Goal: Task Accomplishment & Management: Manage account settings

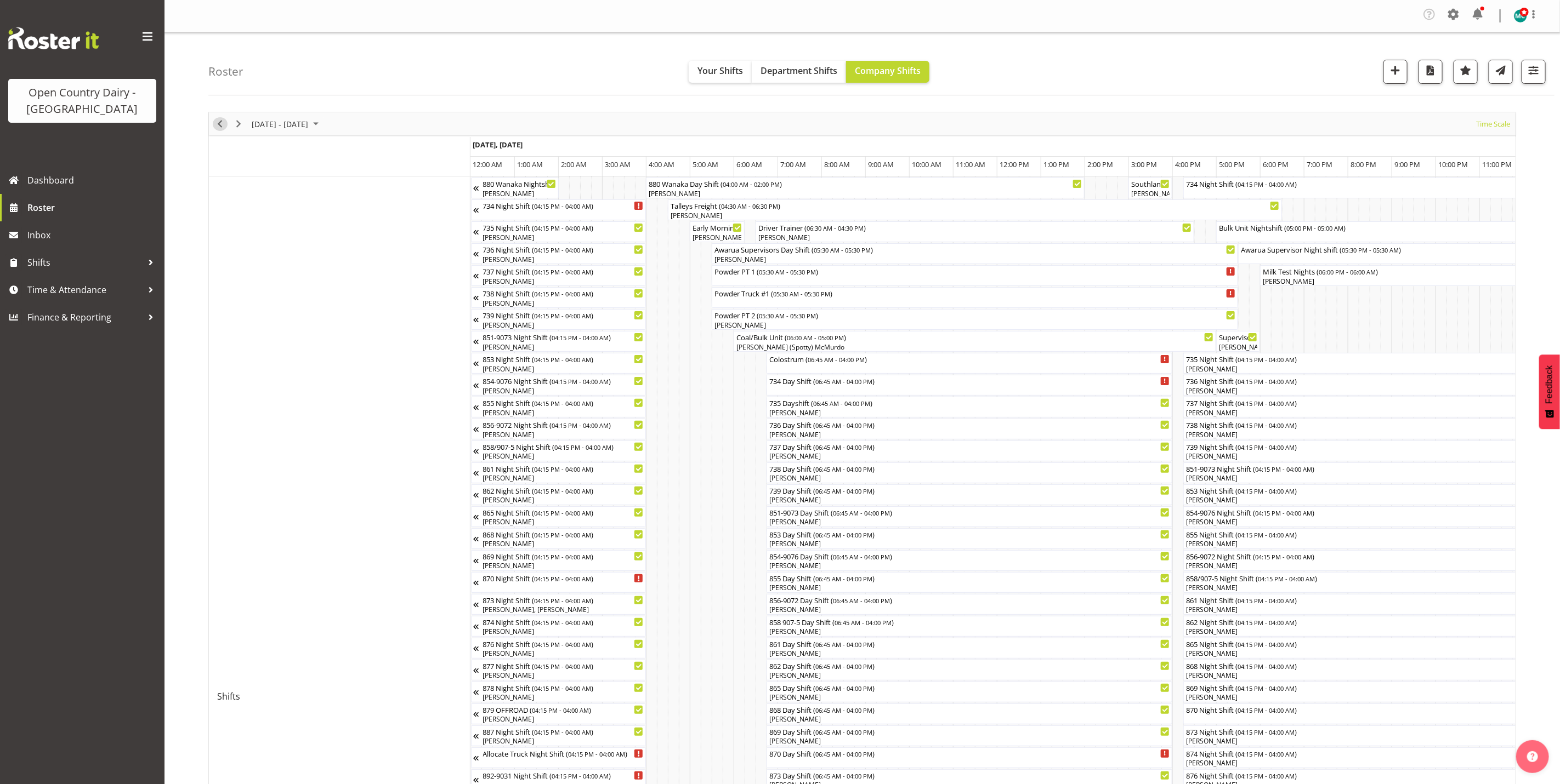
drag, startPoint x: 221, startPoint y: 125, endPoint x: 298, endPoint y: 176, distance: 92.4
click at [221, 125] on span "Previous" at bounding box center [220, 124] width 13 height 14
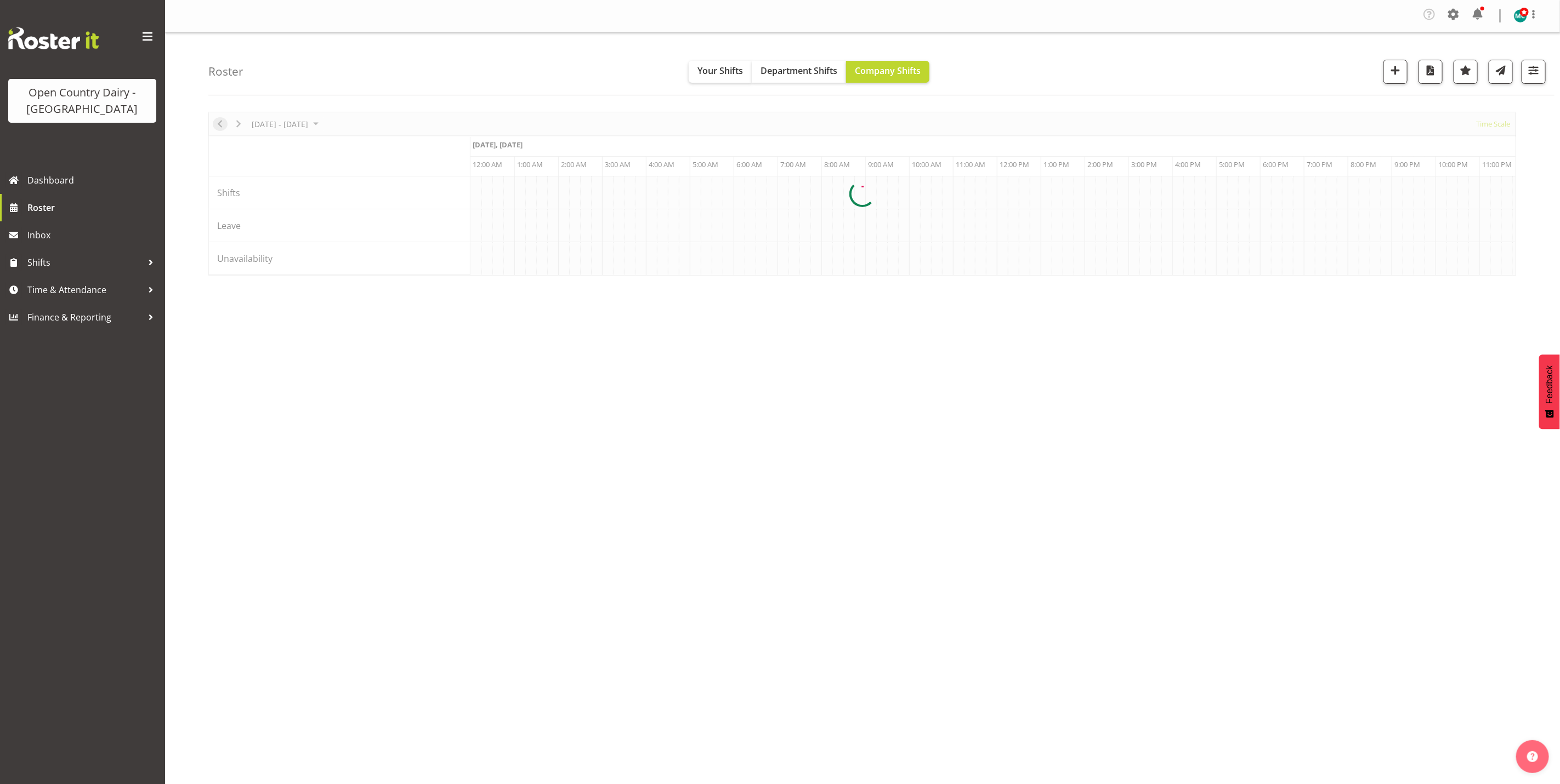
scroll to position [0, 4209]
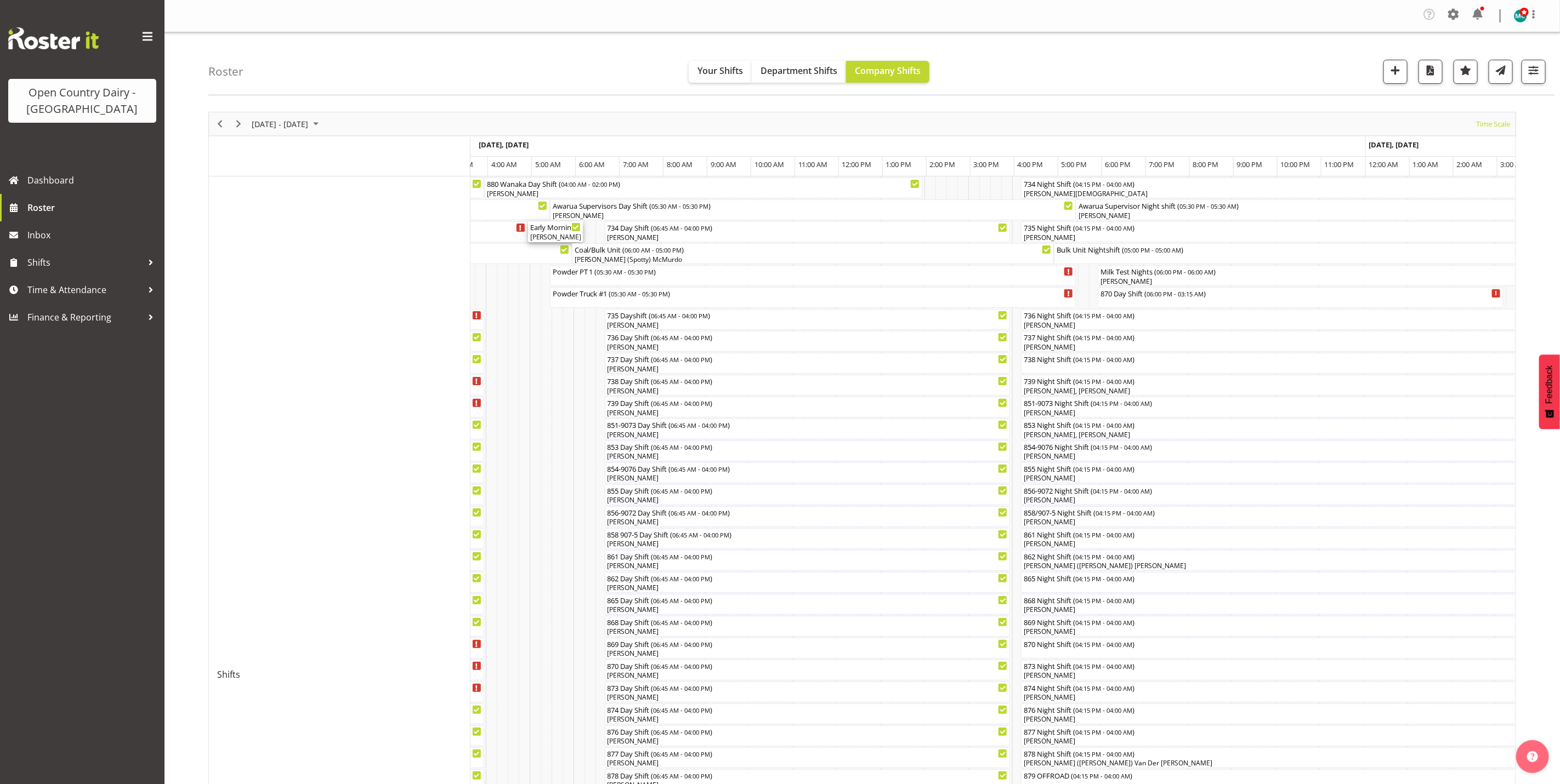
click at [546, 235] on div "Raymond Campbell, Philip Peek" at bounding box center [555, 237] width 50 height 10
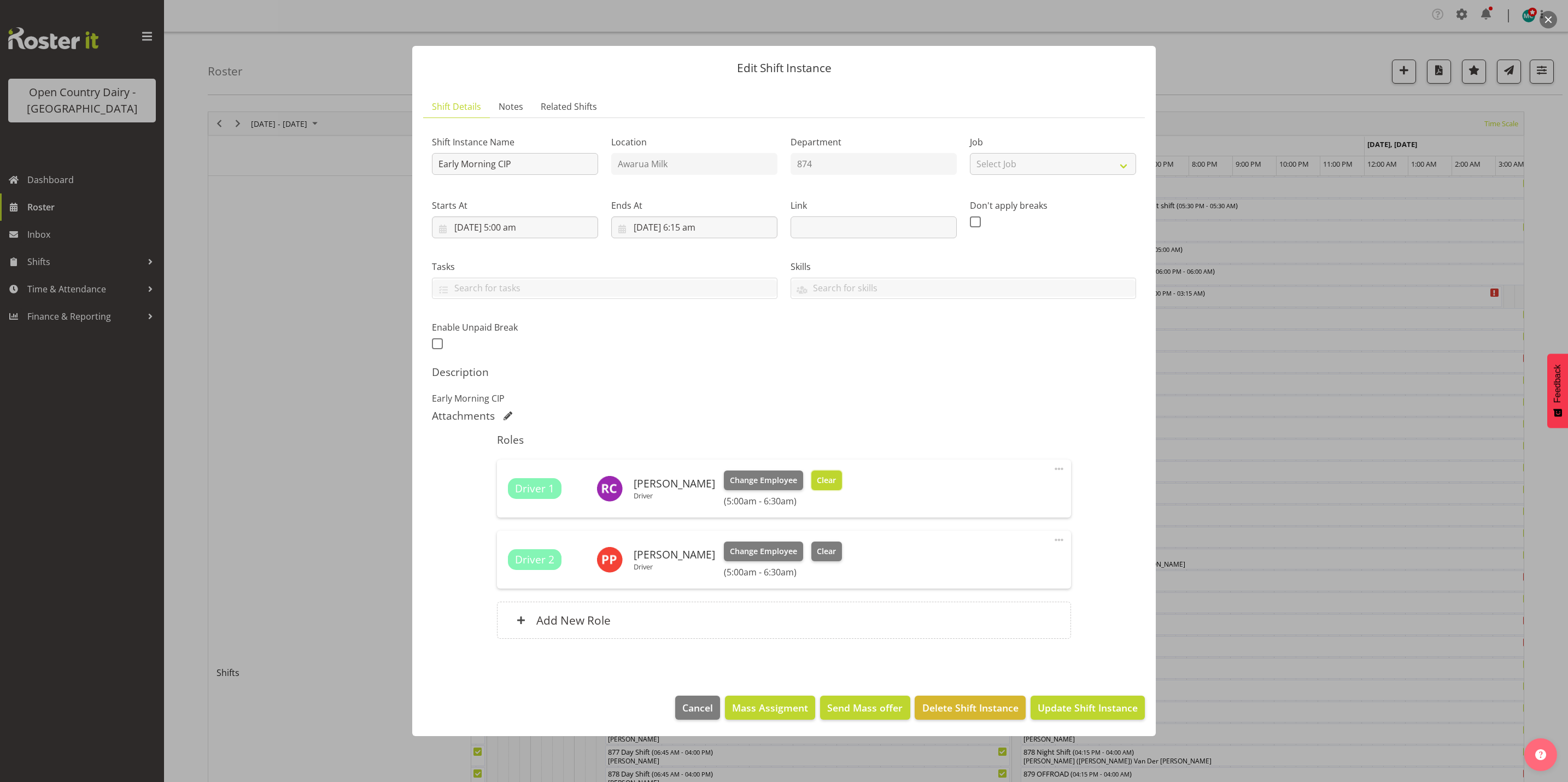
click at [843, 484] on button "Clear" at bounding box center [827, 480] width 31 height 19
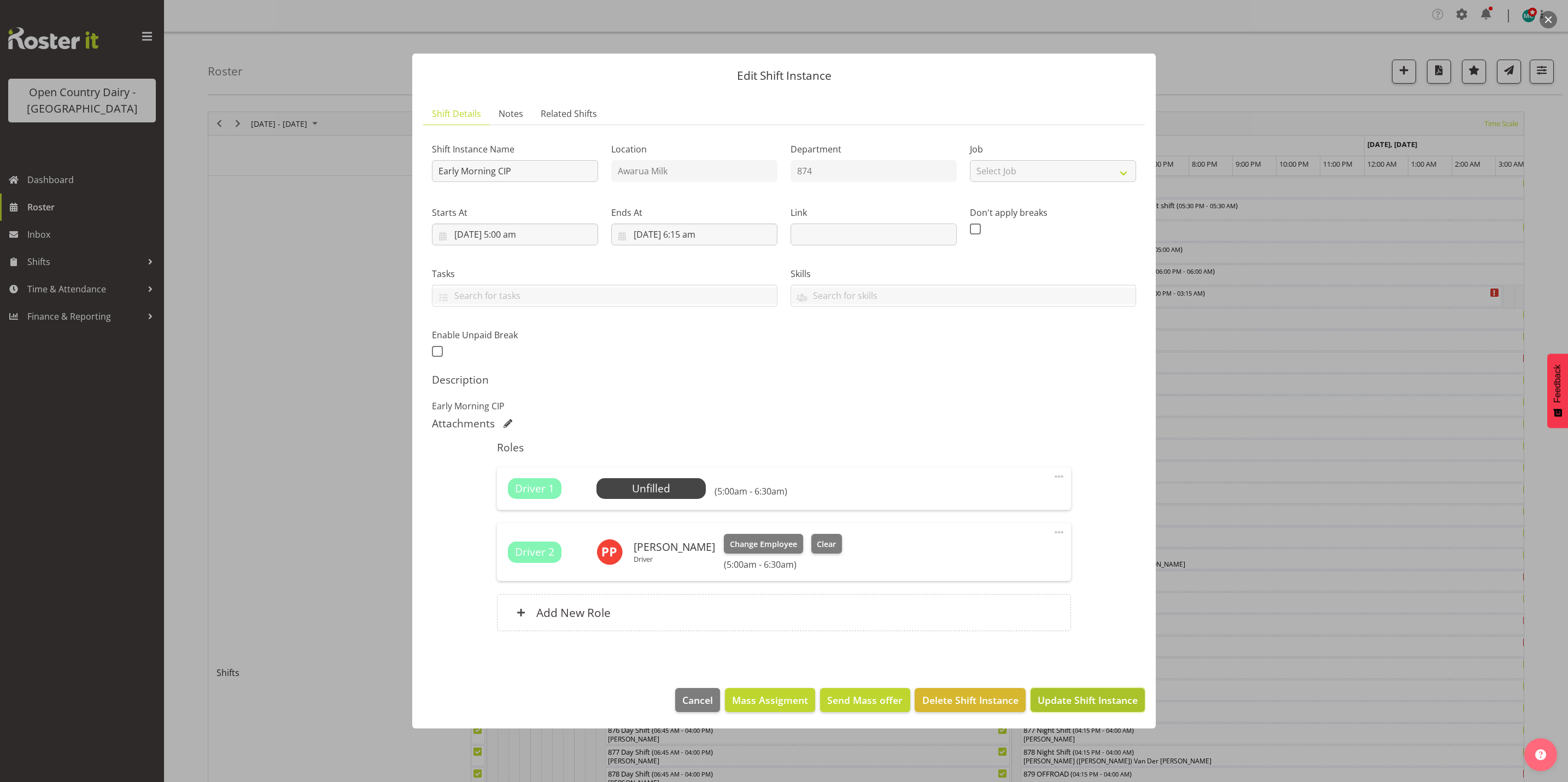
click at [1090, 707] on span "Update Shift Instance" at bounding box center [1088, 700] width 100 height 14
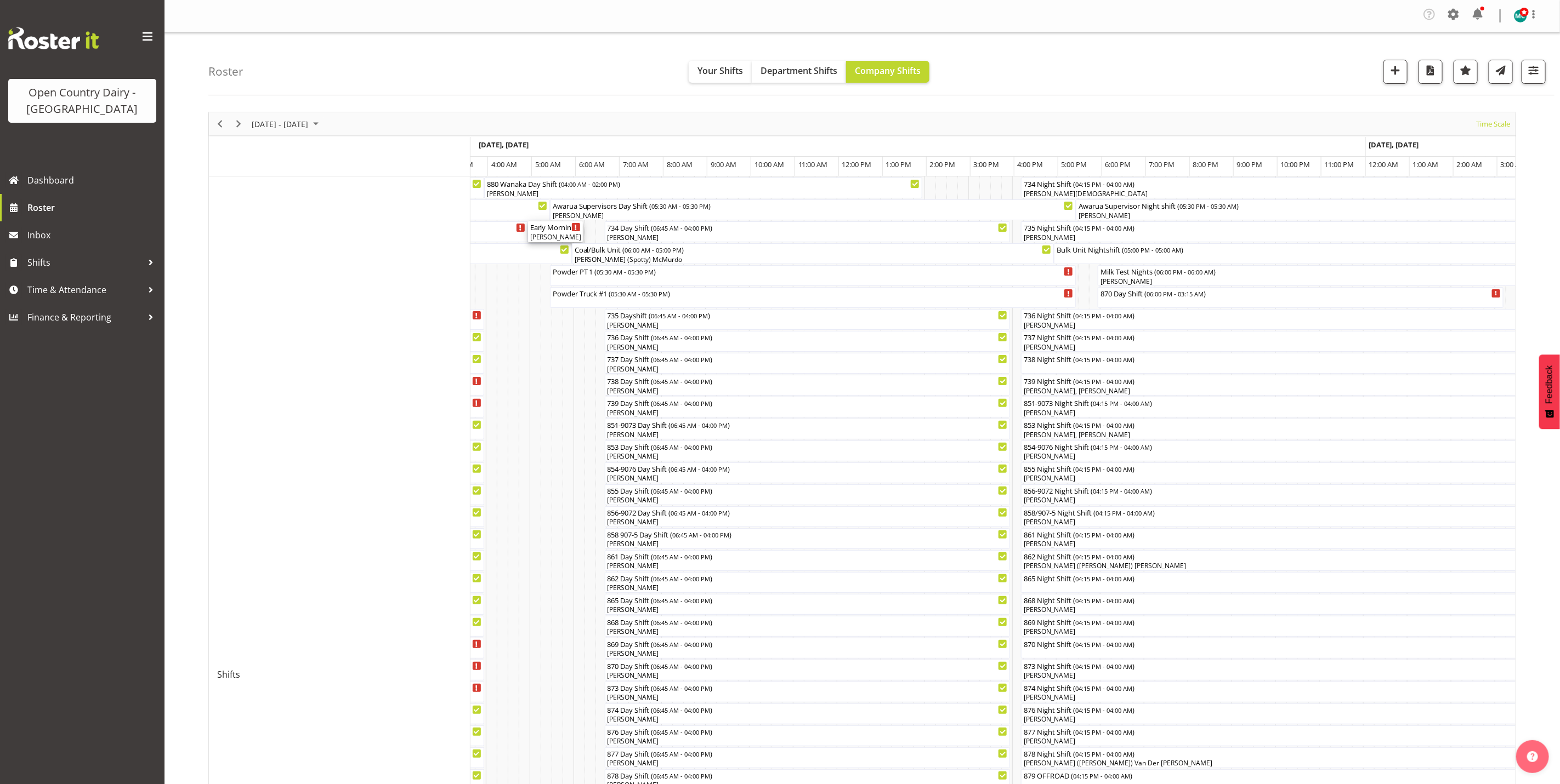
click at [545, 234] on div "[PERSON_NAME]" at bounding box center [555, 237] width 50 height 10
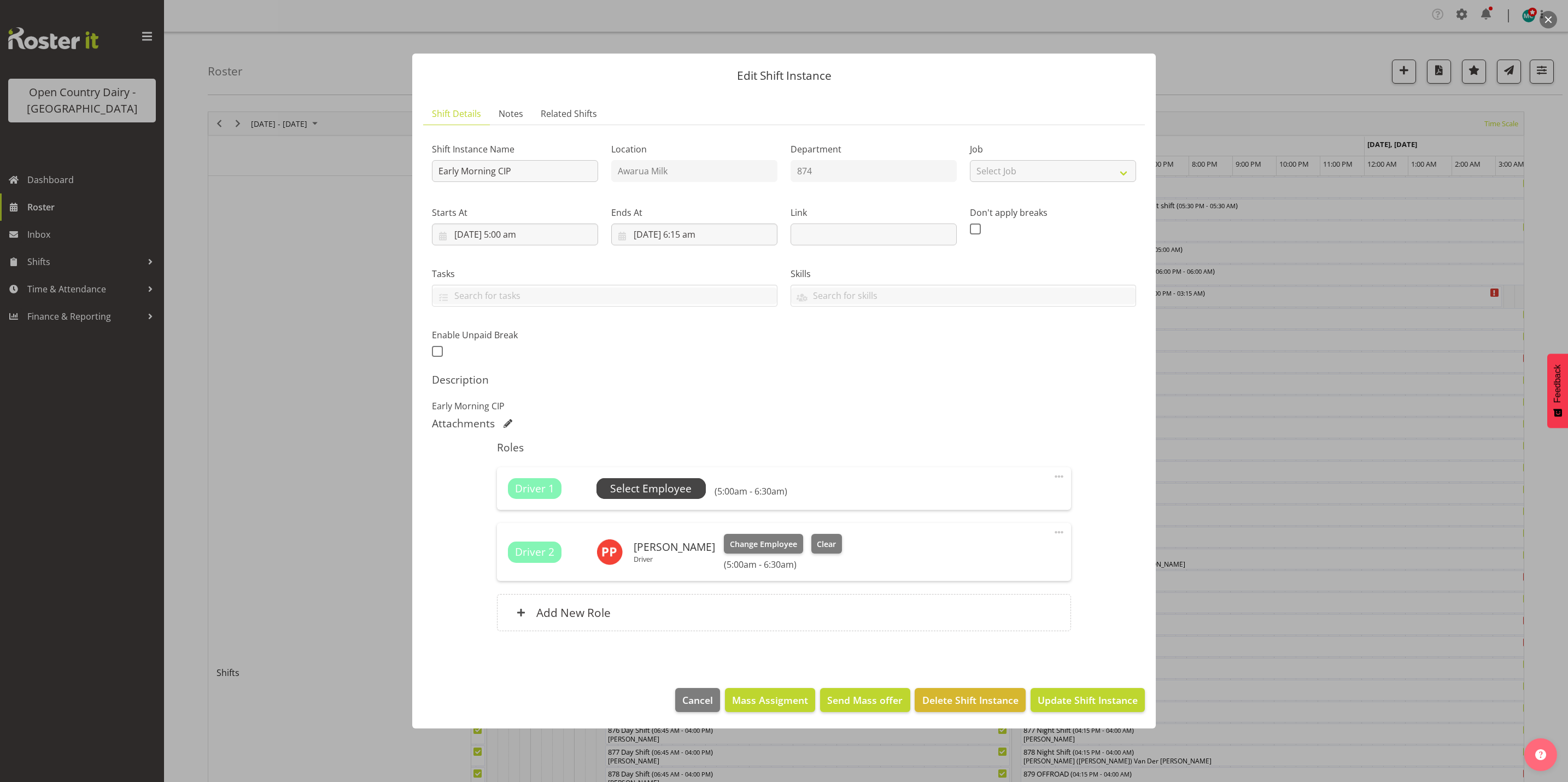
click at [656, 491] on span "Select Employee" at bounding box center [651, 489] width 81 height 16
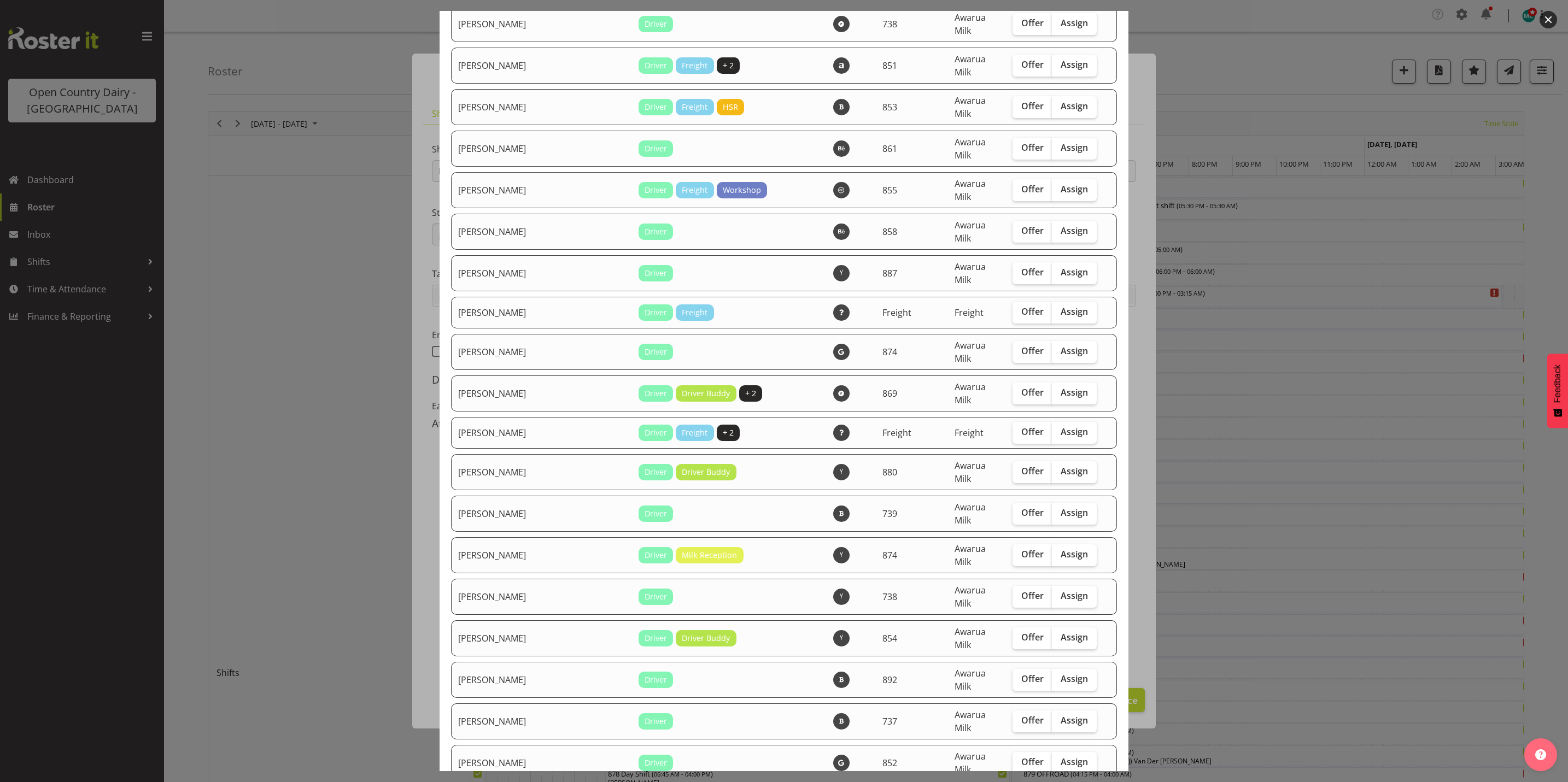
scroll to position [2952, 0]
checkbox input "true"
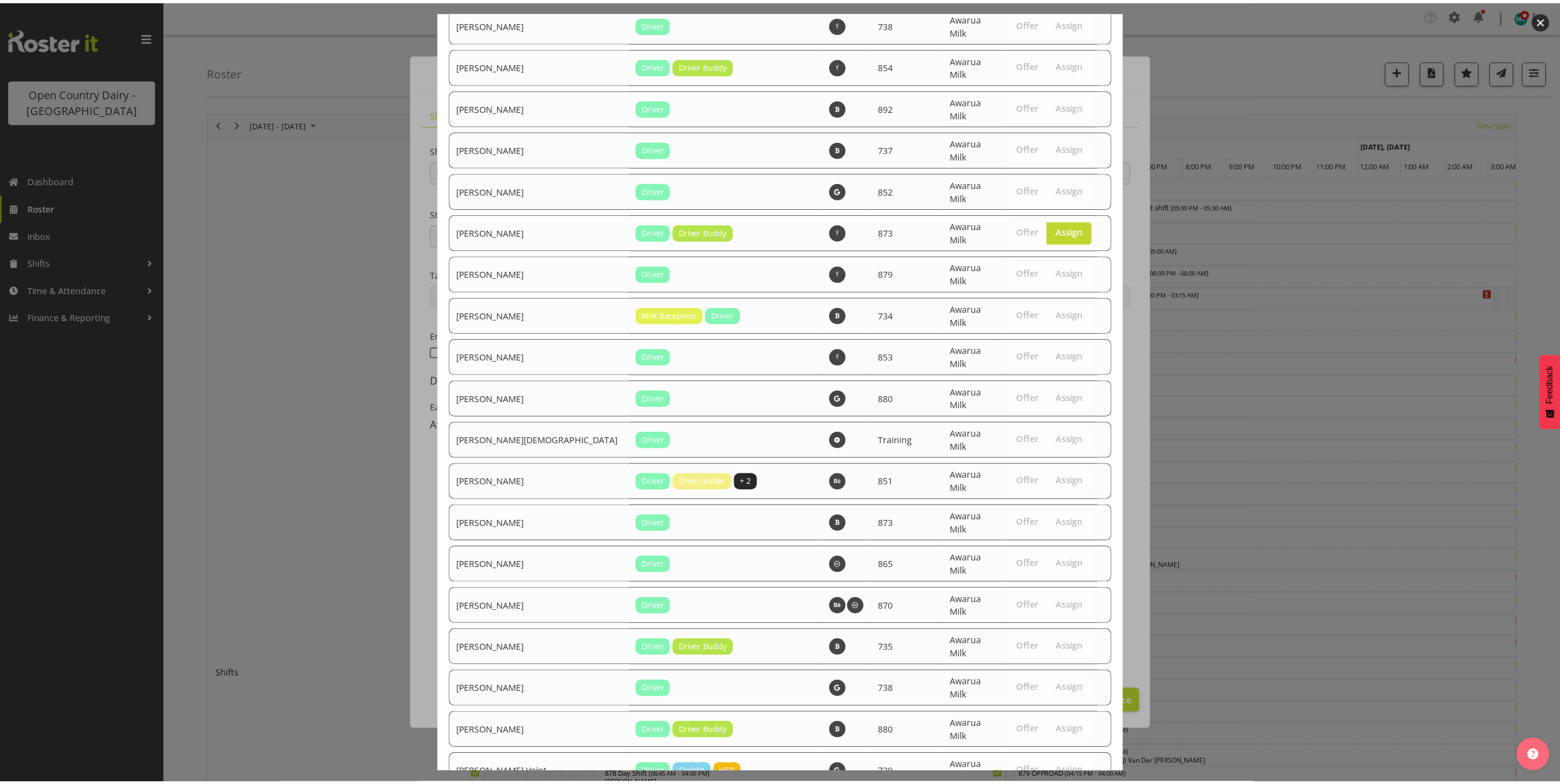
scroll to position [3634, 0]
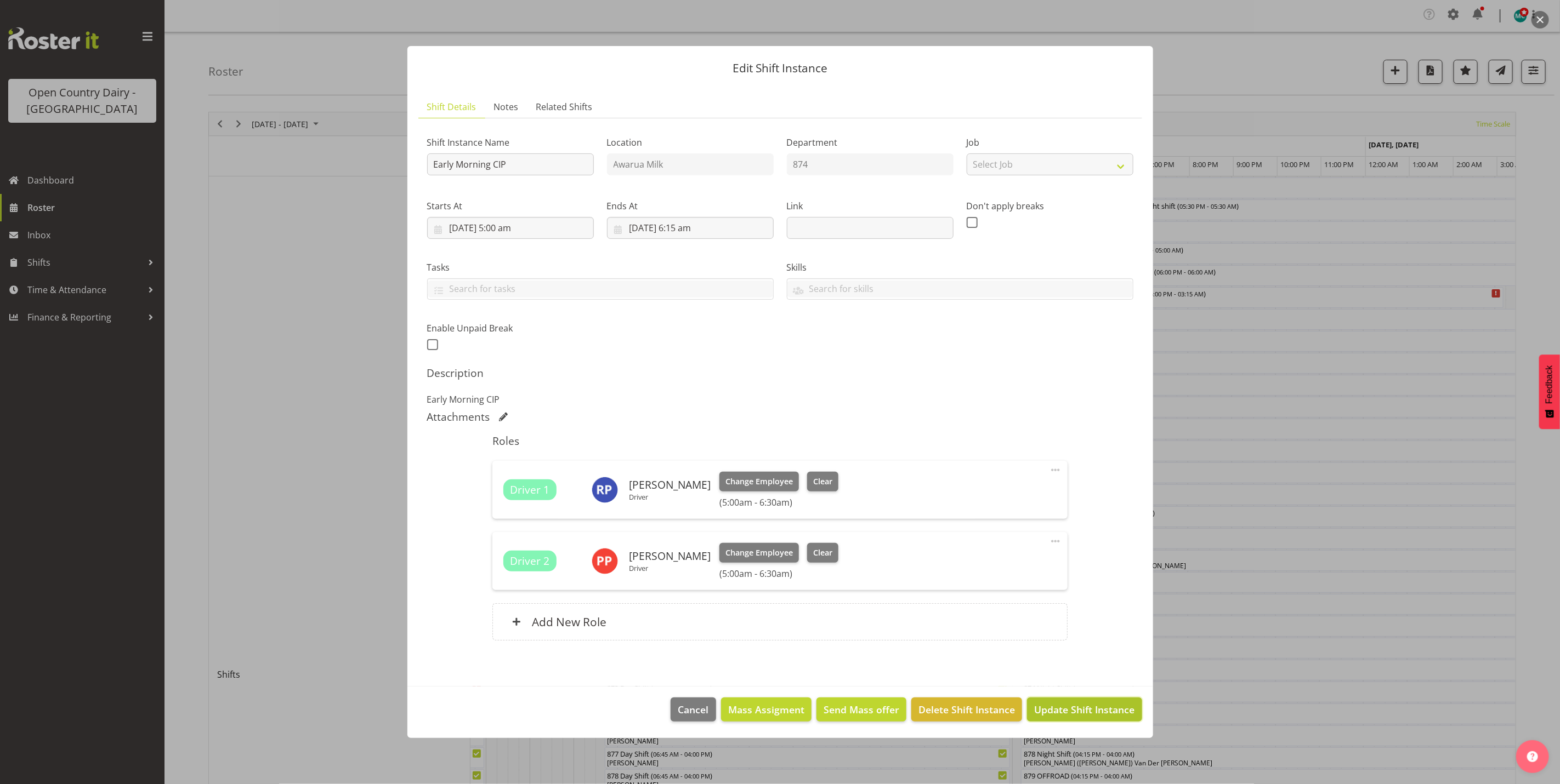
click at [1110, 713] on span "Update Shift Instance" at bounding box center [1083, 710] width 100 height 14
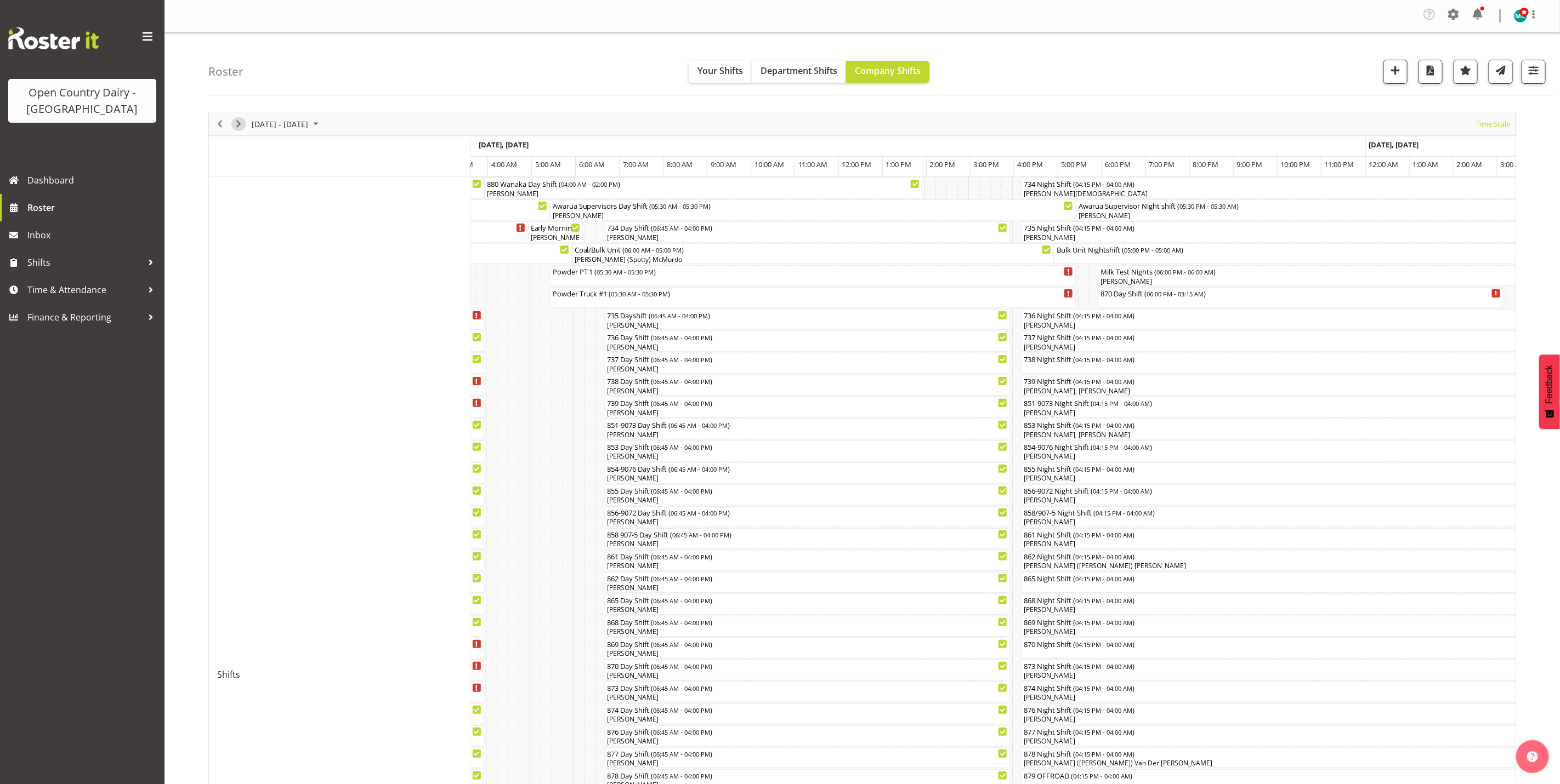
click at [237, 125] on span "Next" at bounding box center [239, 124] width 13 height 14
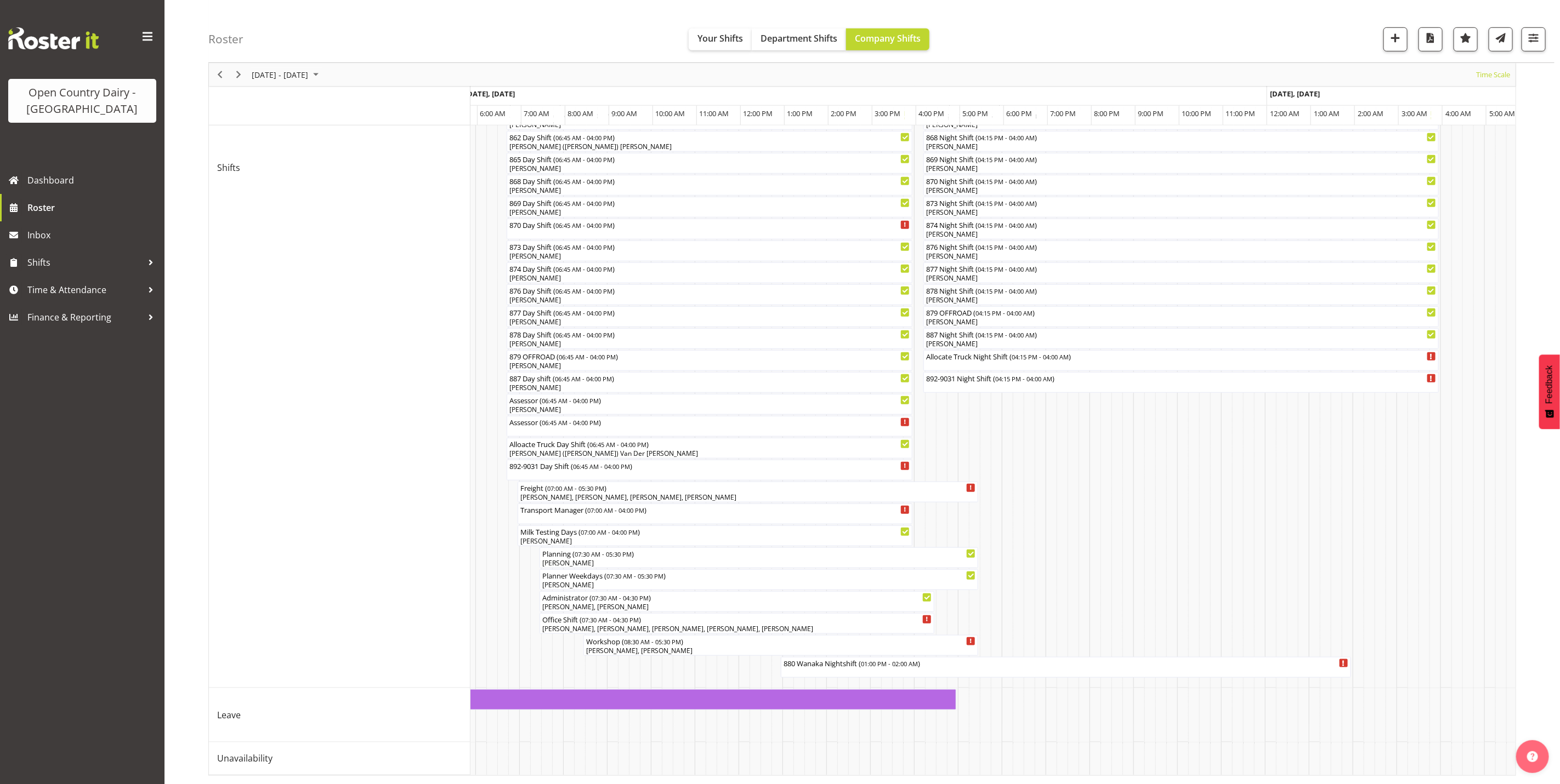
scroll to position [0, 4457]
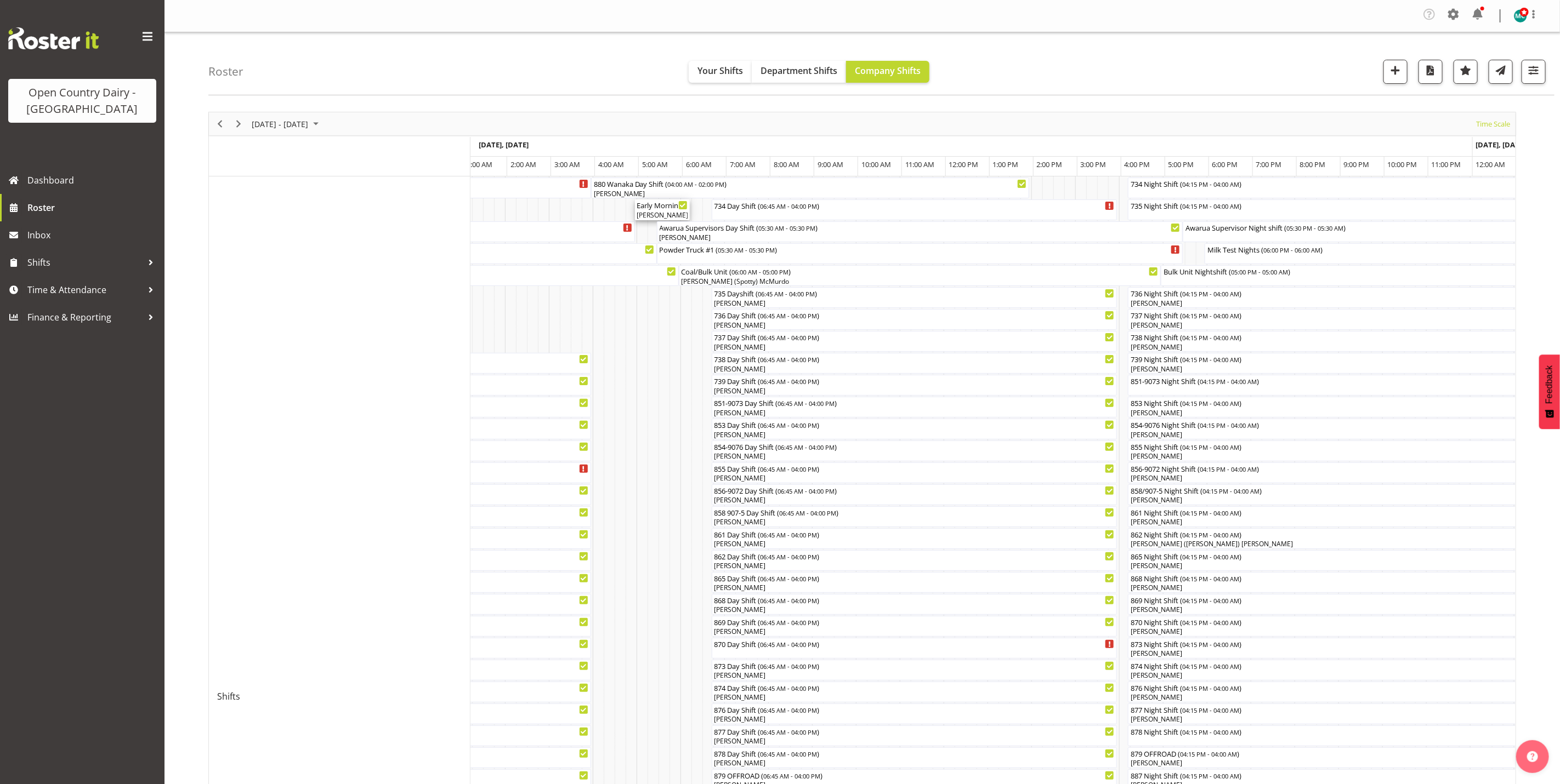
click at [658, 211] on div "George Courtney, Raymond Campbell" at bounding box center [662, 215] width 50 height 10
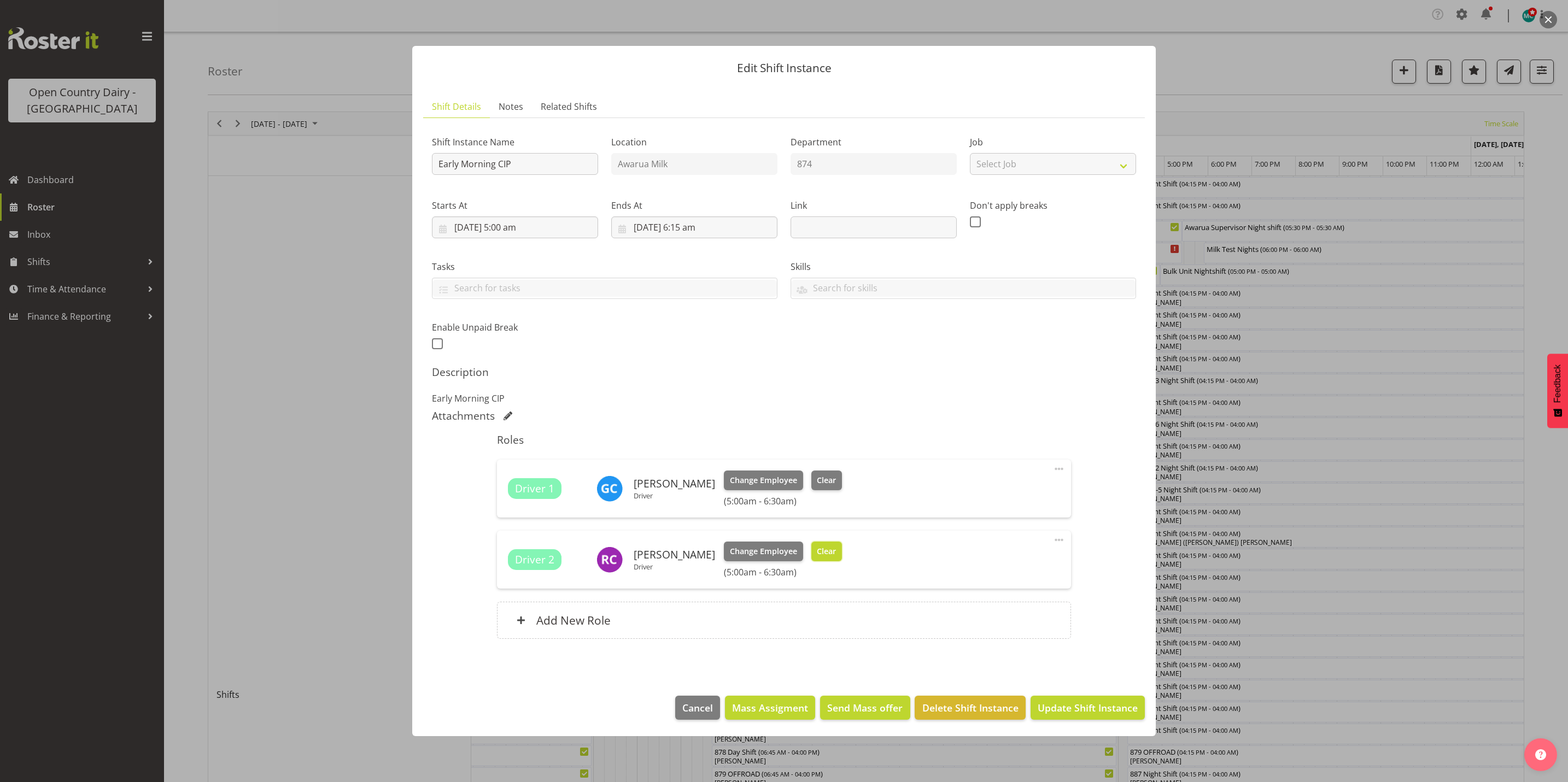
click at [843, 554] on button "Clear" at bounding box center [827, 551] width 31 height 19
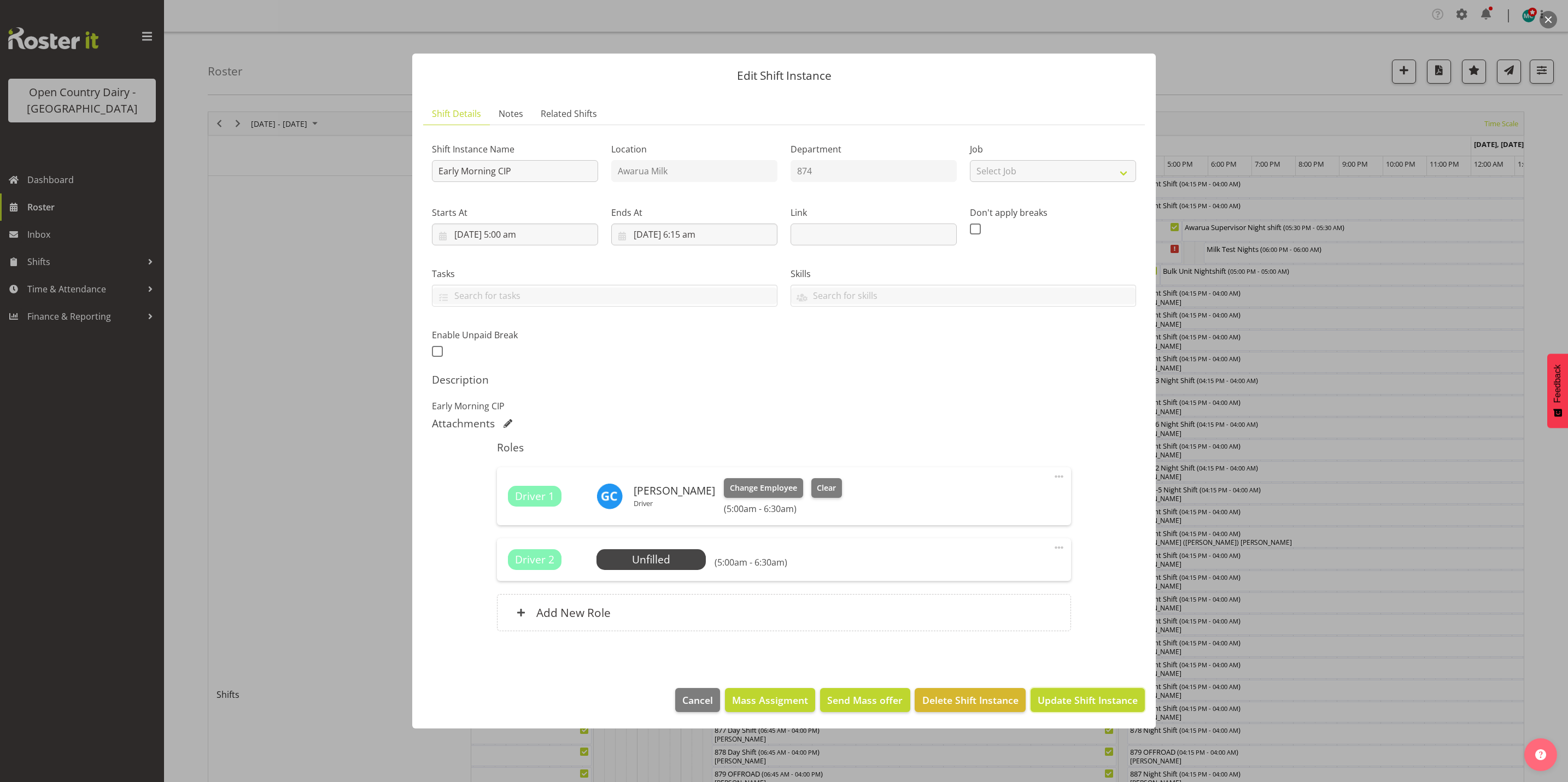
click at [1112, 700] on span "Update Shift Instance" at bounding box center [1088, 700] width 100 height 14
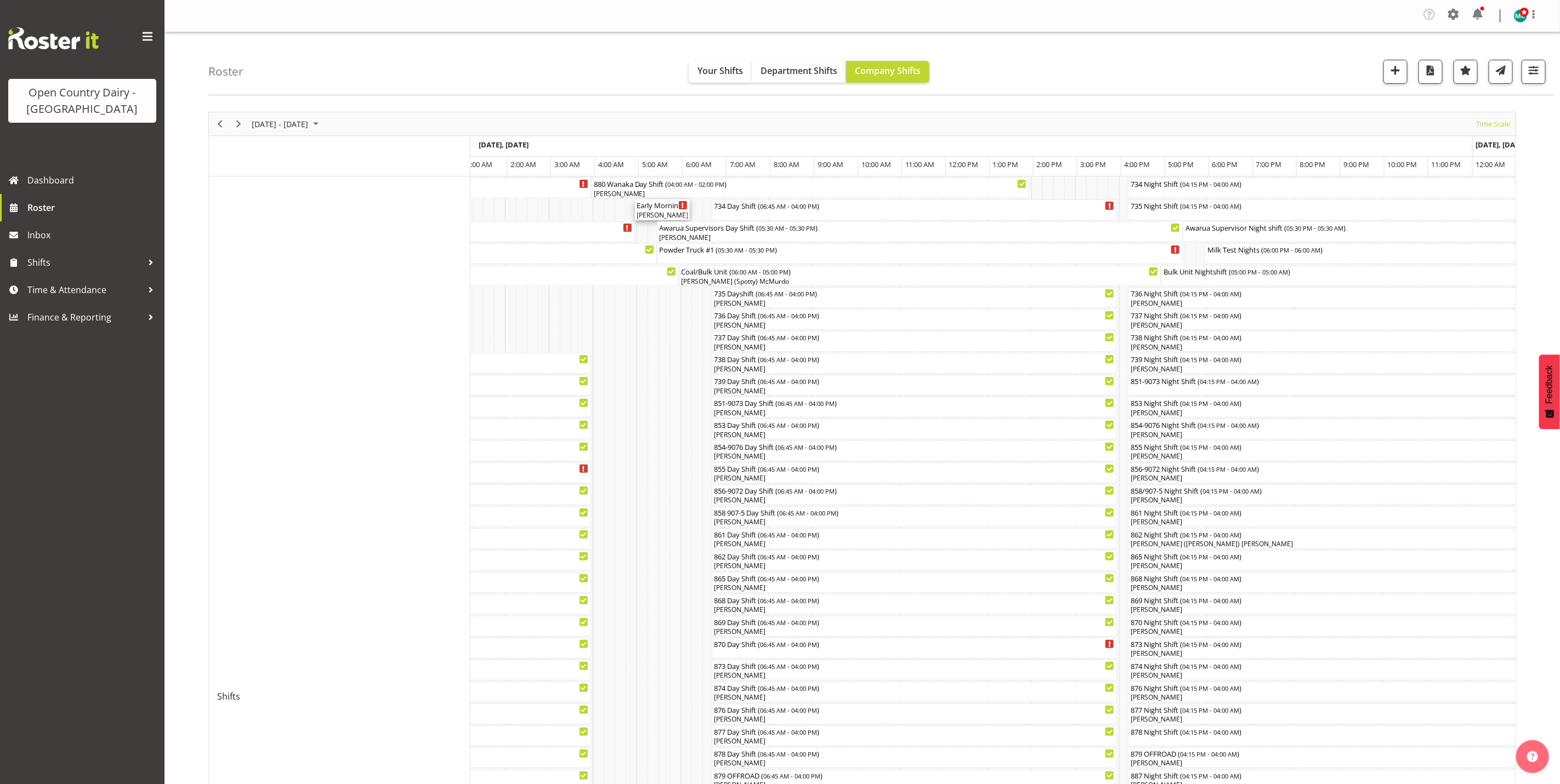
click at [657, 214] on div "[PERSON_NAME]" at bounding box center [662, 215] width 50 height 10
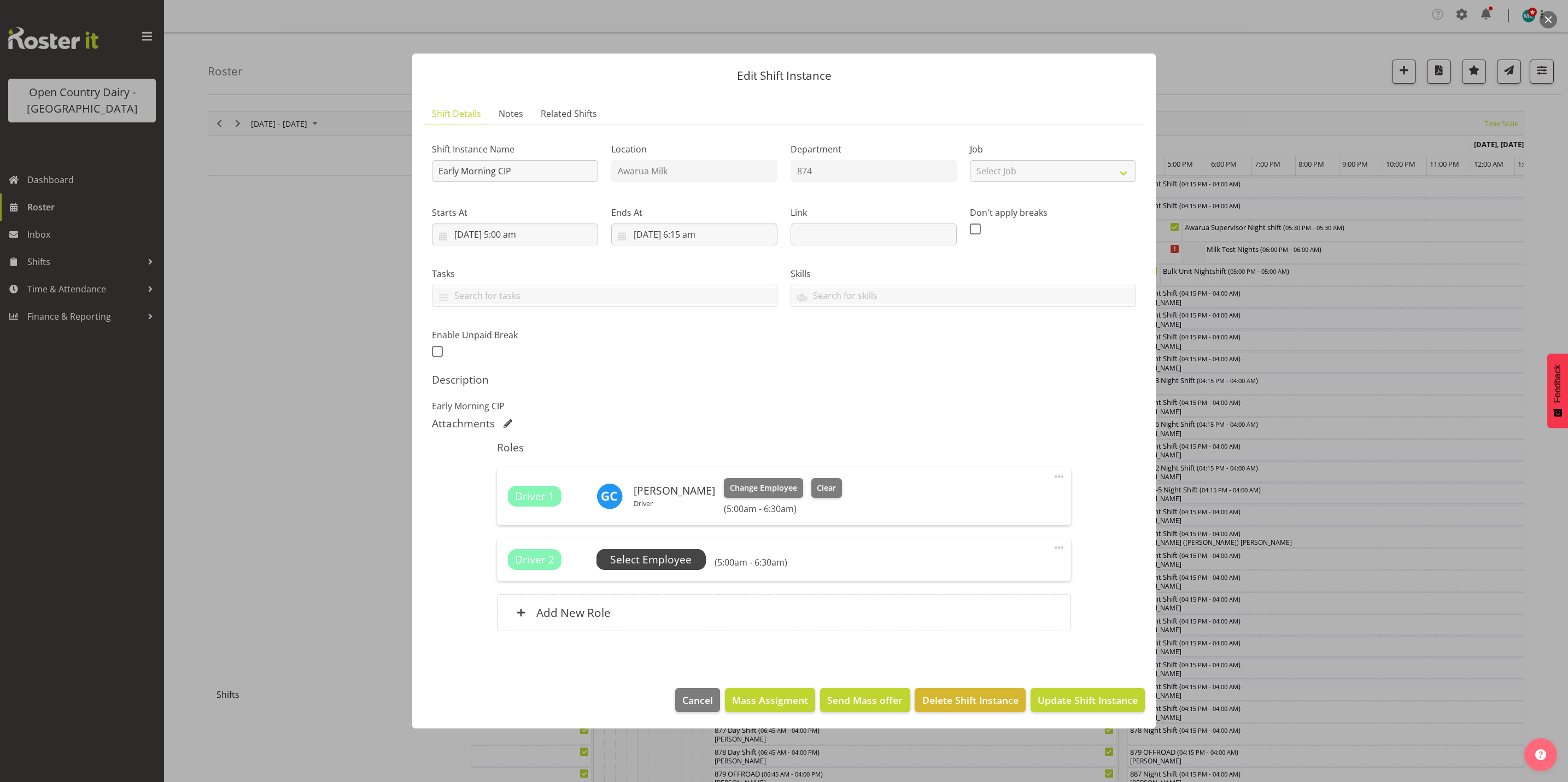
click at [658, 563] on span "Select Employee" at bounding box center [651, 560] width 81 height 16
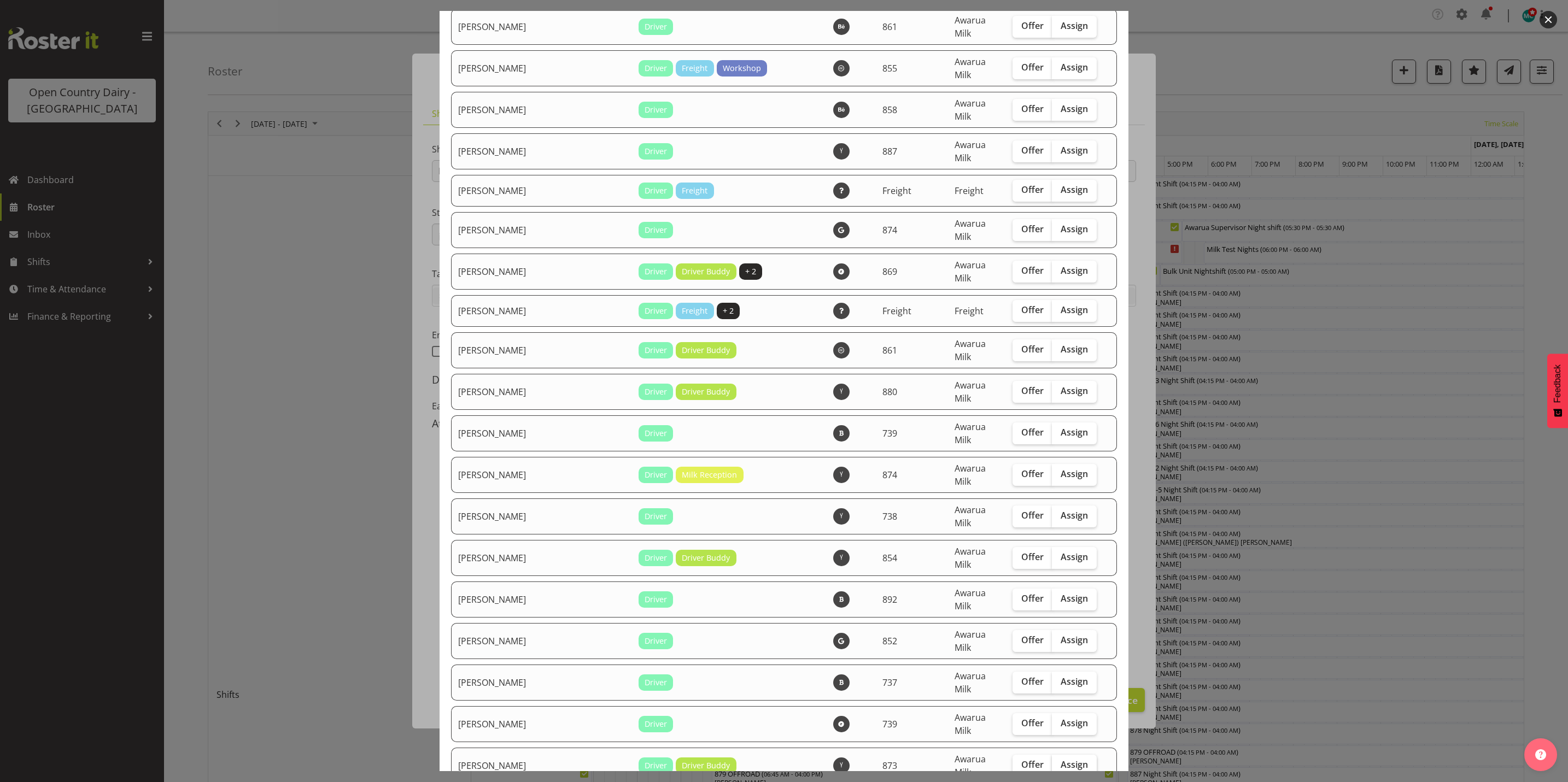
click at [1061, 759] on span "Assign" at bounding box center [1075, 764] width 27 height 11
click at [1059, 761] on input "Assign" at bounding box center [1055, 765] width 7 height 7
checkbox input "true"
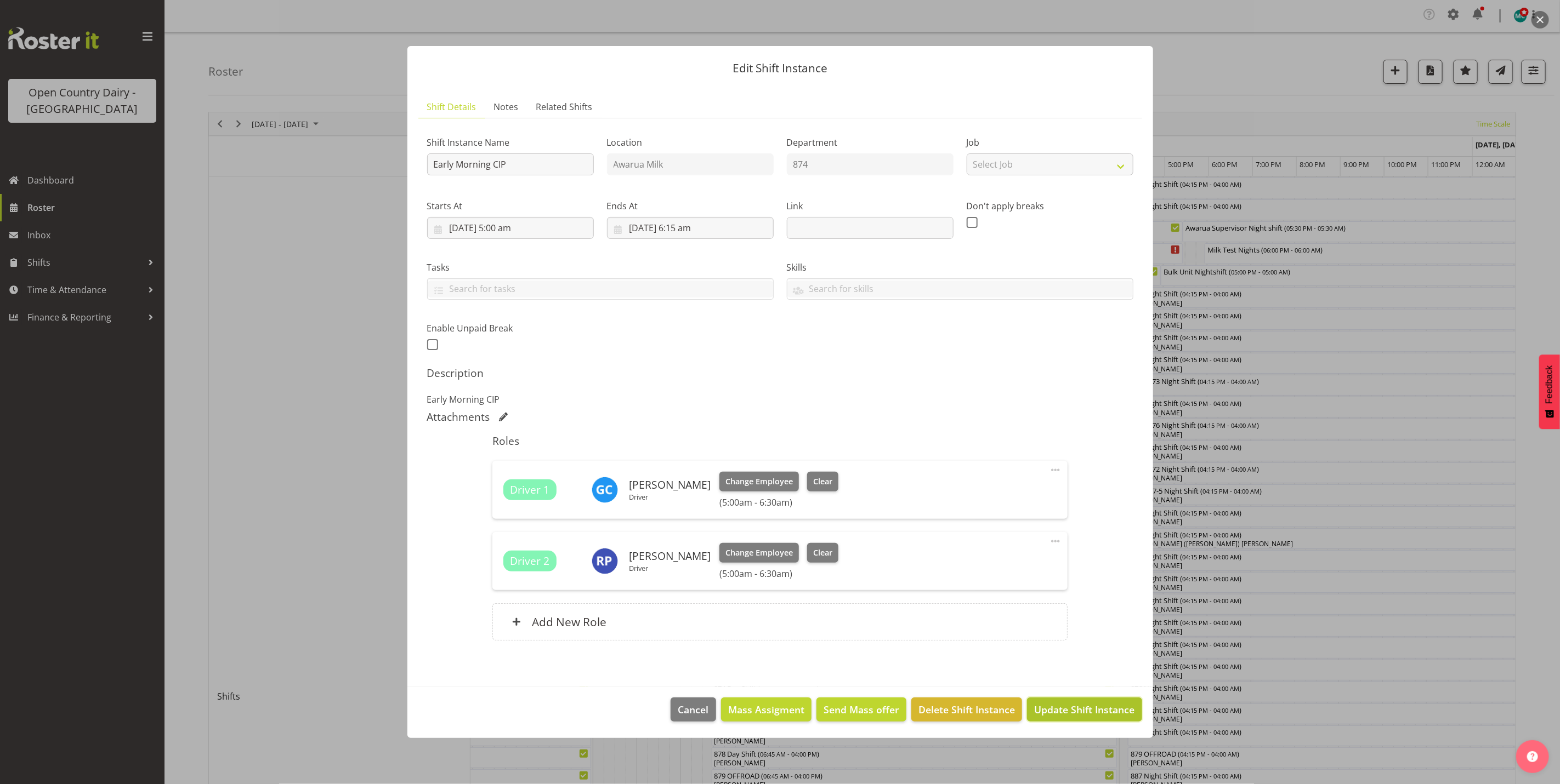
click at [1081, 714] on span "Update Shift Instance" at bounding box center [1083, 710] width 100 height 14
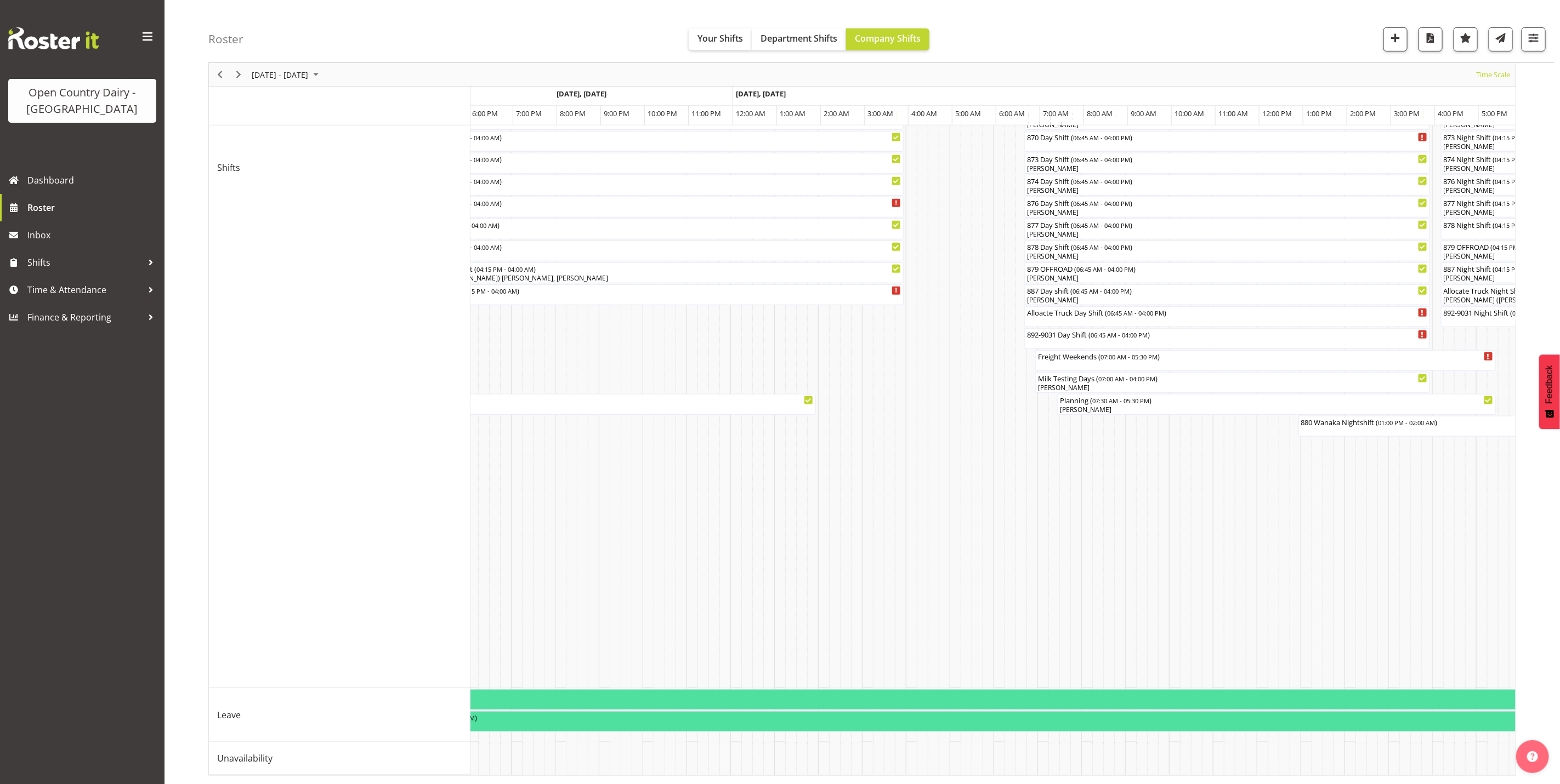
scroll to position [0, 6165]
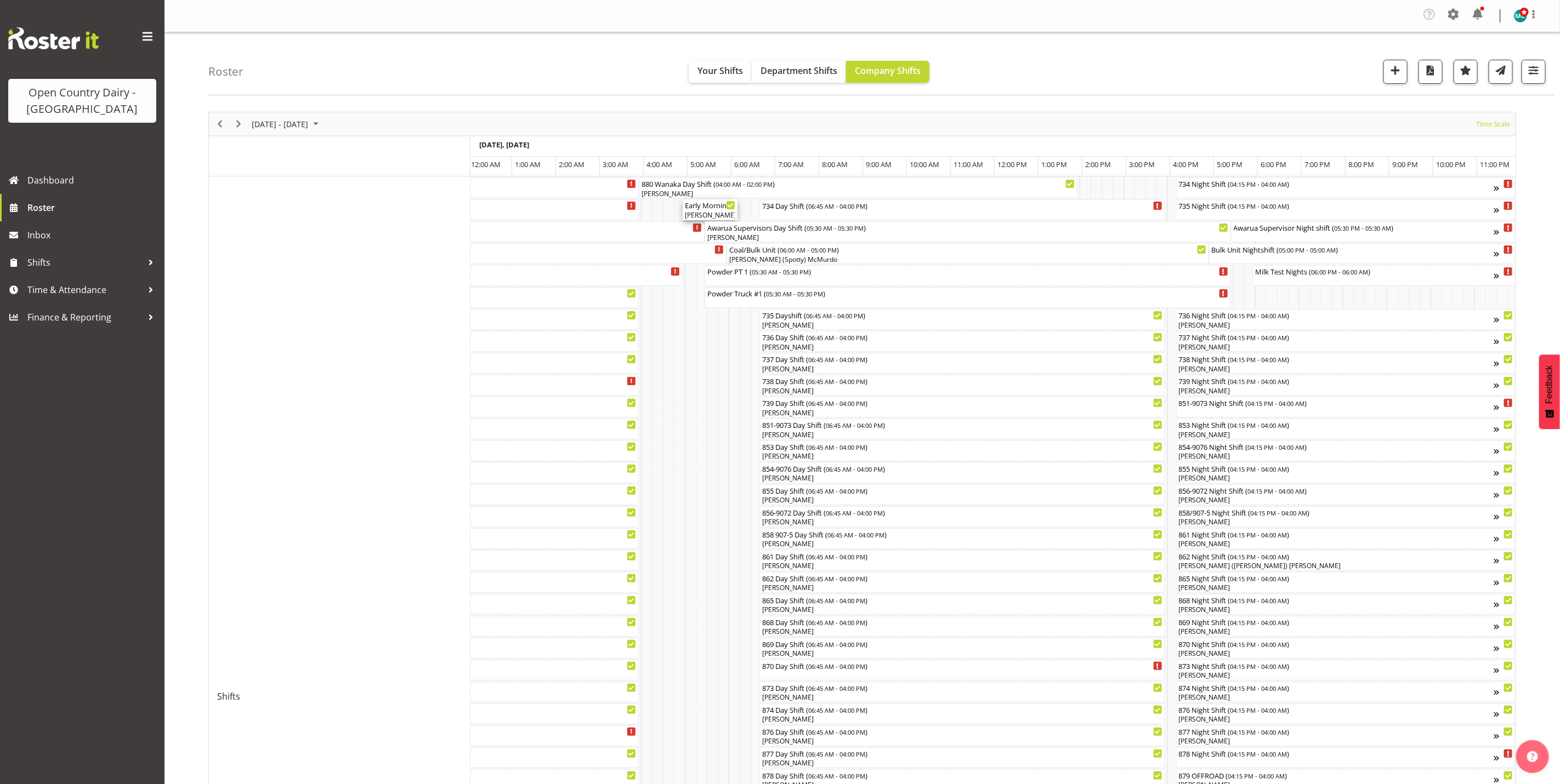
click at [704, 204] on div "Early Morning CIP ( 05:00 AM - 06:15 AM )" at bounding box center [710, 205] width 50 height 11
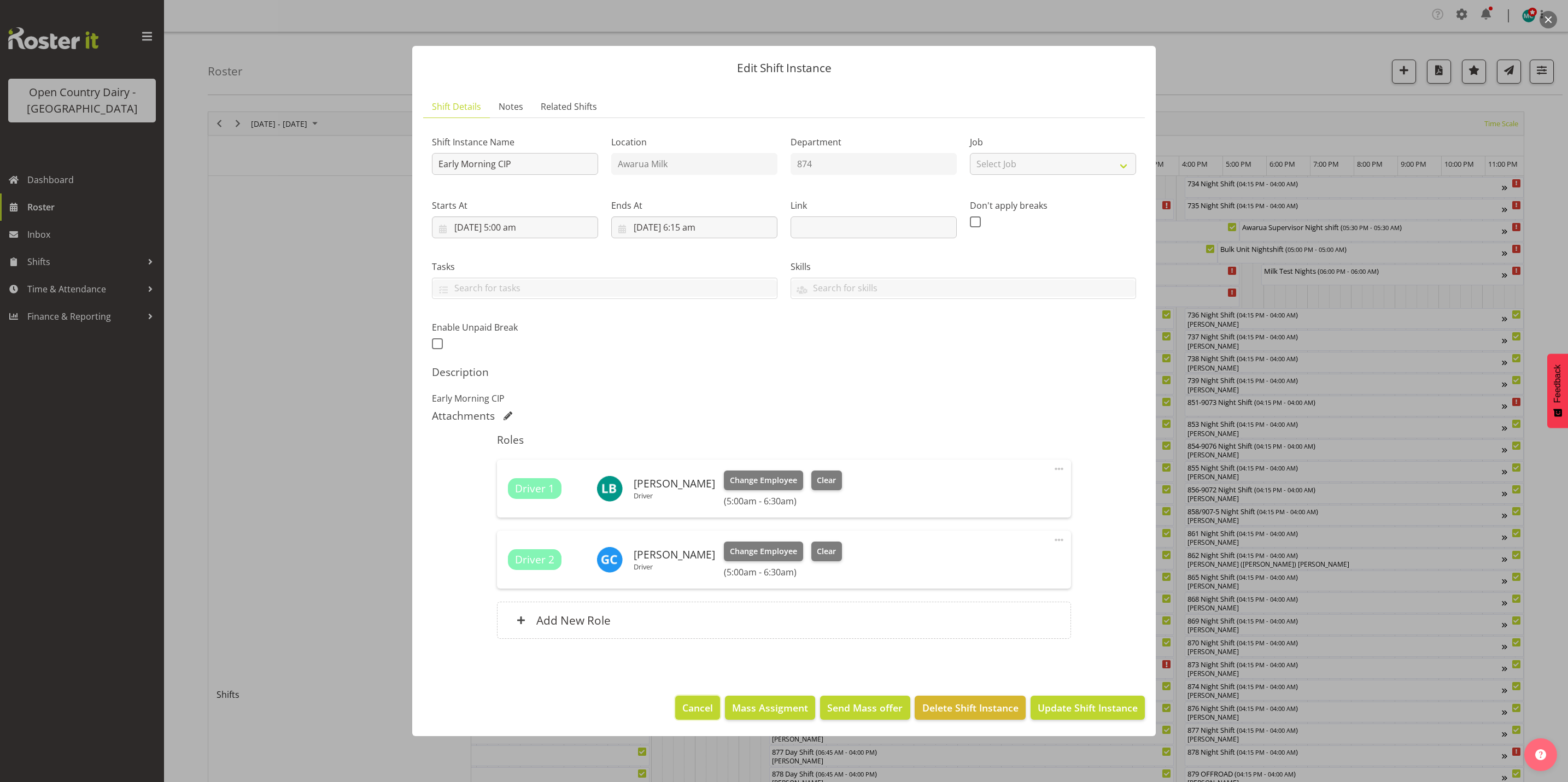
click at [709, 704] on span "Cancel" at bounding box center [697, 708] width 31 height 14
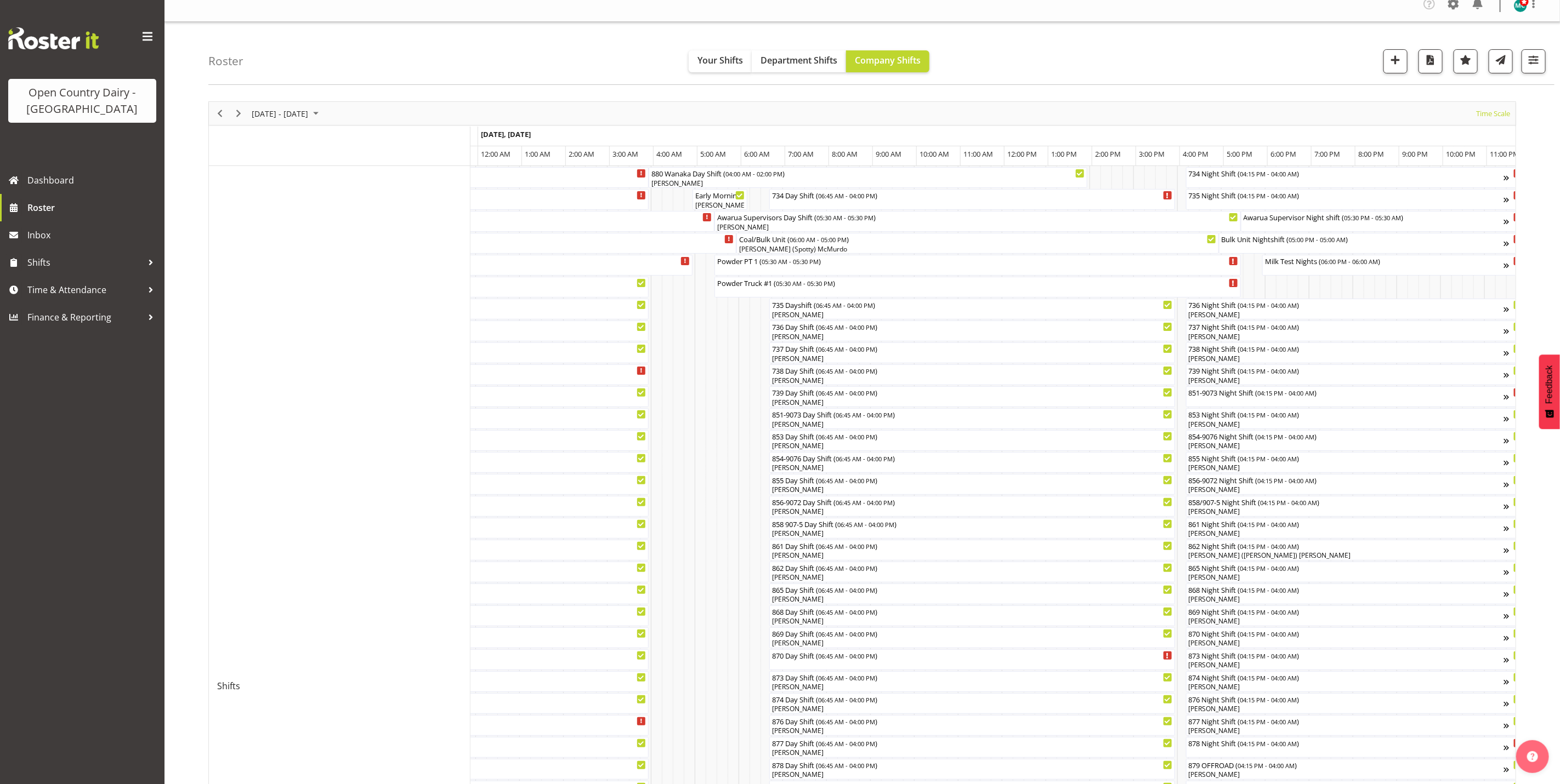
scroll to position [0, 0]
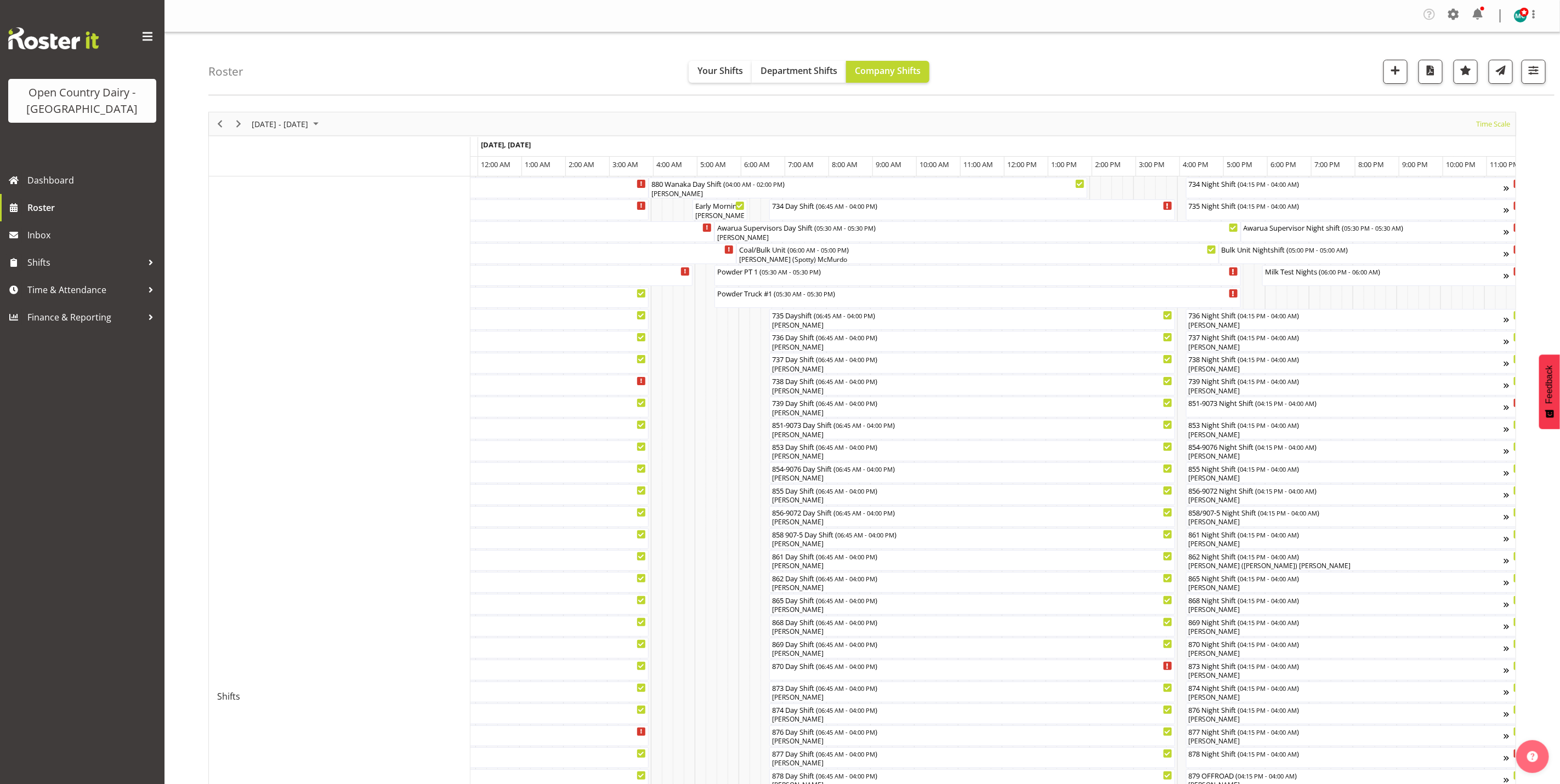
click at [223, 135] on div "Timeline Week of September 12, 2025" at bounding box center [220, 124] width 19 height 23
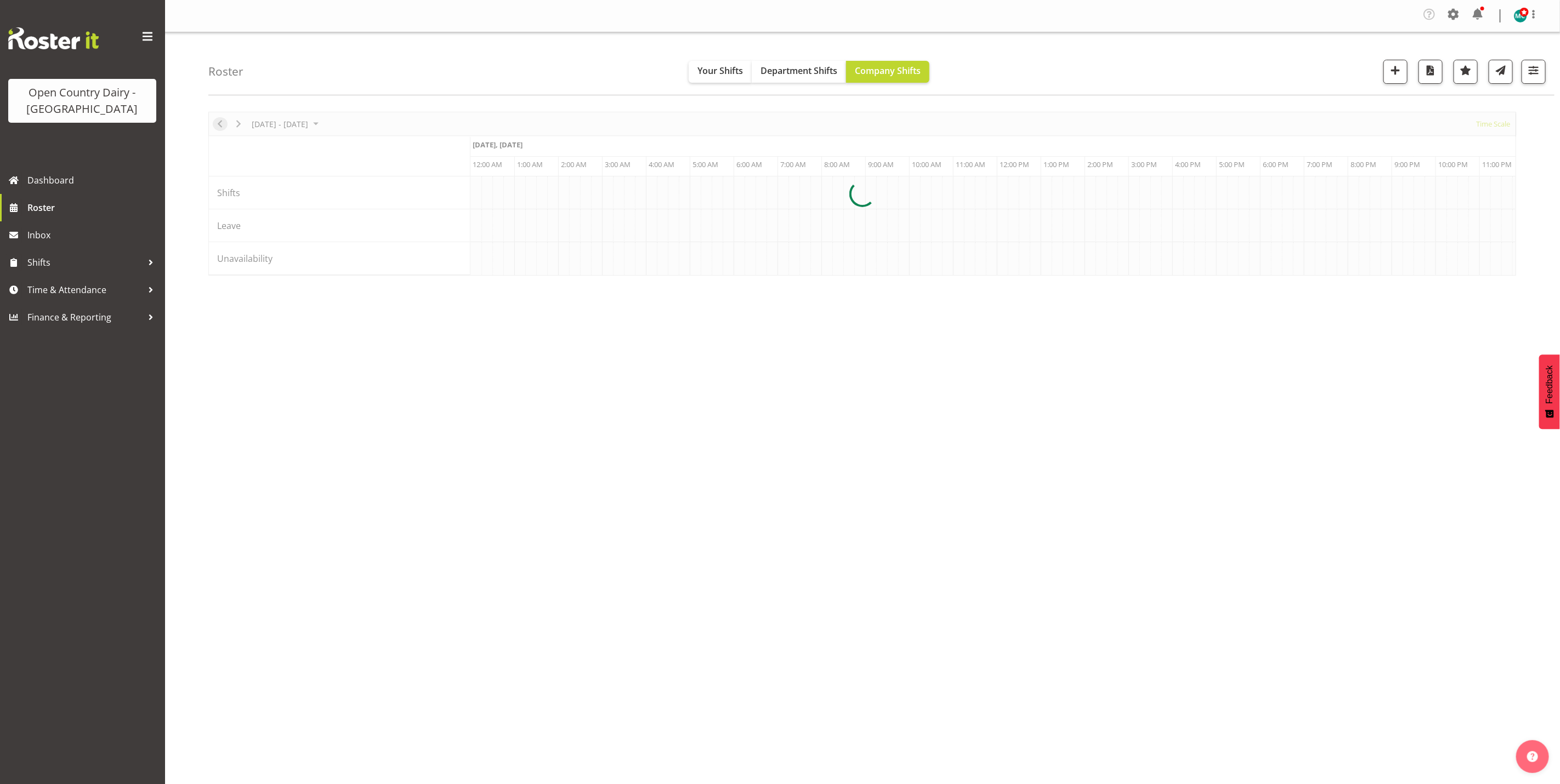
scroll to position [0, 4209]
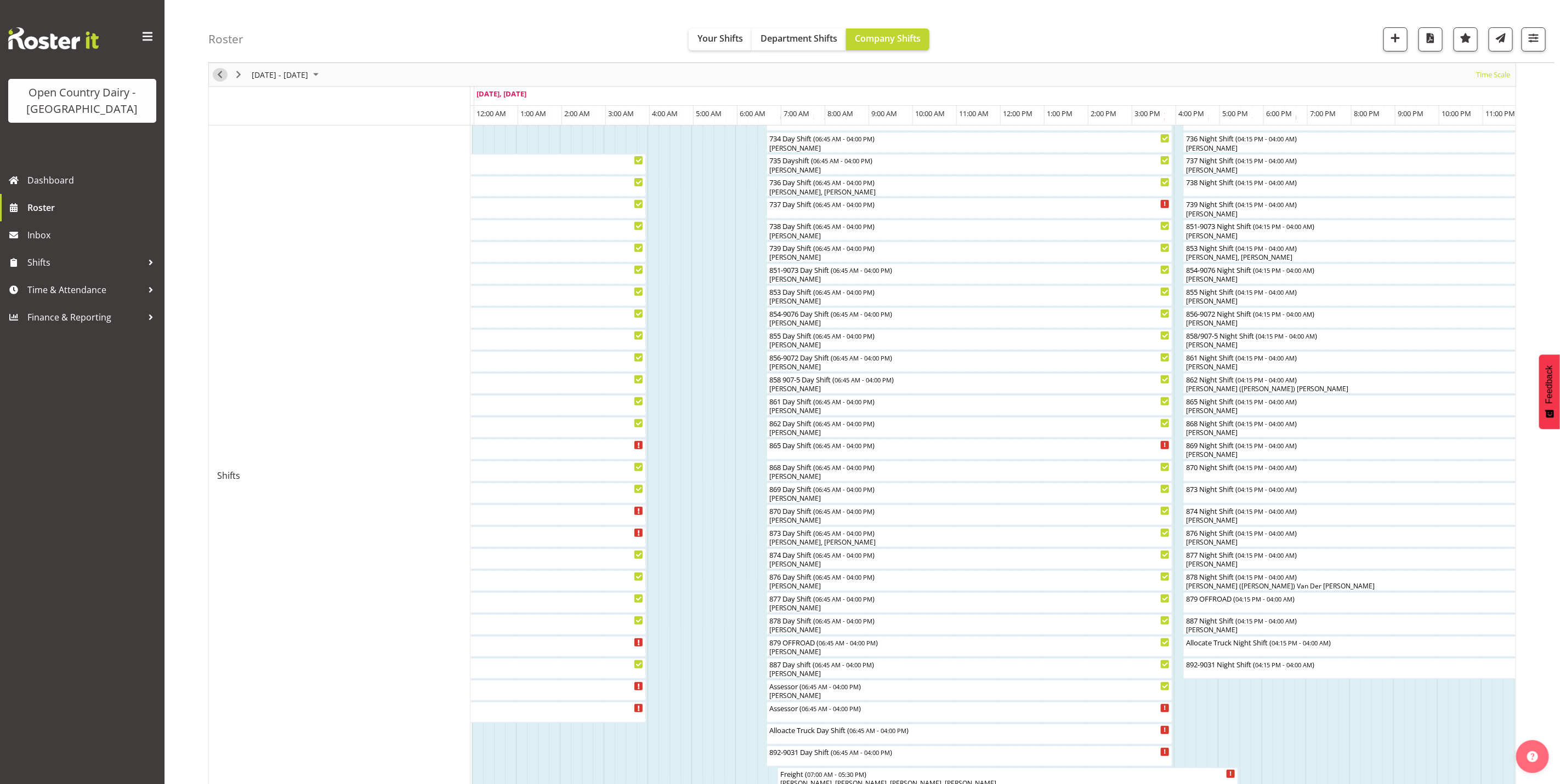
scroll to position [494, 0]
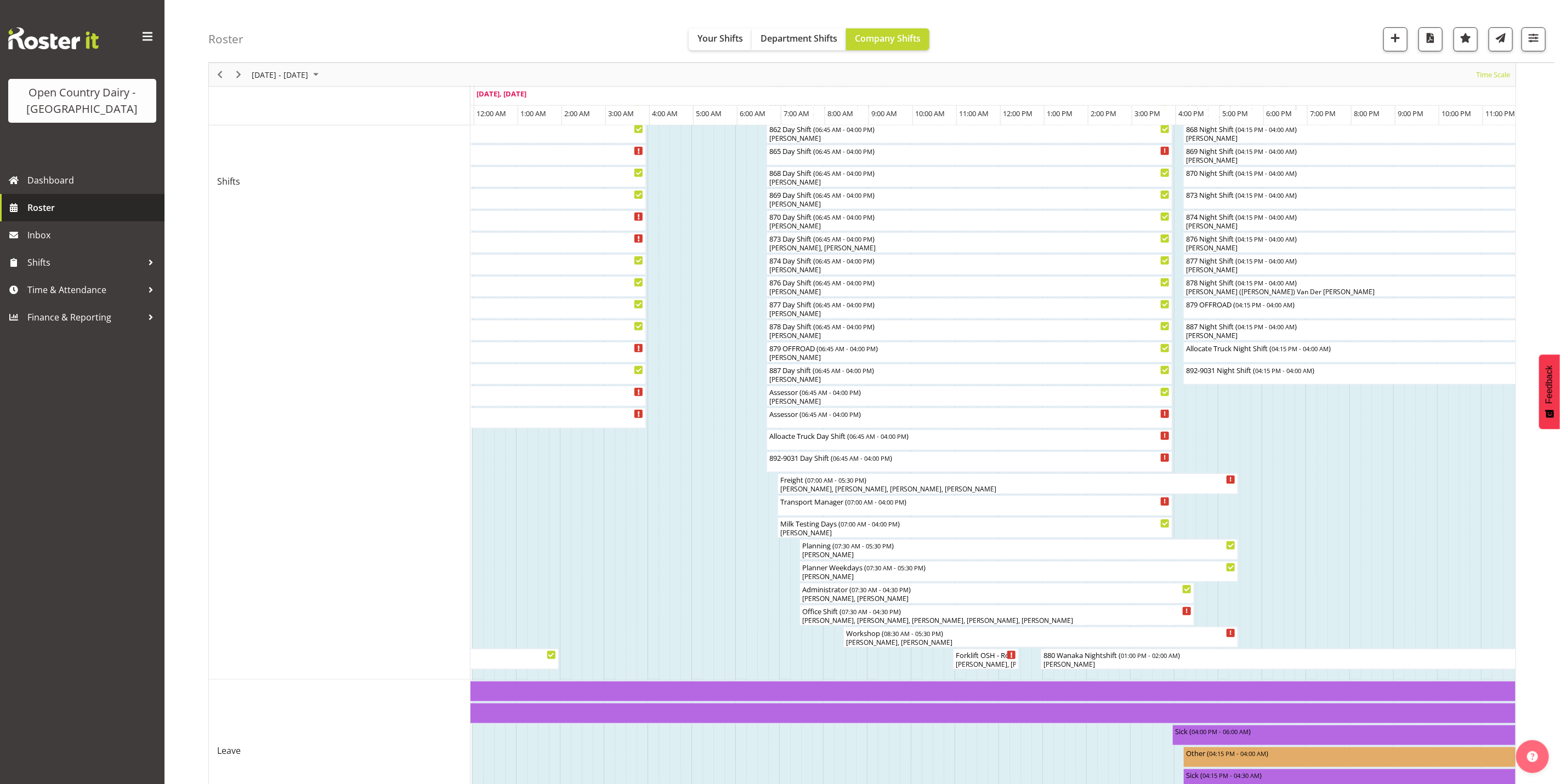
click at [43, 214] on span "Roster" at bounding box center [93, 208] width 132 height 17
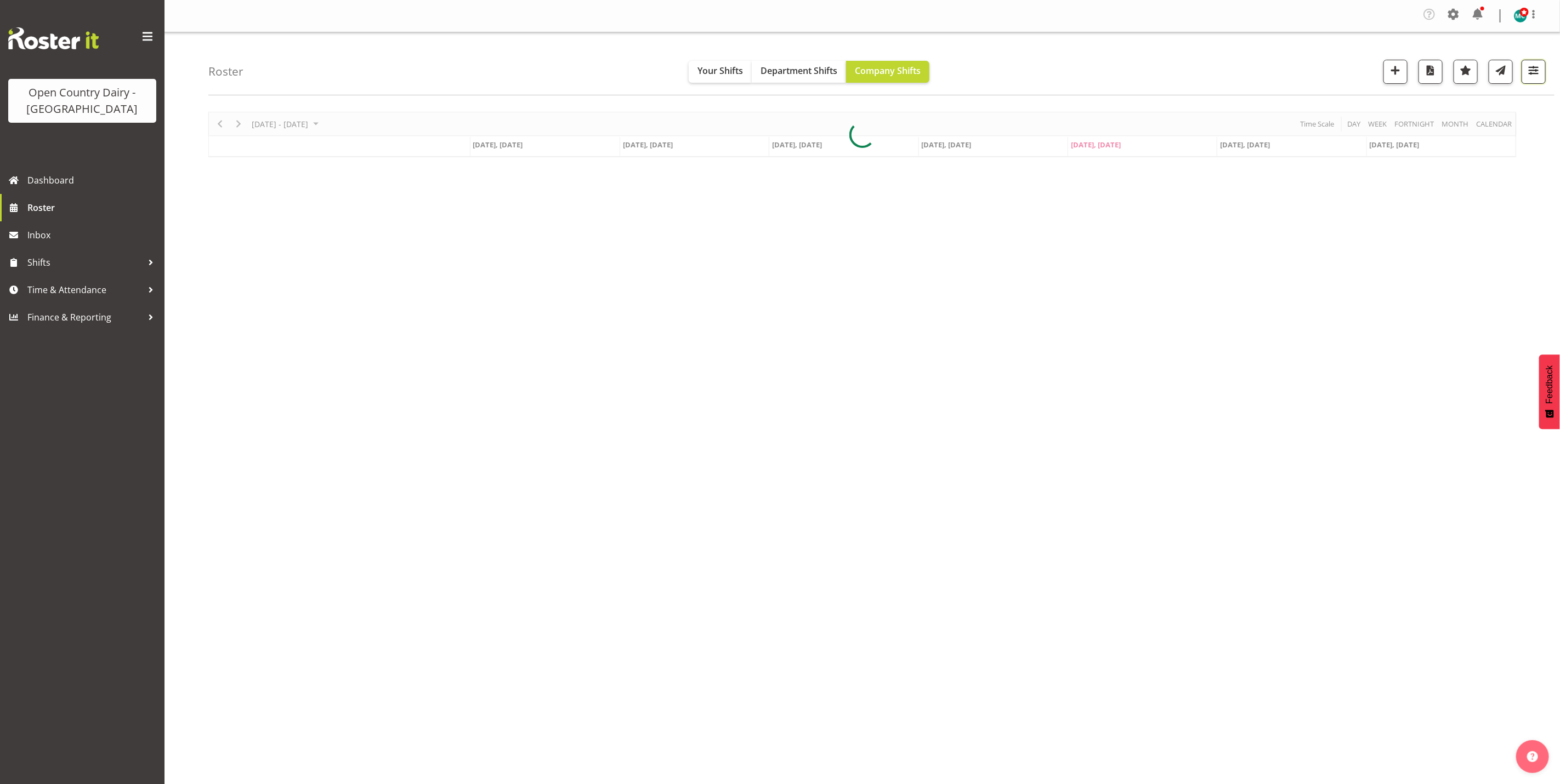
click at [1533, 72] on span "button" at bounding box center [1533, 70] width 14 height 14
click at [1428, 273] on select "Staff Role Shift - Horizontal Shift - Vertical Staff - Location" at bounding box center [1464, 272] width 146 height 22
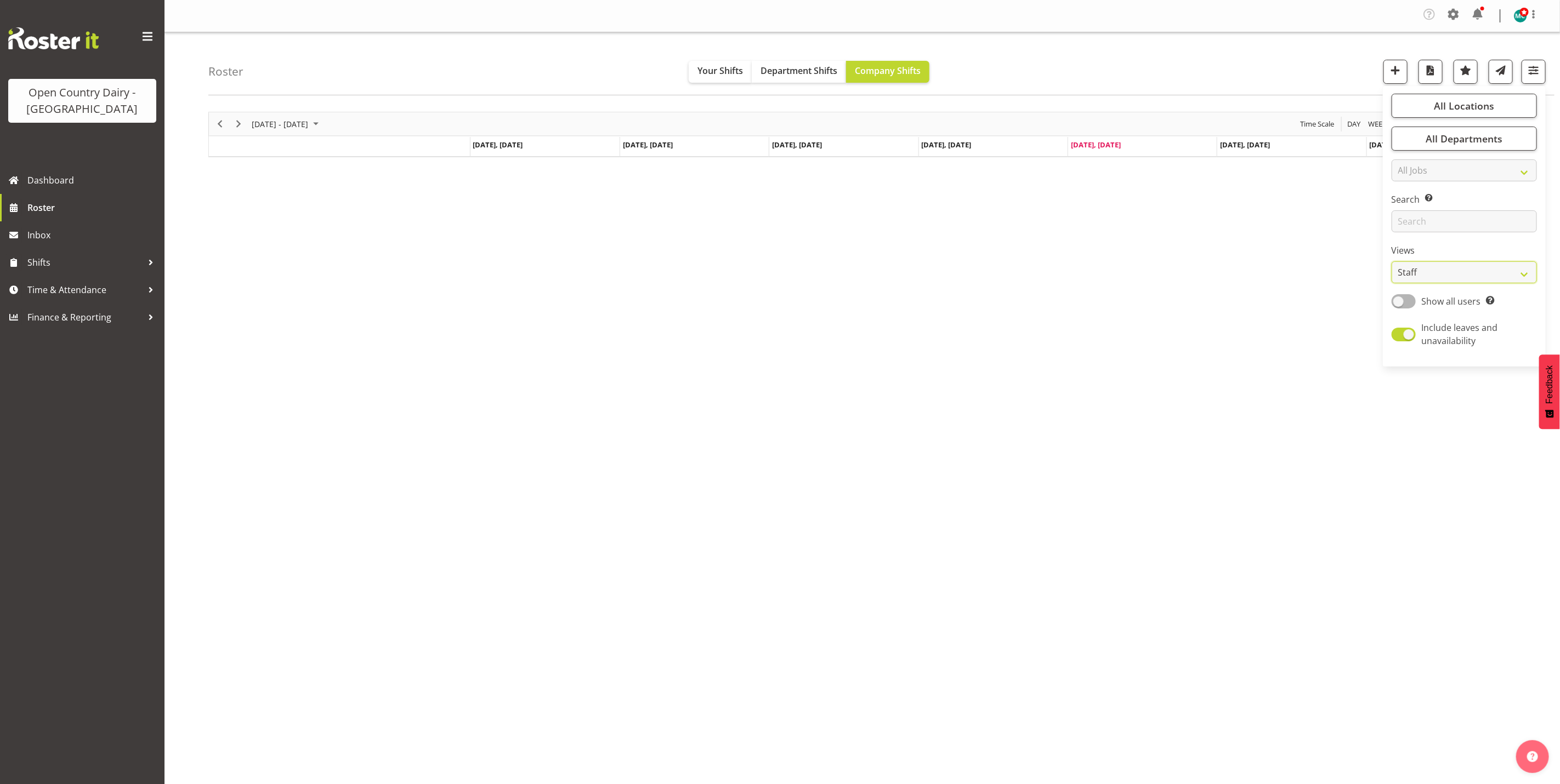
click at [1391, 262] on select "Staff Role Shift - Horizontal Shift - Vertical Staff - Location" at bounding box center [1464, 272] width 146 height 22
drag, startPoint x: 1438, startPoint y: 218, endPoint x: 1399, endPoint y: 226, distance: 39.8
click at [1438, 218] on div "Roster Your Shifts Department Shifts Company Shifts All Locations Clear Awarua …" at bounding box center [862, 287] width 1396 height 509
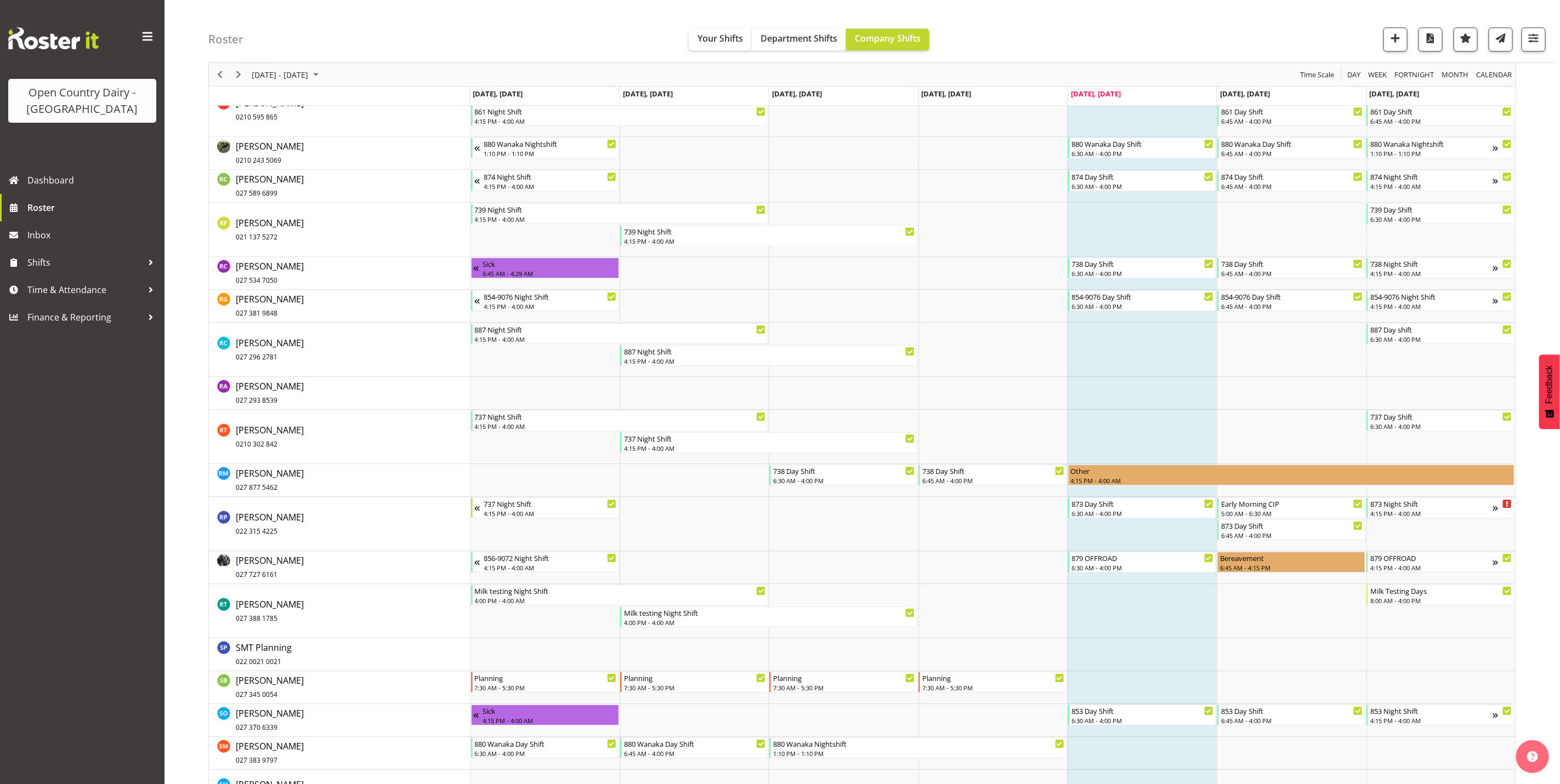
scroll to position [5672, 0]
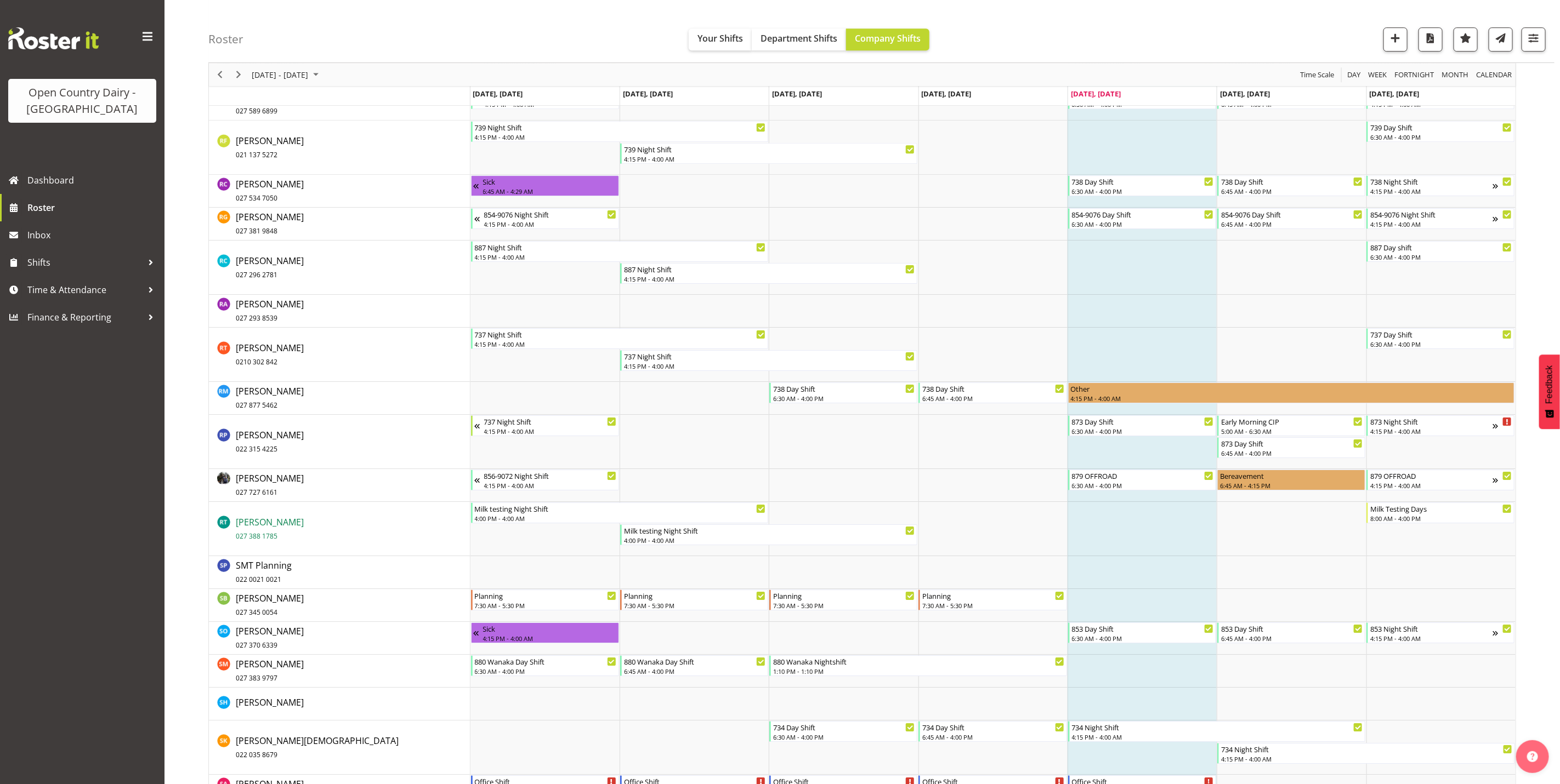
click at [259, 520] on span "Ryan Thompson 027 388 1785" at bounding box center [270, 528] width 68 height 25
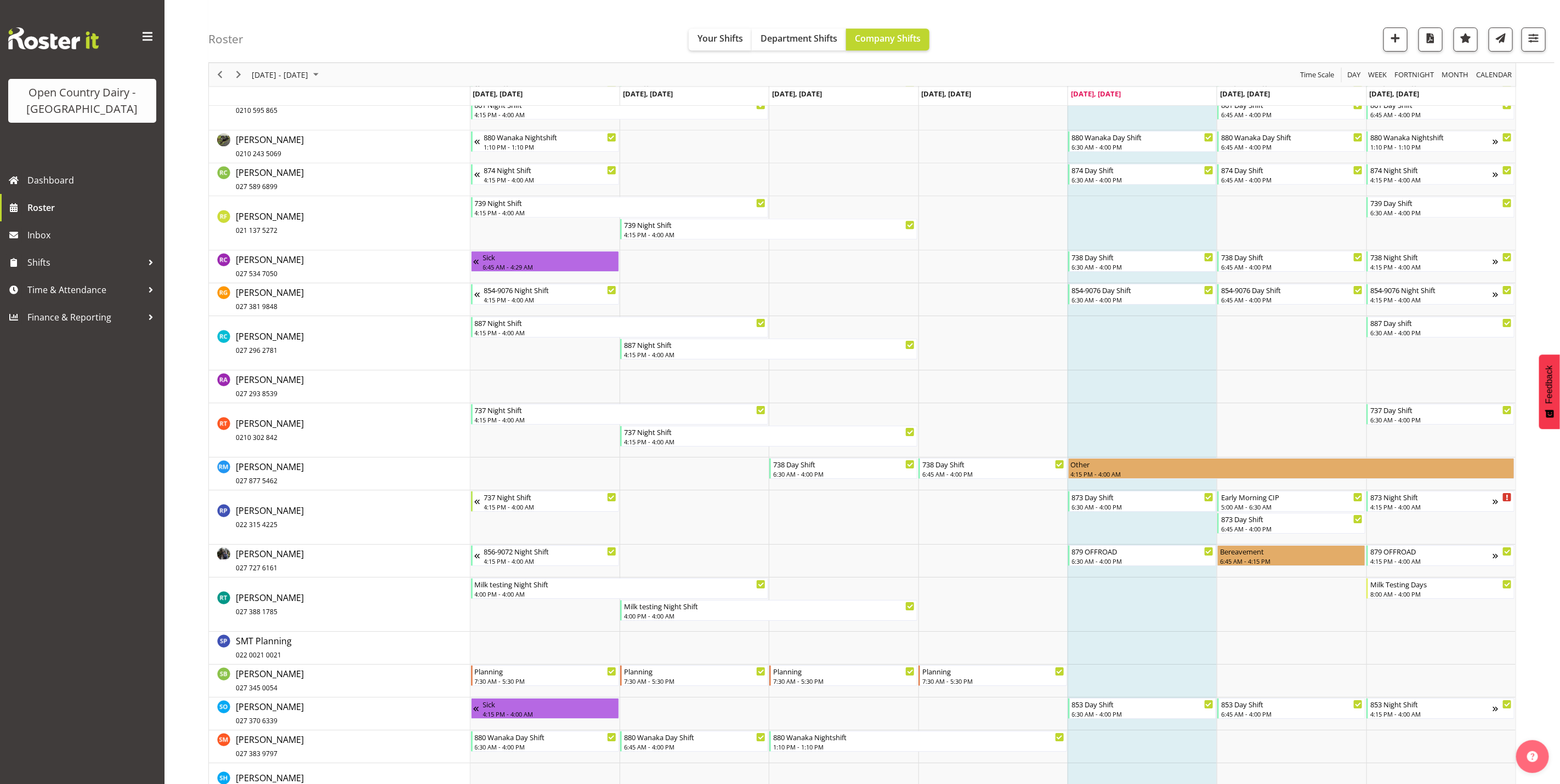
scroll to position [5755, 0]
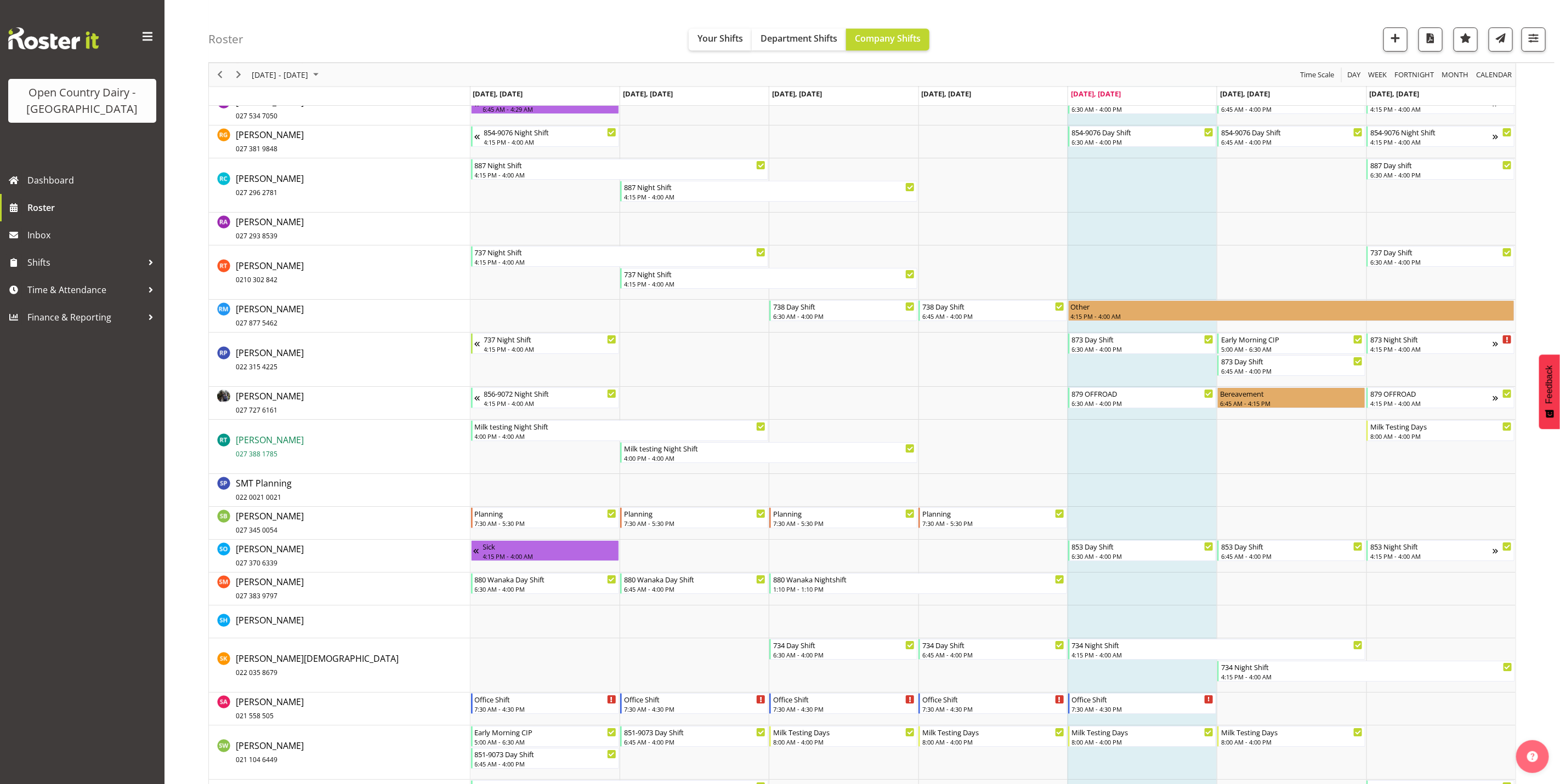
click at [264, 439] on span "Ryan Thompson 027 388 1785" at bounding box center [270, 446] width 68 height 25
click at [45, 209] on span "Roster" at bounding box center [93, 208] width 132 height 17
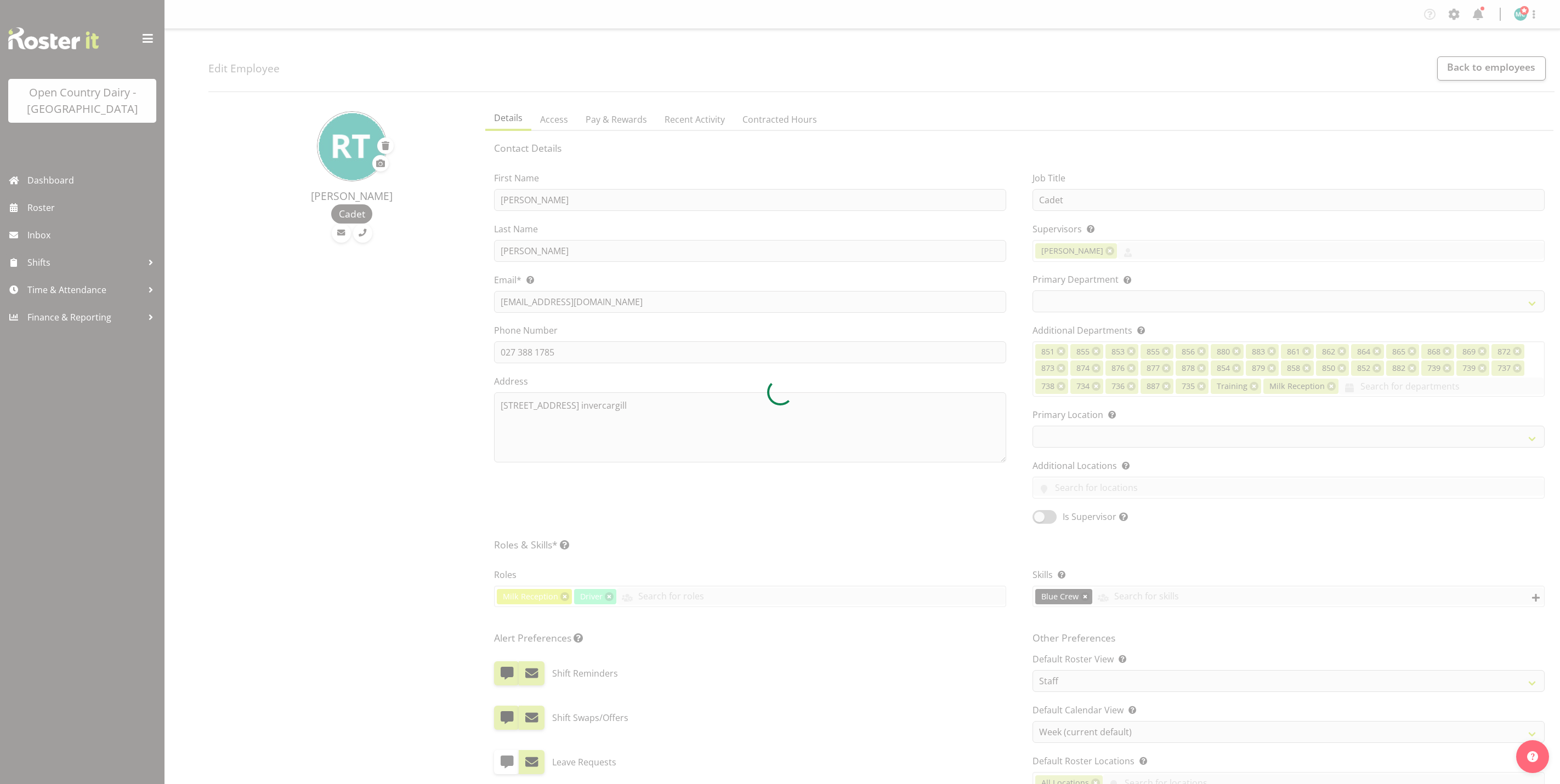
select select "TimelineWeek"
select select
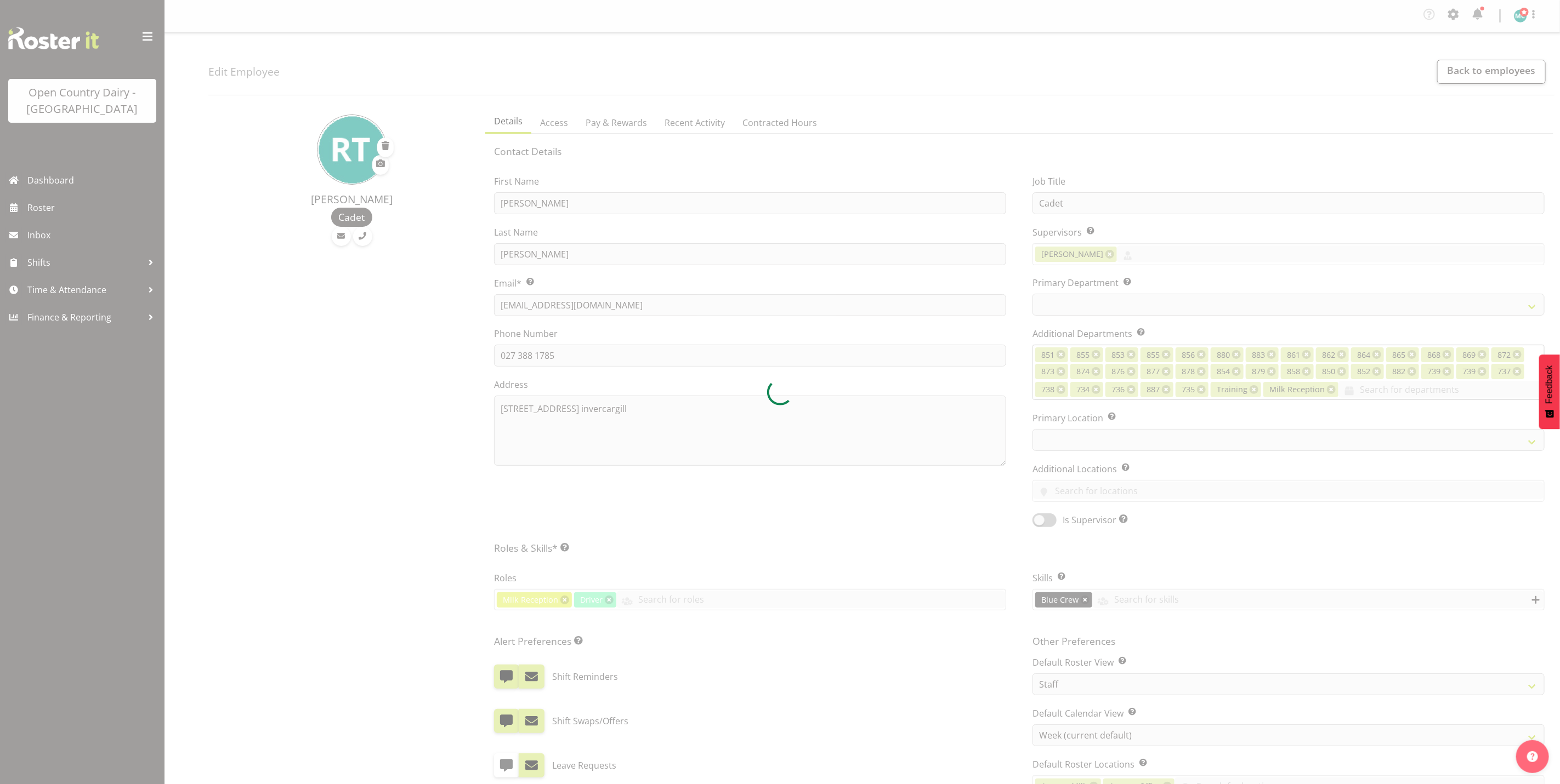
select select "905"
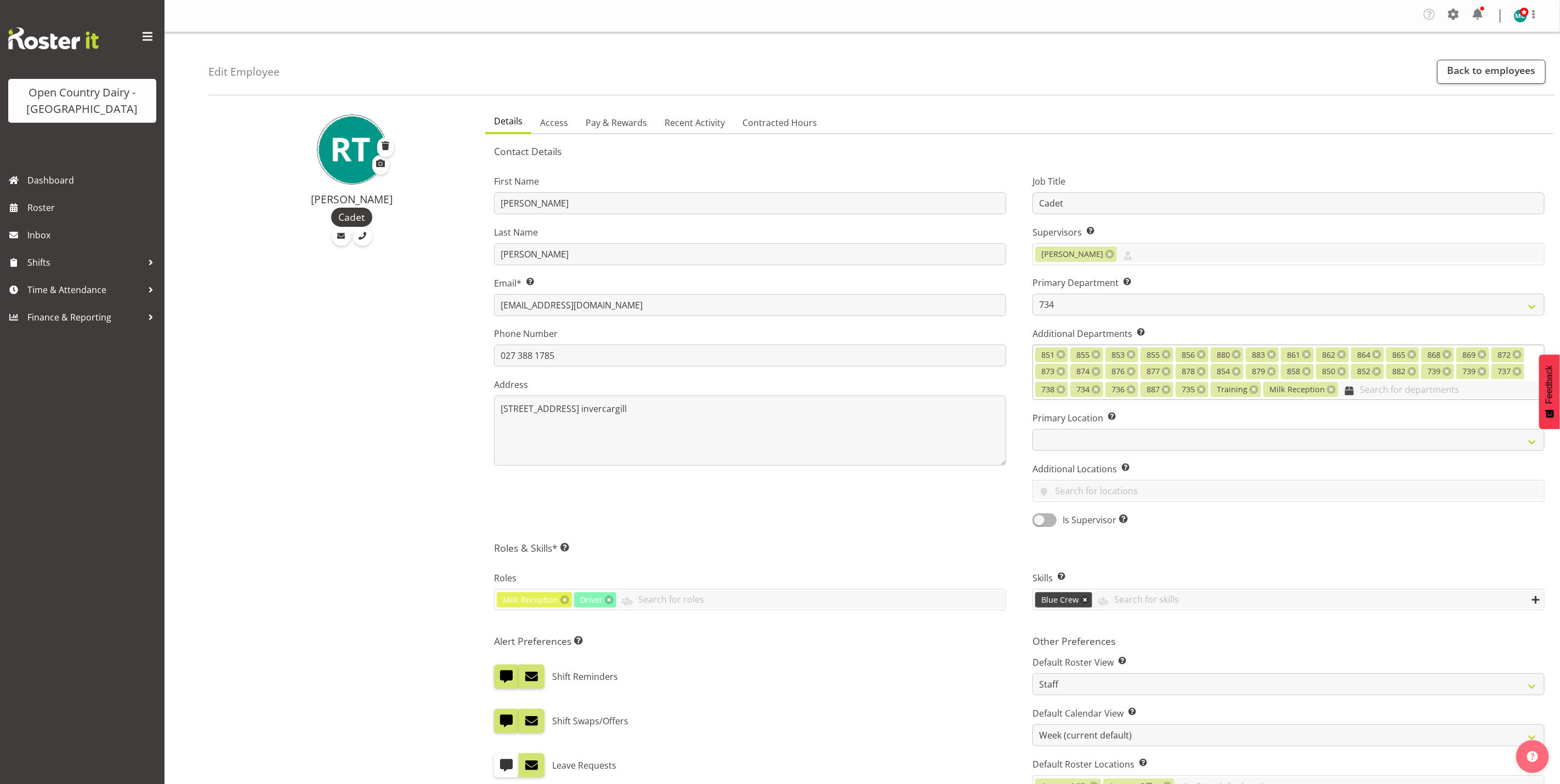
click at [1378, 393] on input "text" at bounding box center [1441, 390] width 205 height 17
type input "870"
click at [1058, 421] on link "870" at bounding box center [1288, 416] width 511 height 19
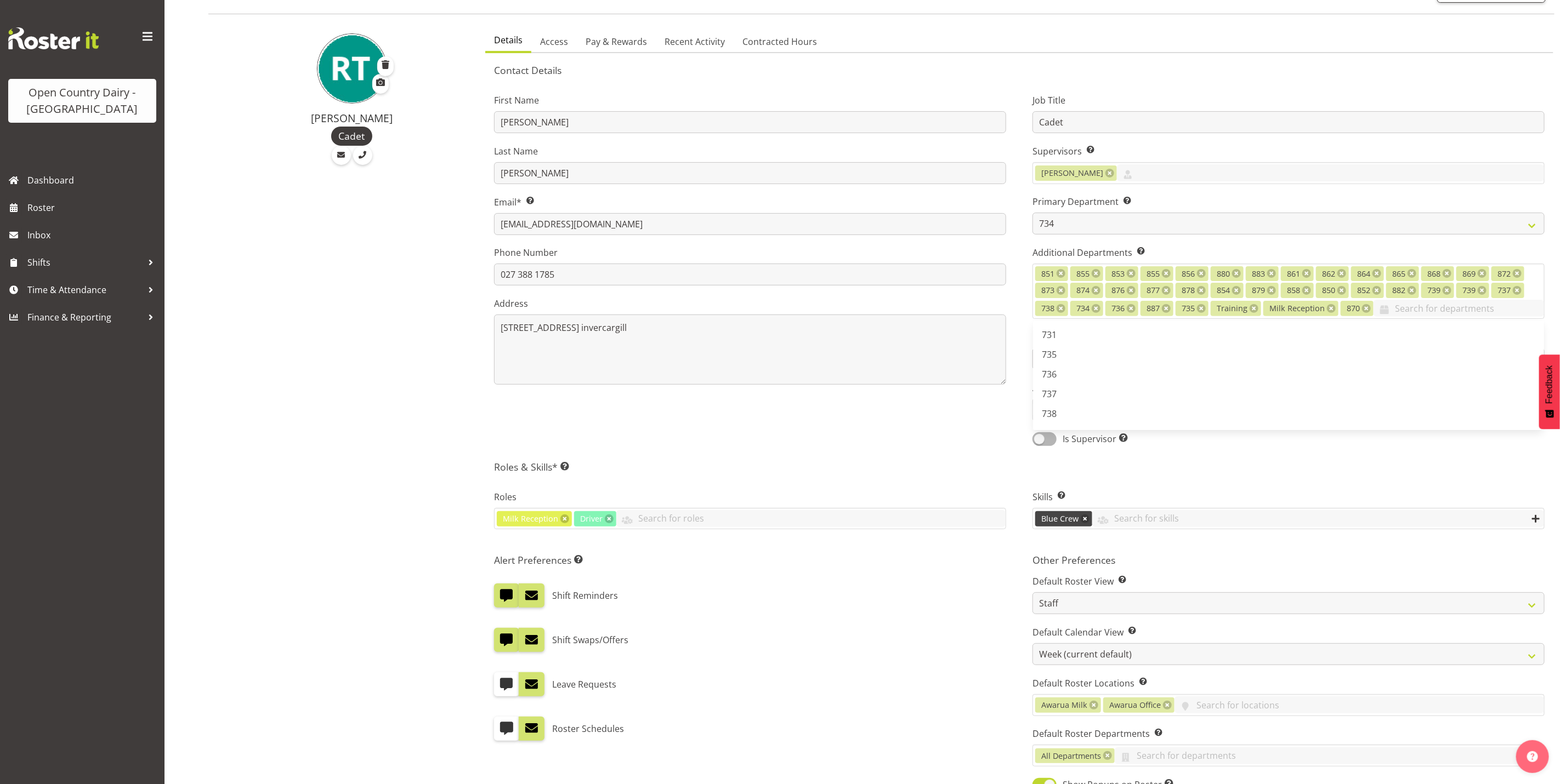
scroll to position [303, 0]
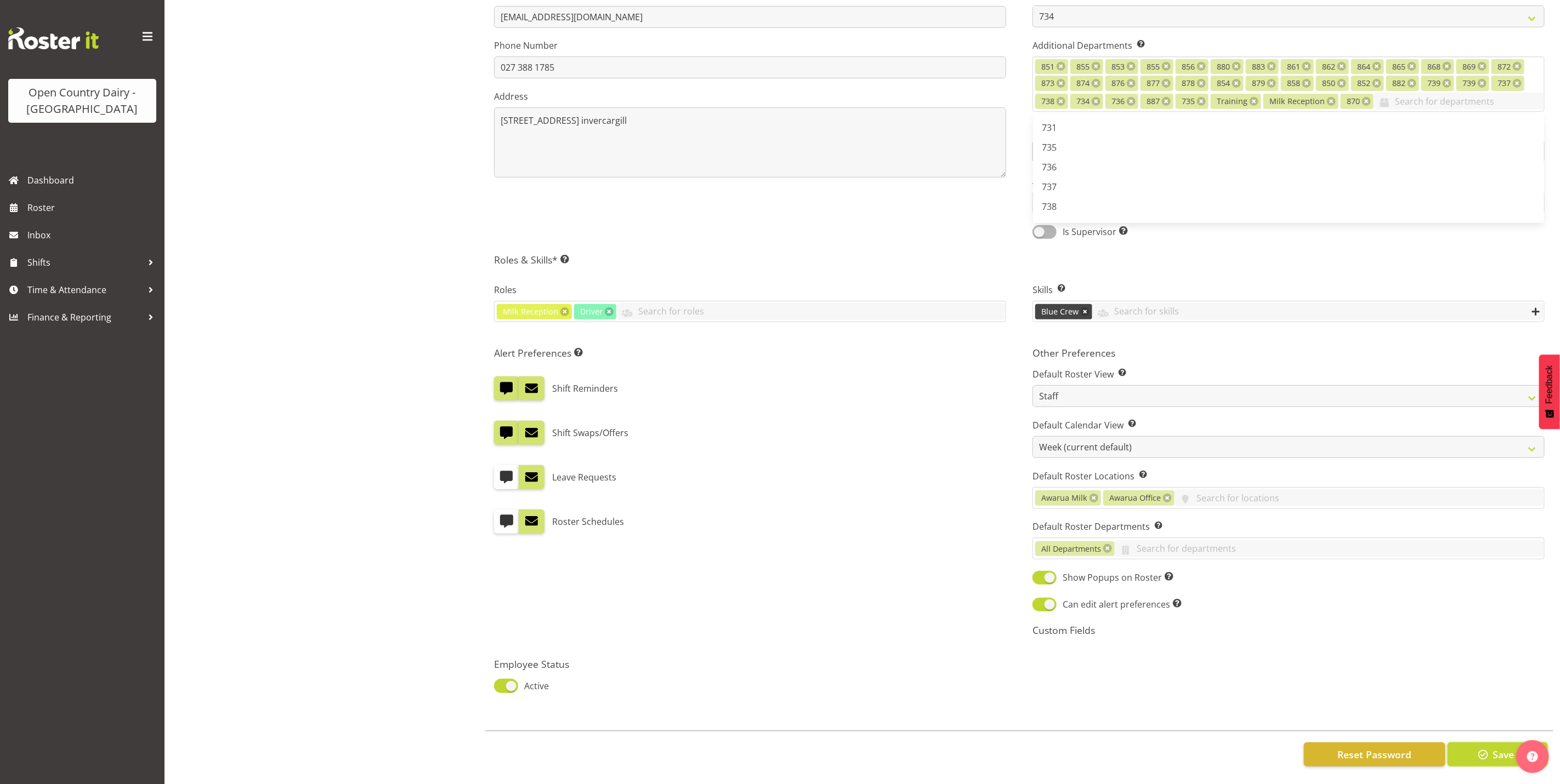
click at [1485, 747] on span "button" at bounding box center [1483, 754] width 14 height 14
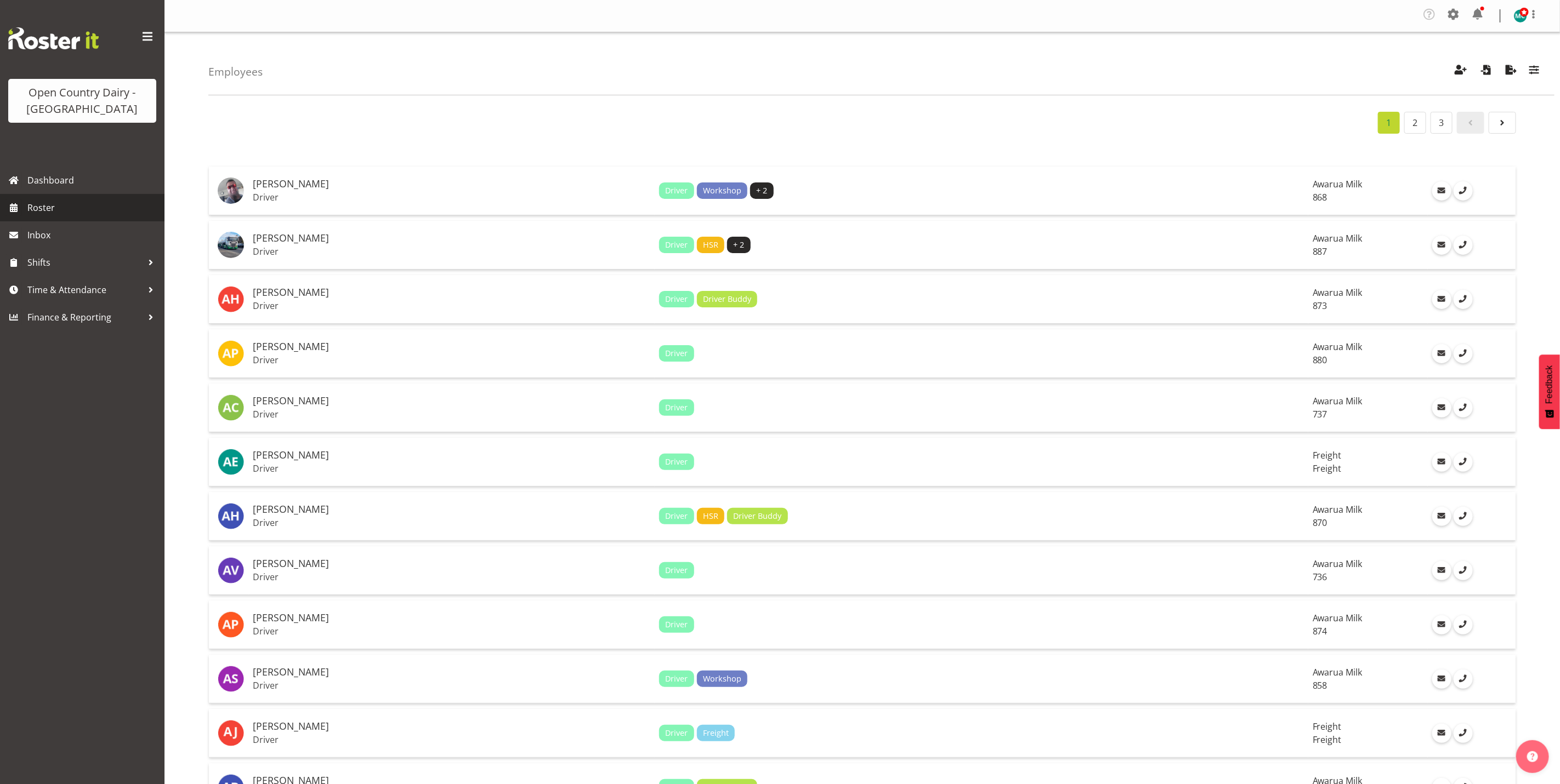
click at [33, 210] on span "Roster" at bounding box center [93, 208] width 132 height 17
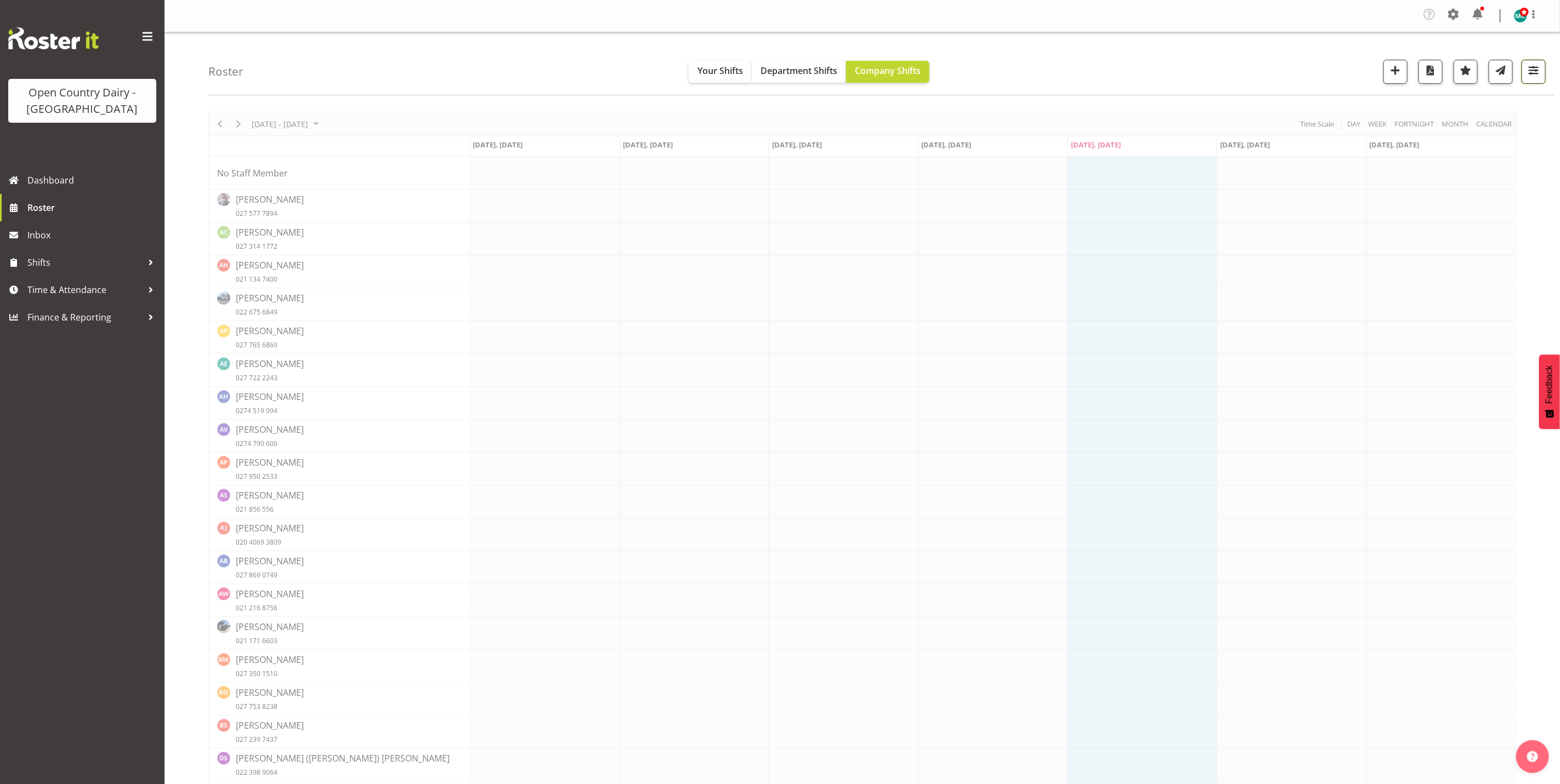
click at [1533, 66] on span "button" at bounding box center [1533, 70] width 14 height 14
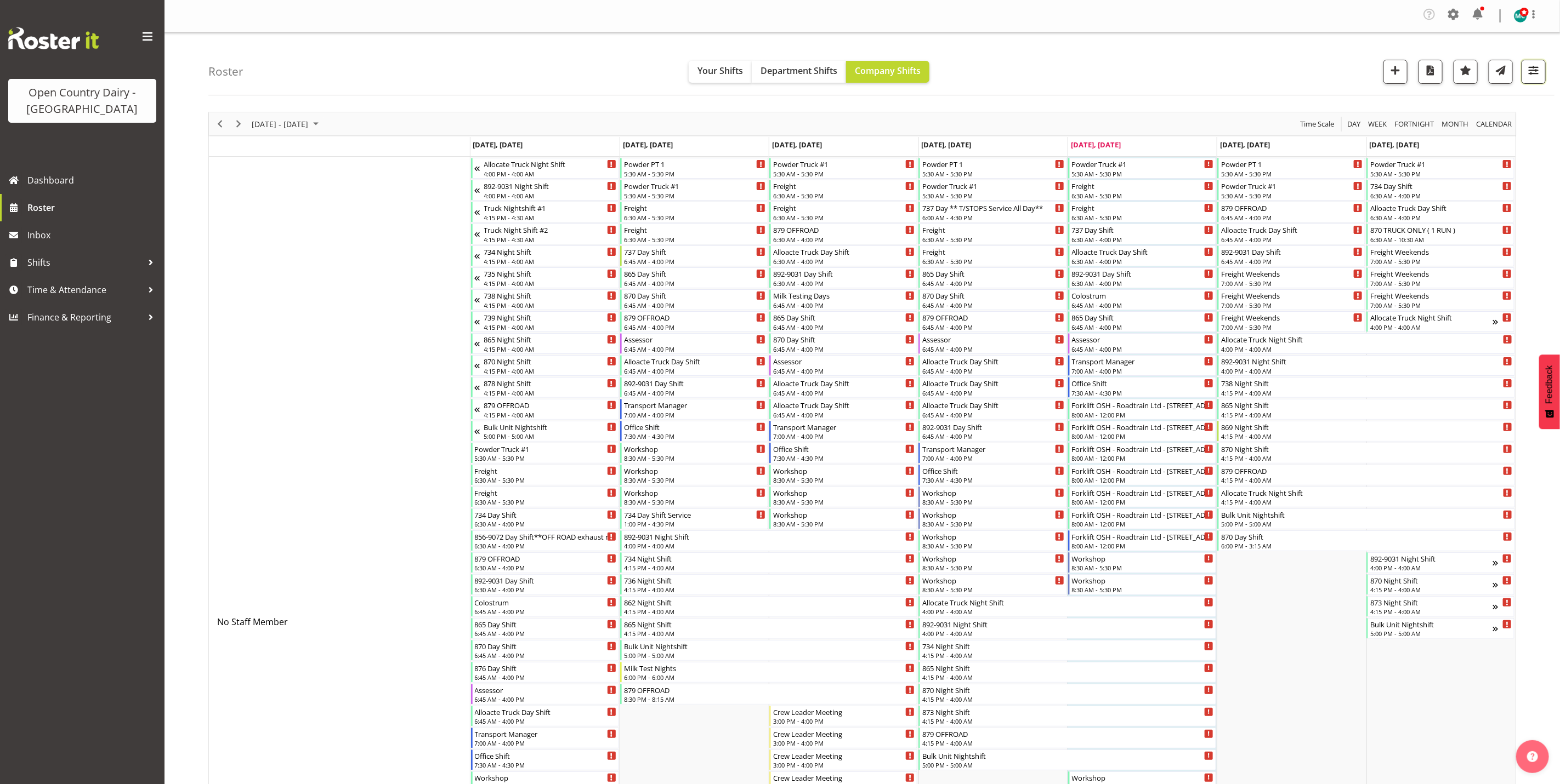
click at [1531, 64] on span "button" at bounding box center [1533, 70] width 14 height 14
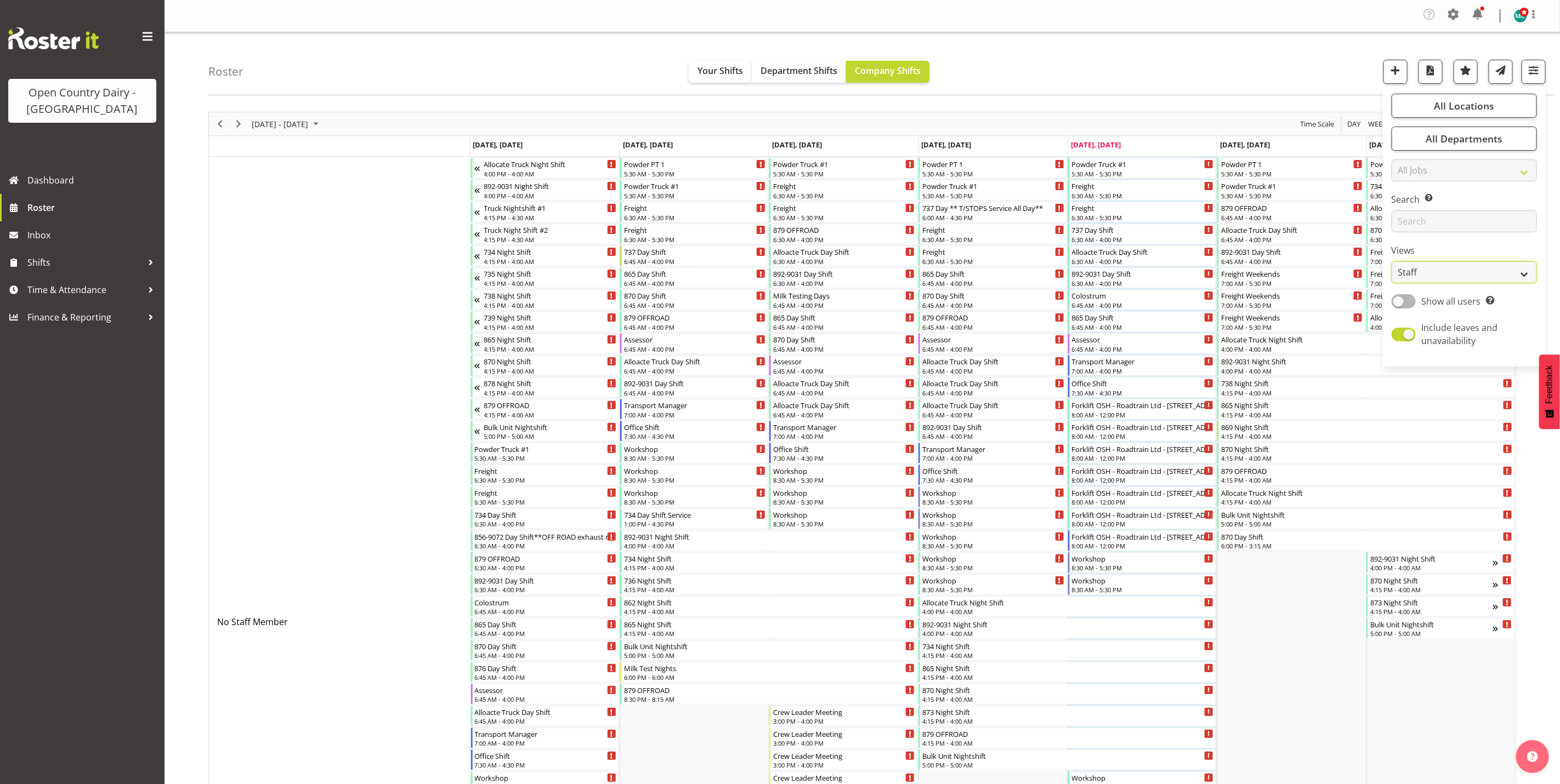
click at [1439, 277] on select "Staff Role Shift - Horizontal Shift - Vertical Staff - Location" at bounding box center [1464, 272] width 146 height 22
select select "shiftH"
click at [1391, 262] on select "Staff Role Shift - Horizontal Shift - Vertical Staff - Location" at bounding box center [1464, 272] width 146 height 22
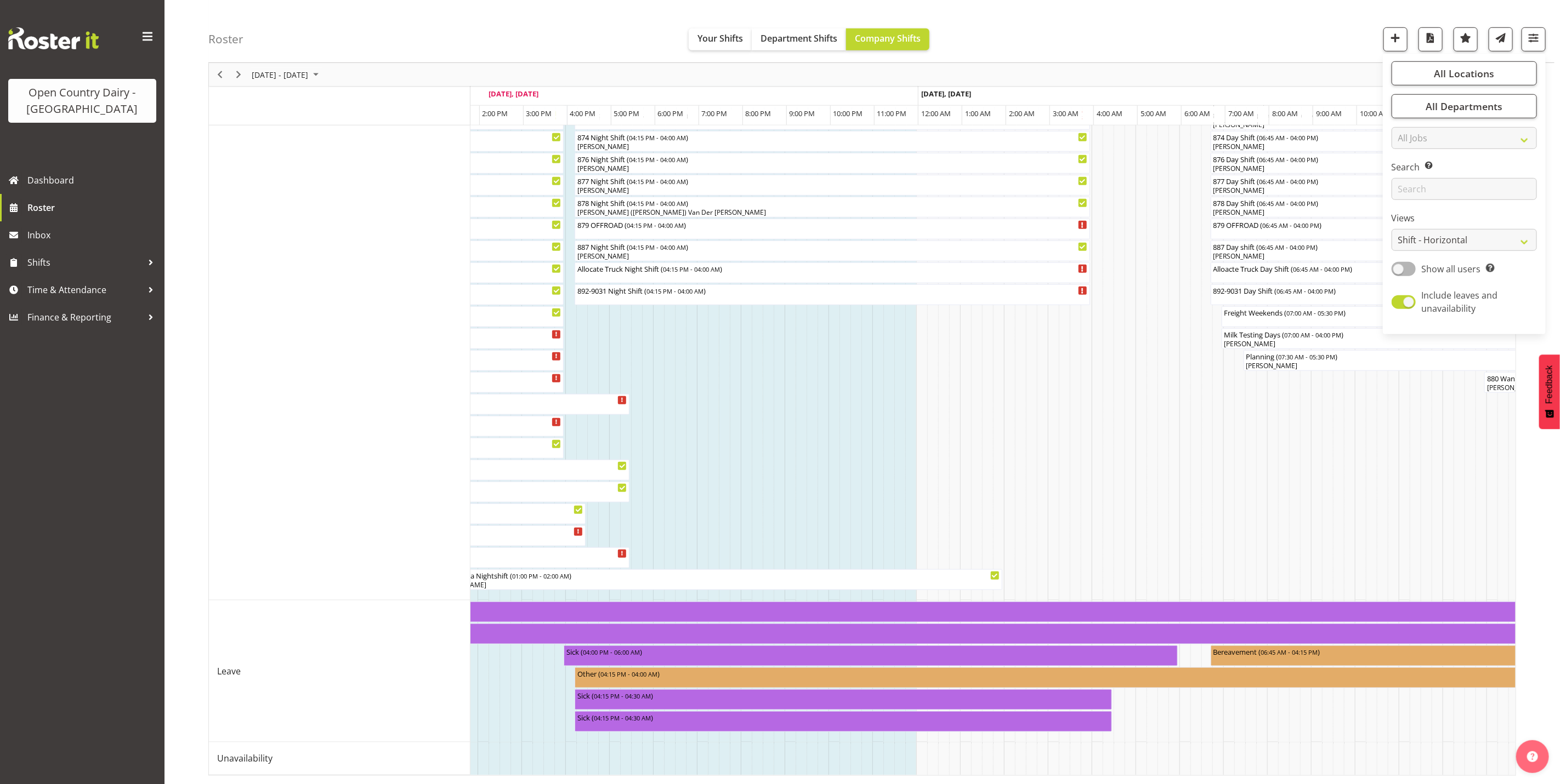
scroll to position [0, 4847]
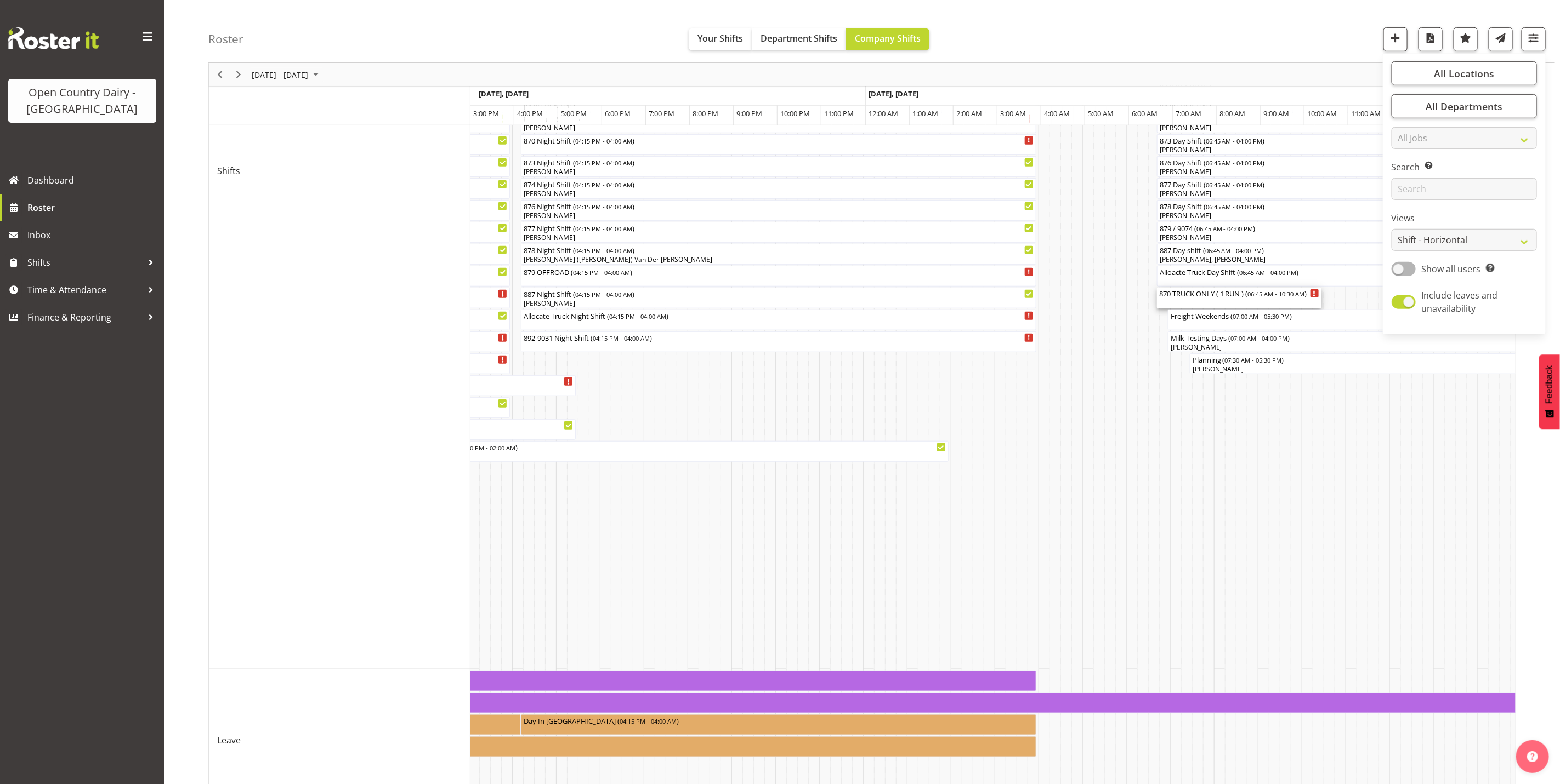
click at [1189, 298] on div "870 TRUCK ONLY ( 1 RUN ) ( 06:45 AM - 10:30 AM )" at bounding box center [1239, 293] width 160 height 11
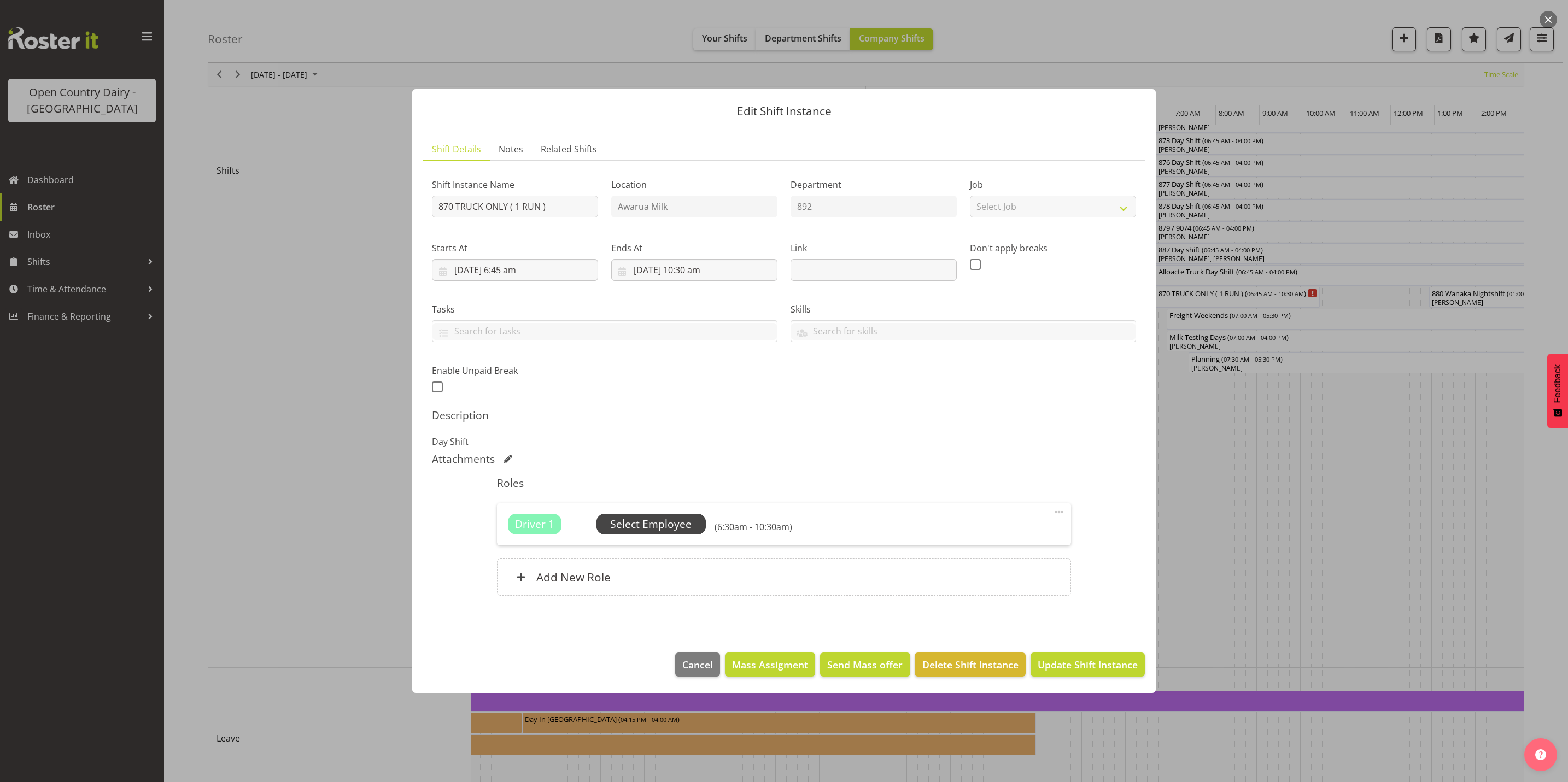
click at [666, 533] on span "Select Employee" at bounding box center [651, 524] width 109 height 21
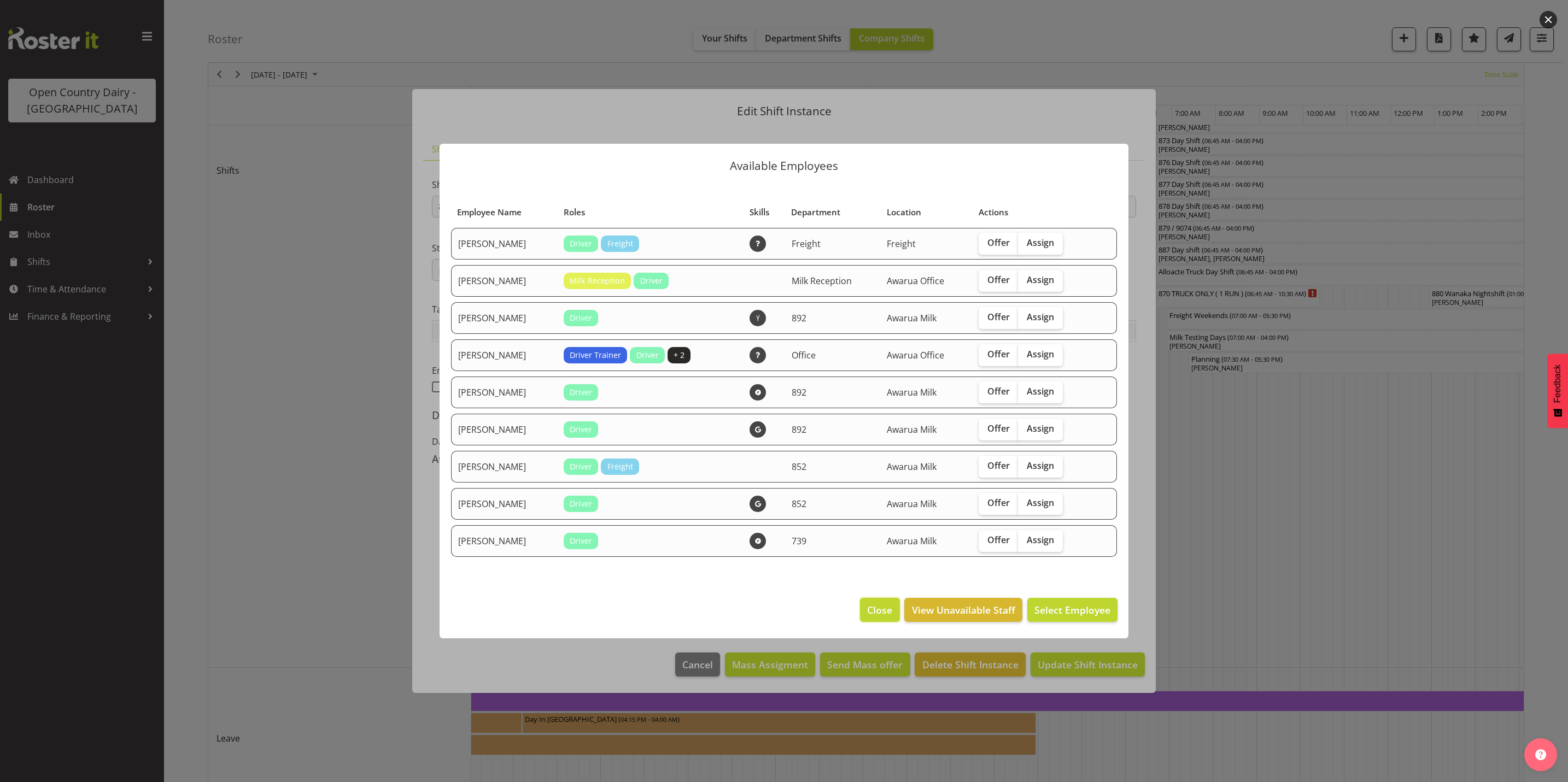
click at [886, 615] on span "Close" at bounding box center [879, 610] width 25 height 14
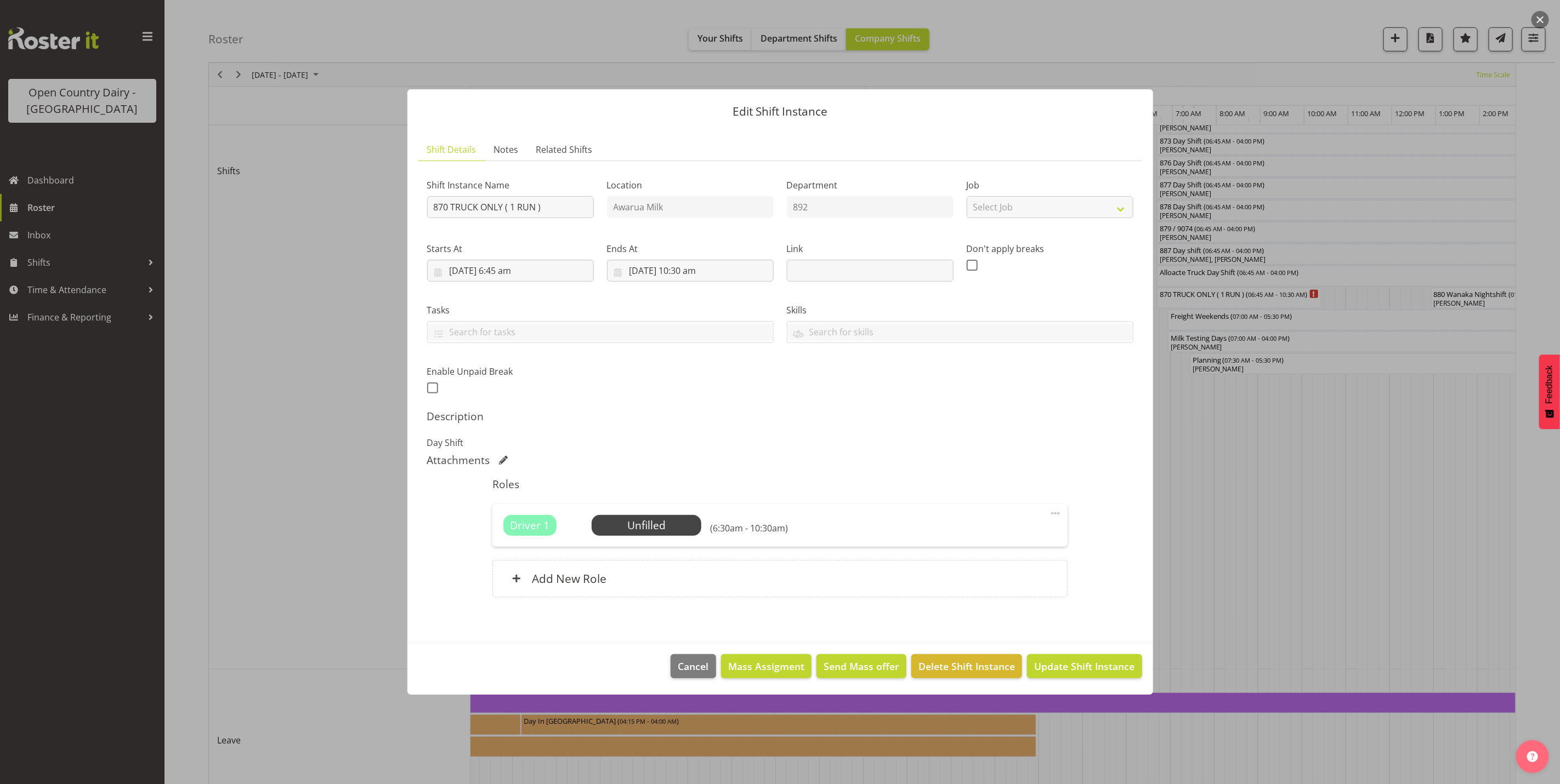
click at [1262, 462] on div at bounding box center [780, 392] width 1560 height 784
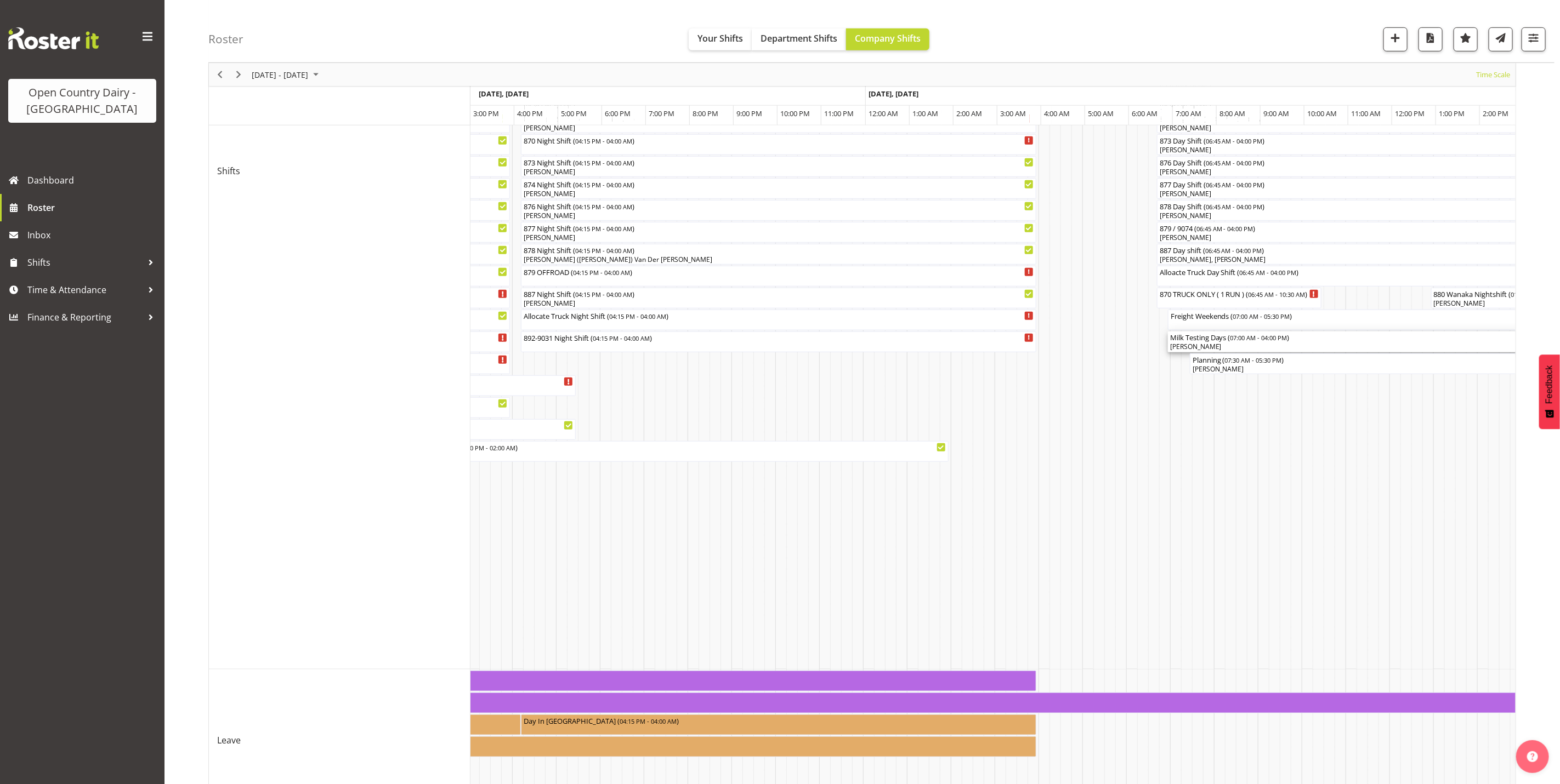
click at [1201, 346] on div "[PERSON_NAME]" at bounding box center [1365, 347] width 391 height 10
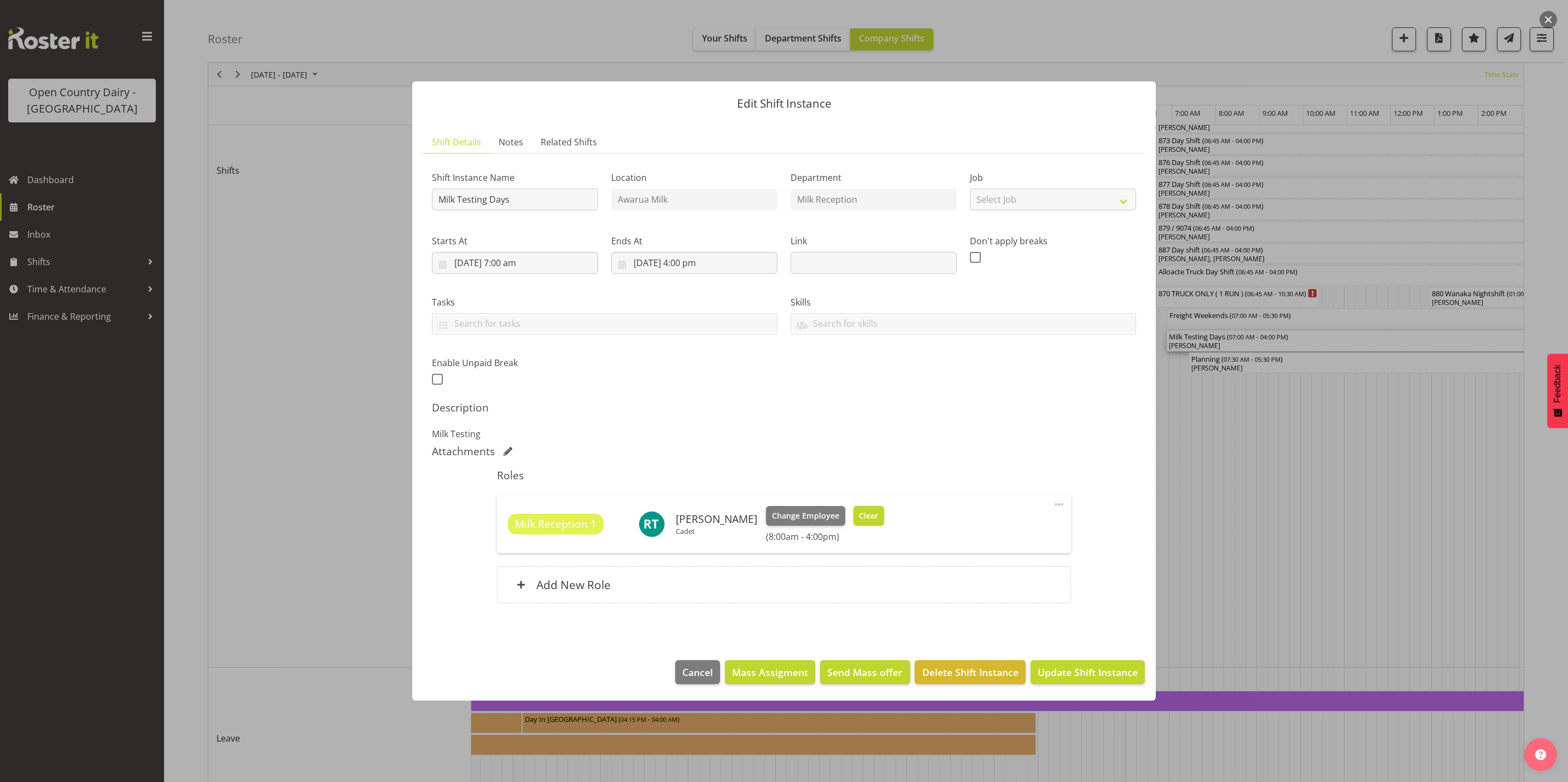
click at [871, 519] on span "Clear" at bounding box center [868, 516] width 19 height 12
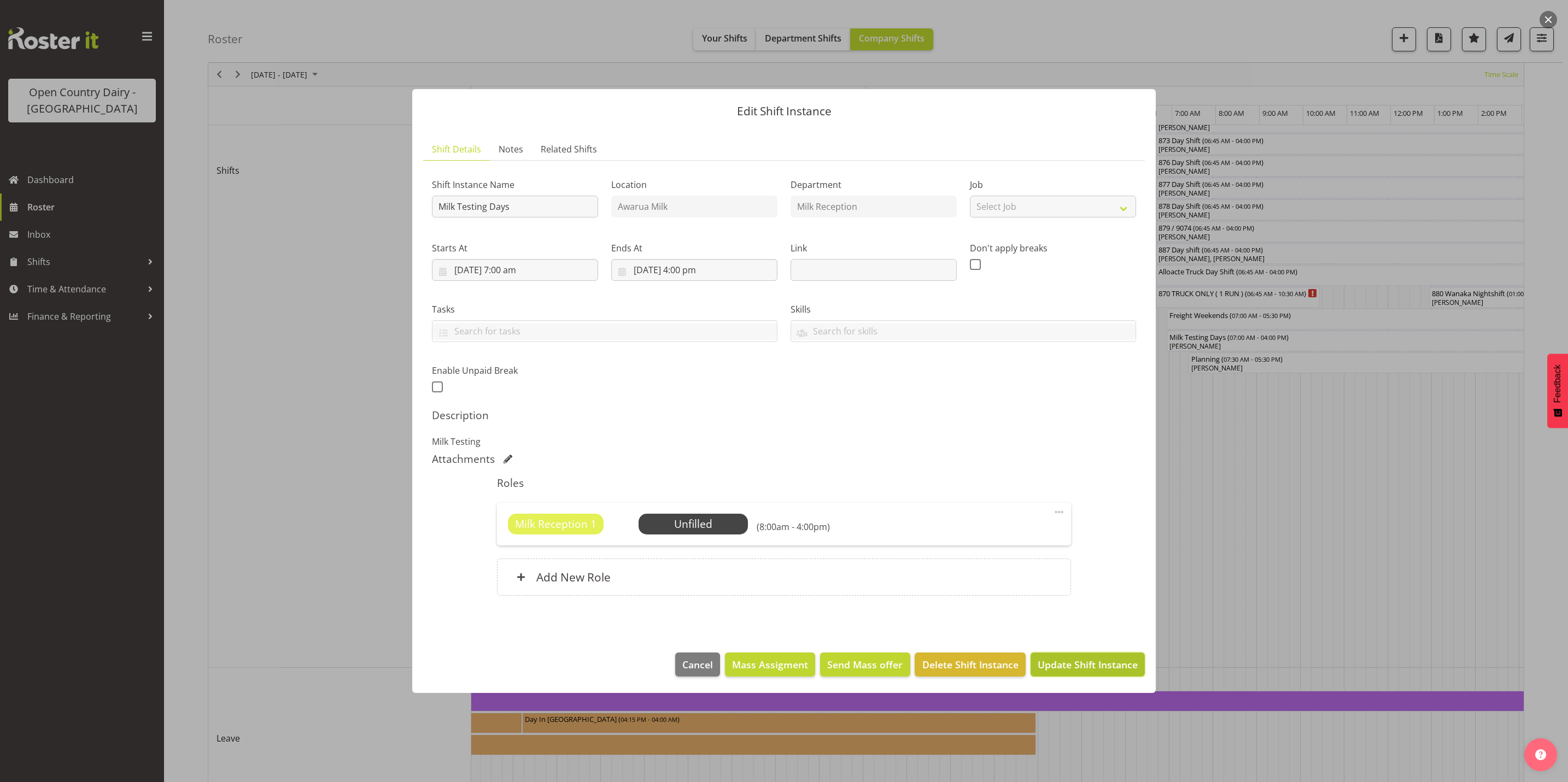
click at [1071, 666] on span "Update Shift Instance" at bounding box center [1088, 665] width 100 height 14
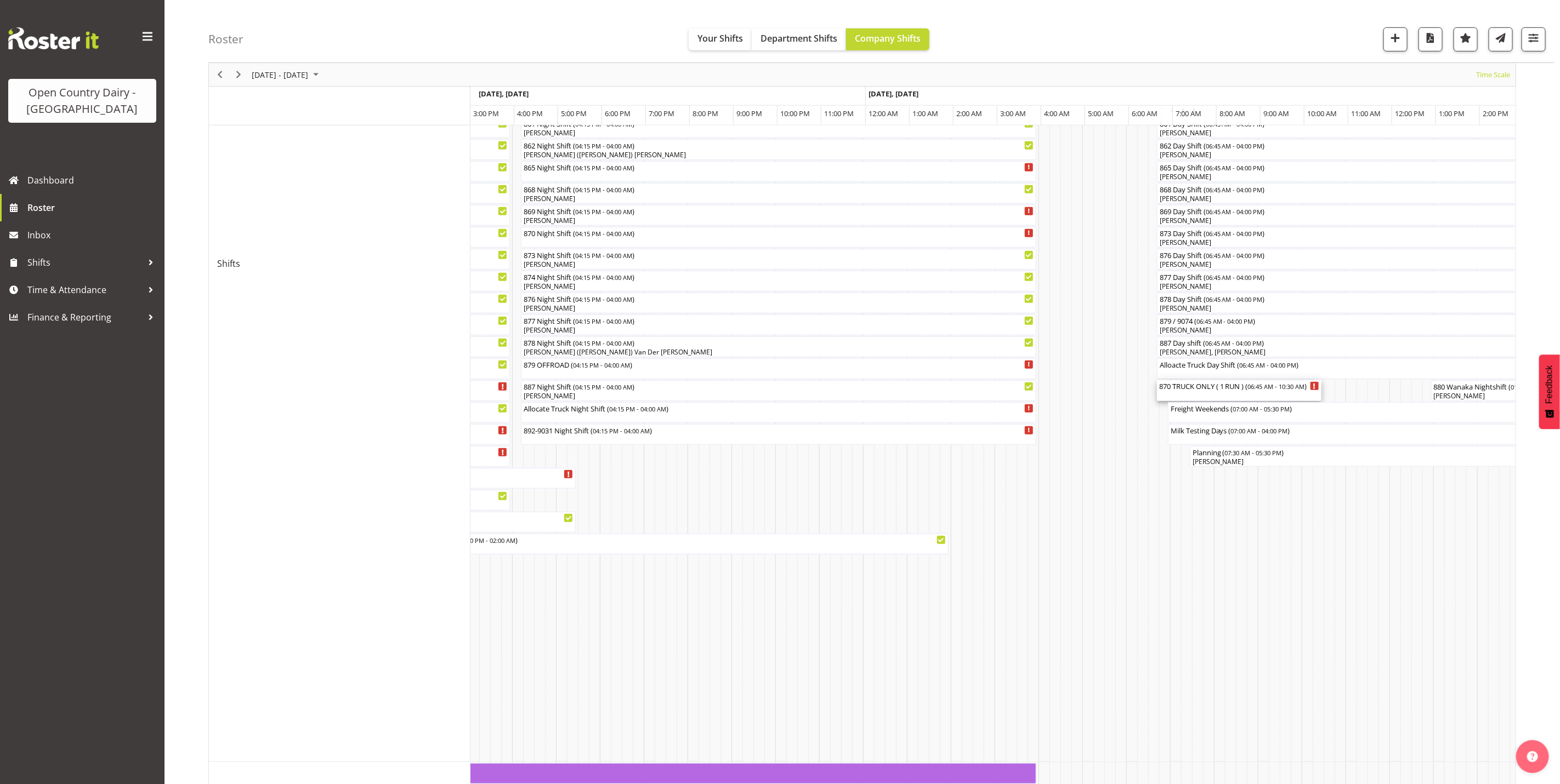
click at [1201, 395] on div "870 TRUCK ONLY ( 1 RUN ) ( 06:45 AM - 10:30 AM )" at bounding box center [1239, 391] width 160 height 21
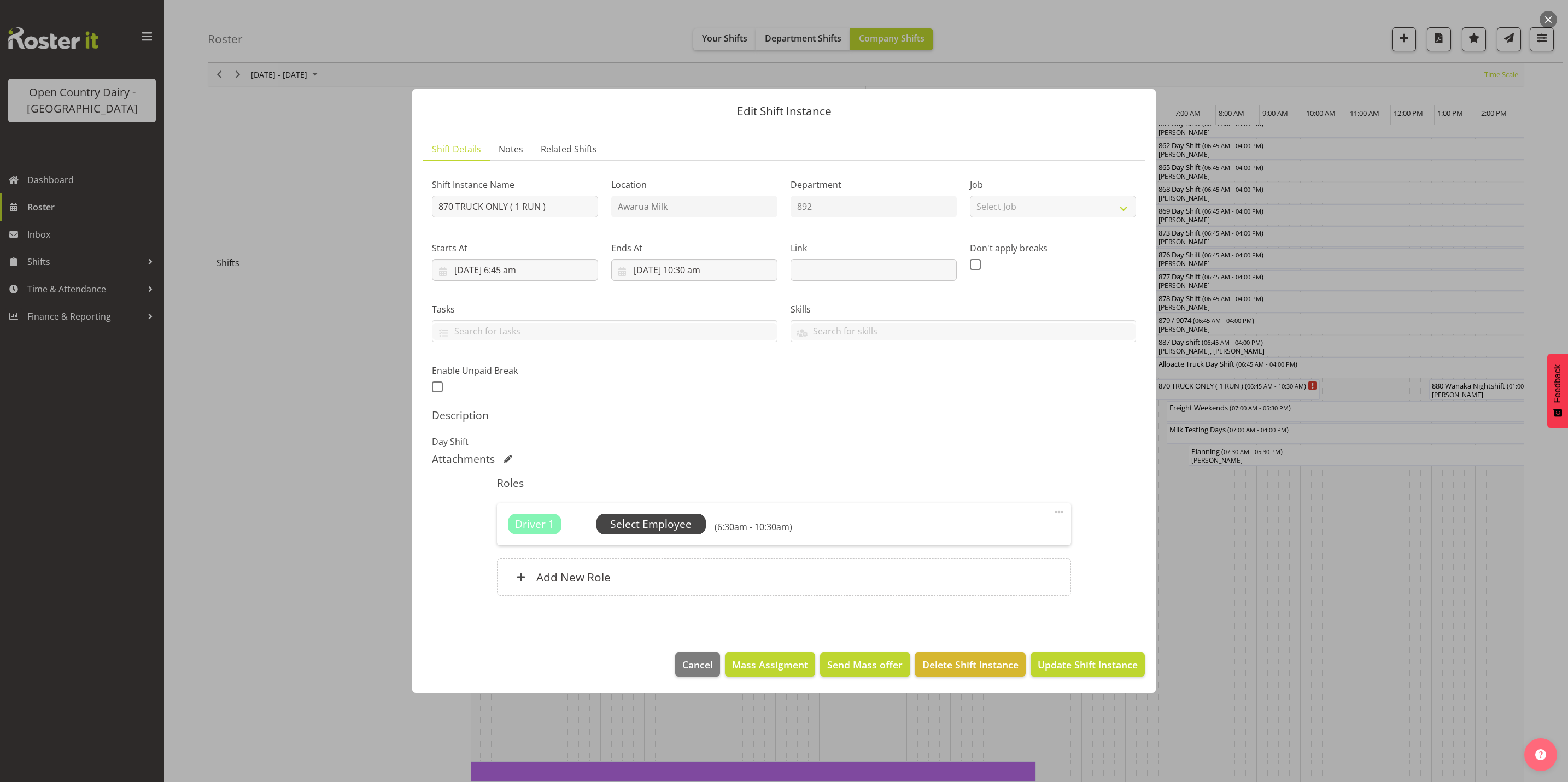
click at [651, 525] on span "Select Employee" at bounding box center [651, 525] width 81 height 16
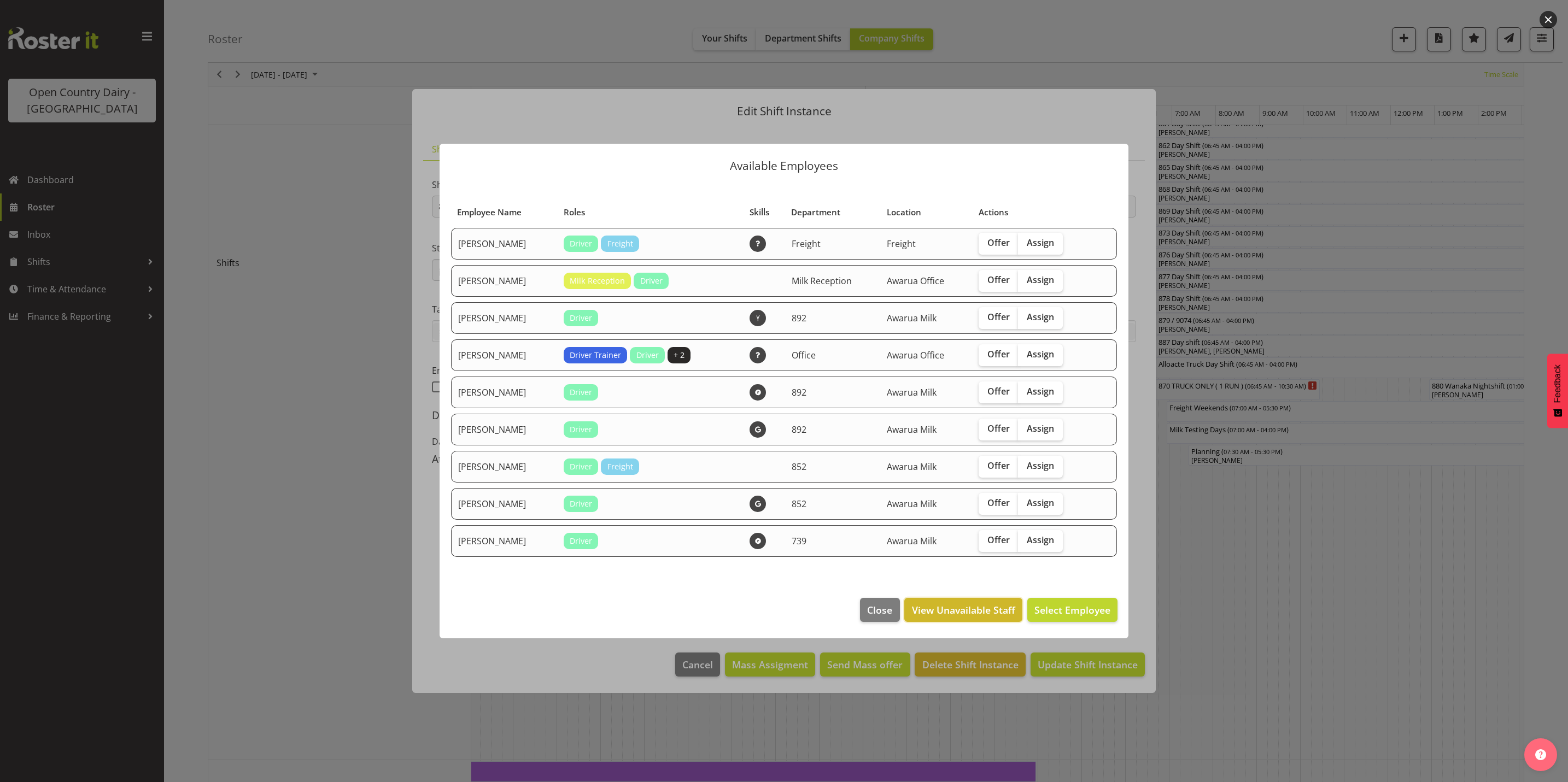
click at [950, 609] on span "View Unavailable Staff" at bounding box center [964, 610] width 104 height 14
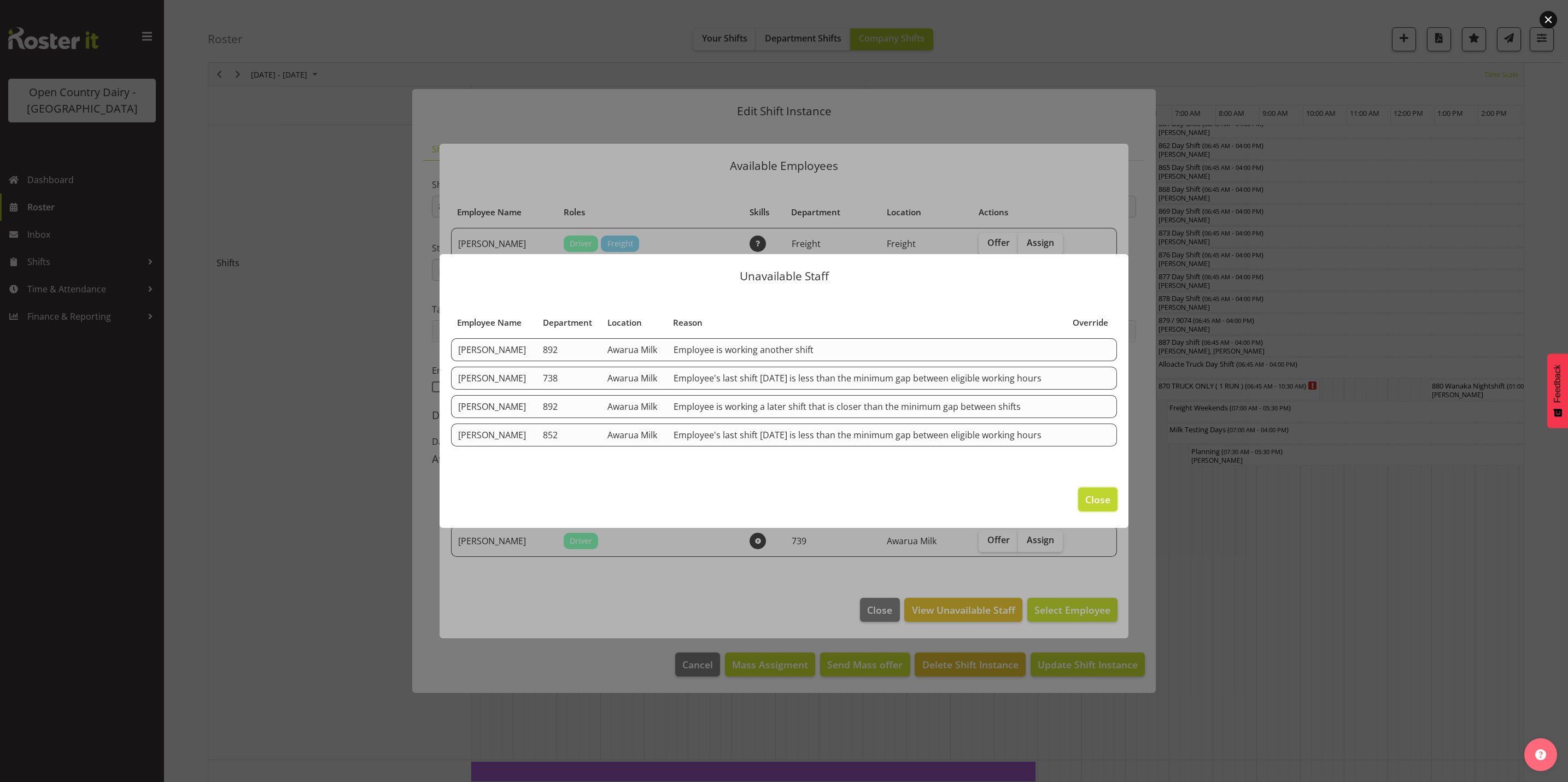
click at [1112, 489] on button "Close" at bounding box center [1098, 499] width 40 height 24
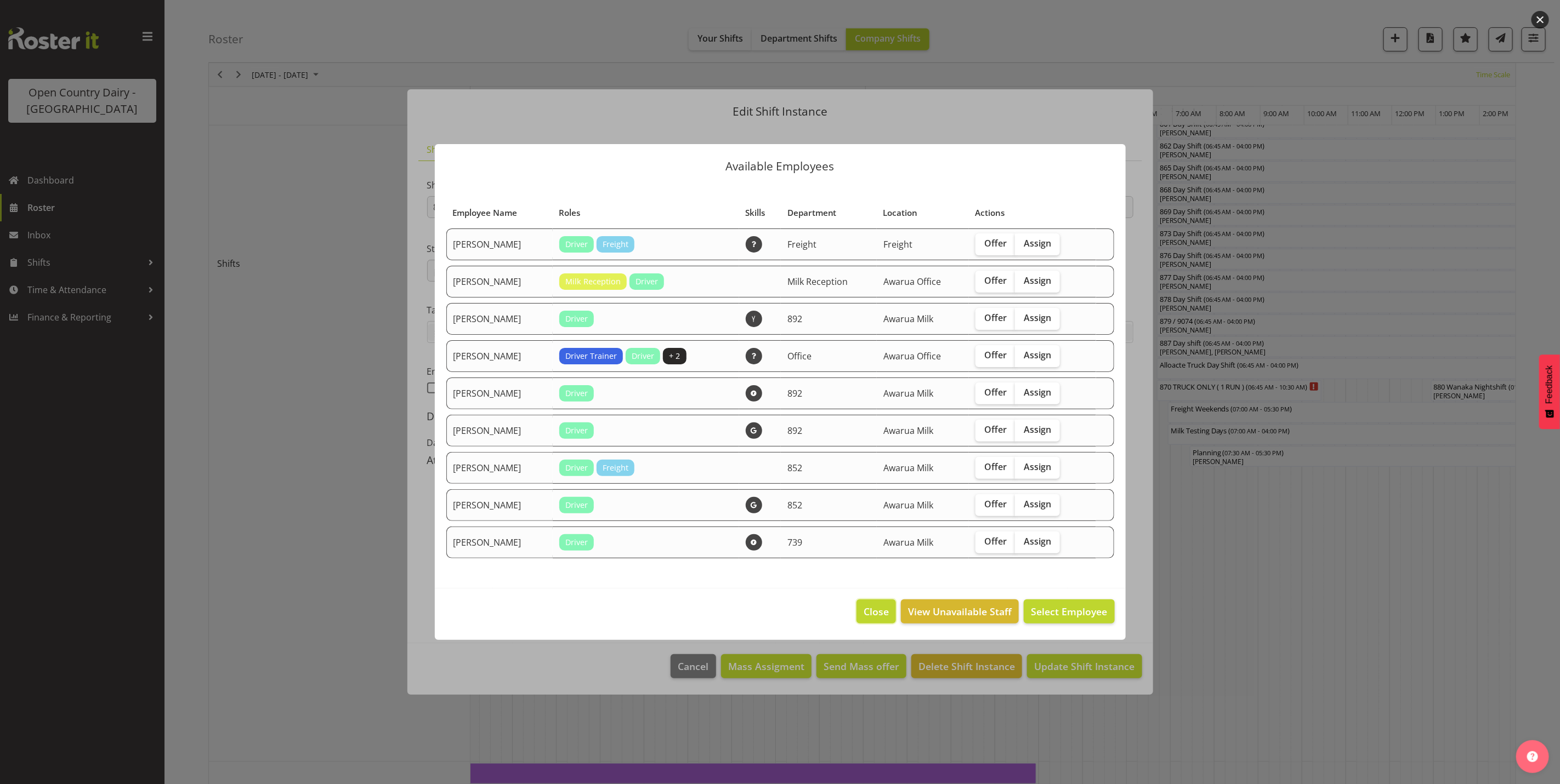
click at [876, 613] on span "Close" at bounding box center [876, 612] width 25 height 14
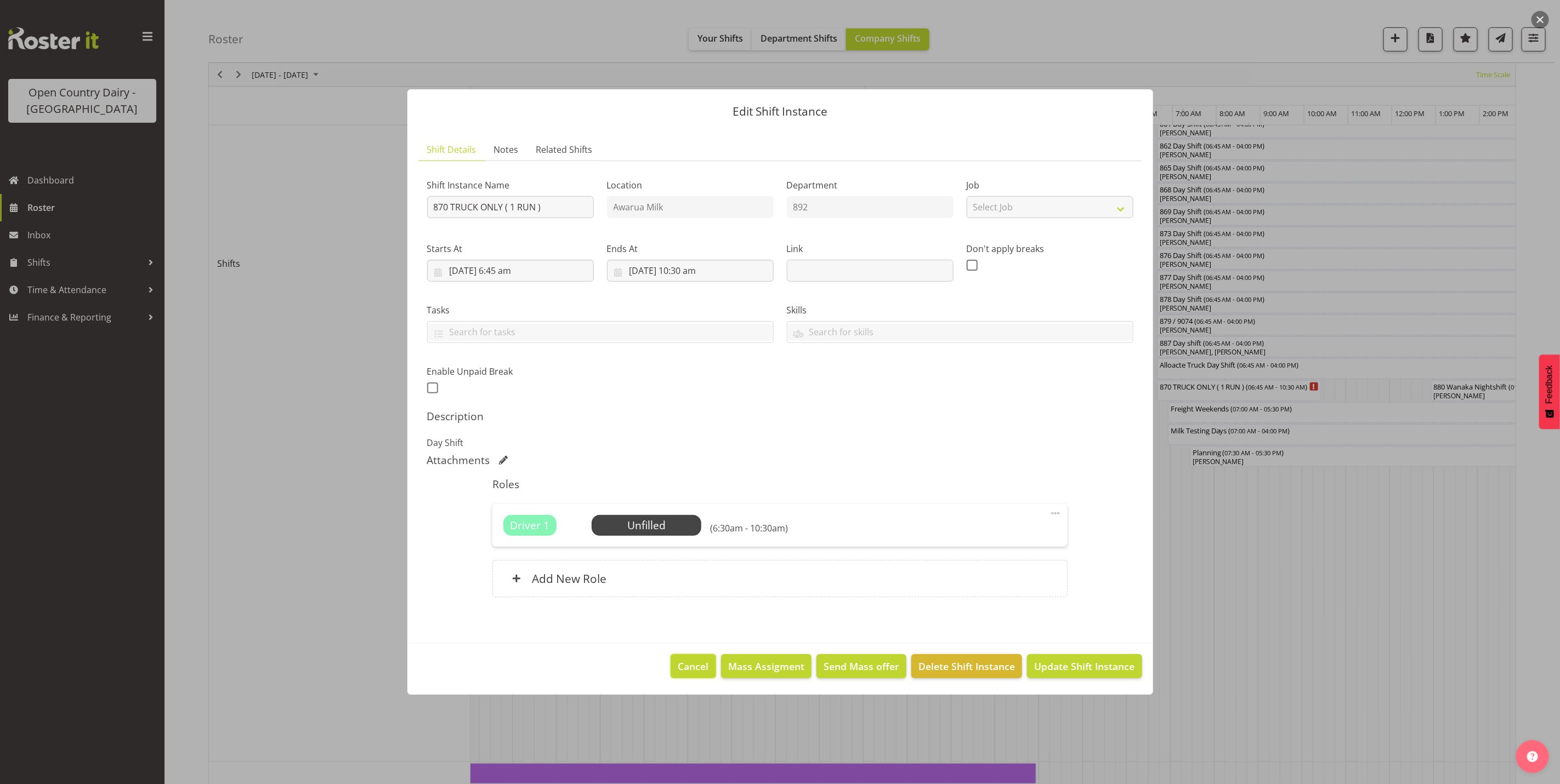
click at [691, 667] on span "Cancel" at bounding box center [693, 667] width 31 height 14
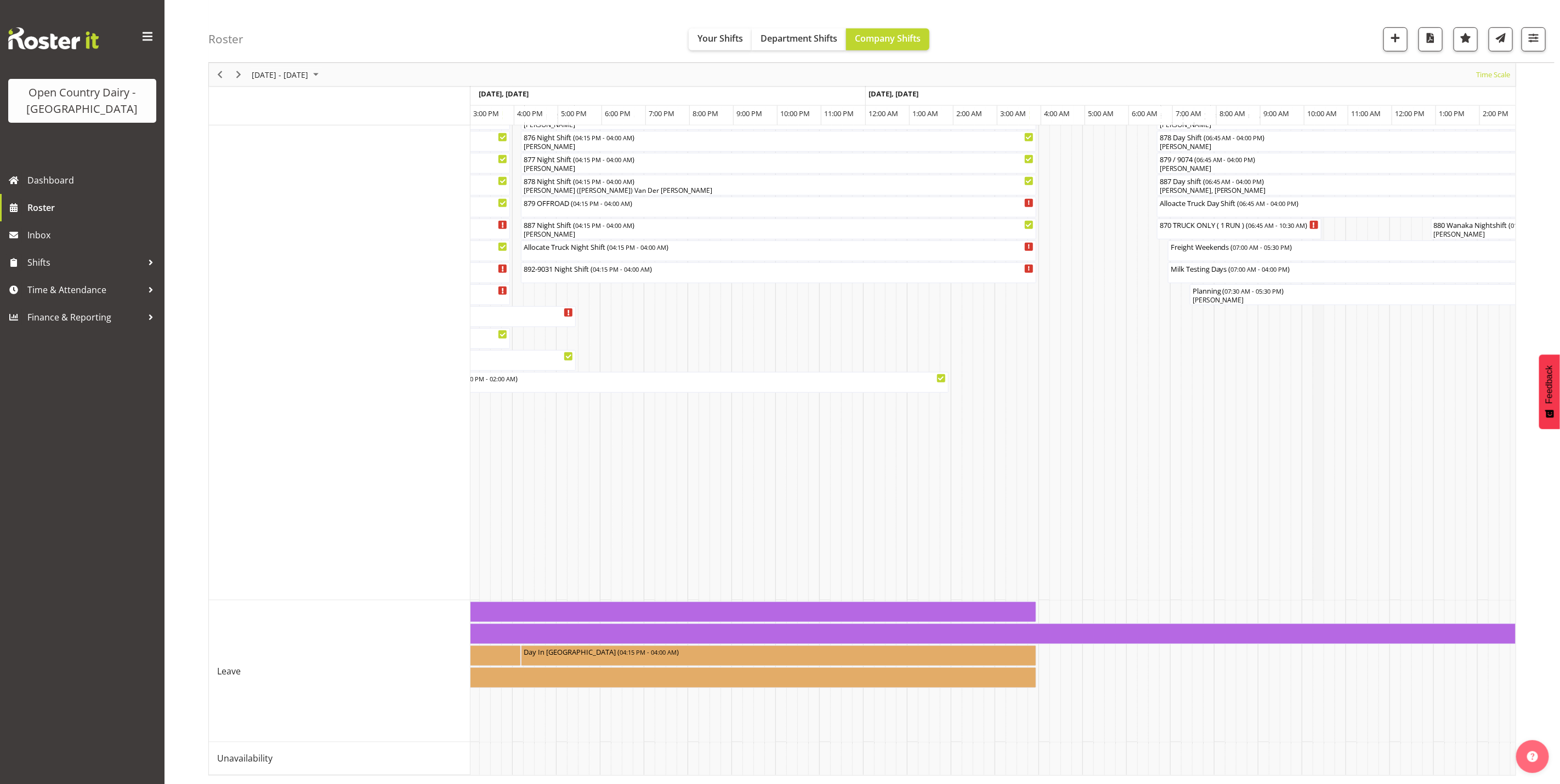
scroll to position [586, 0]
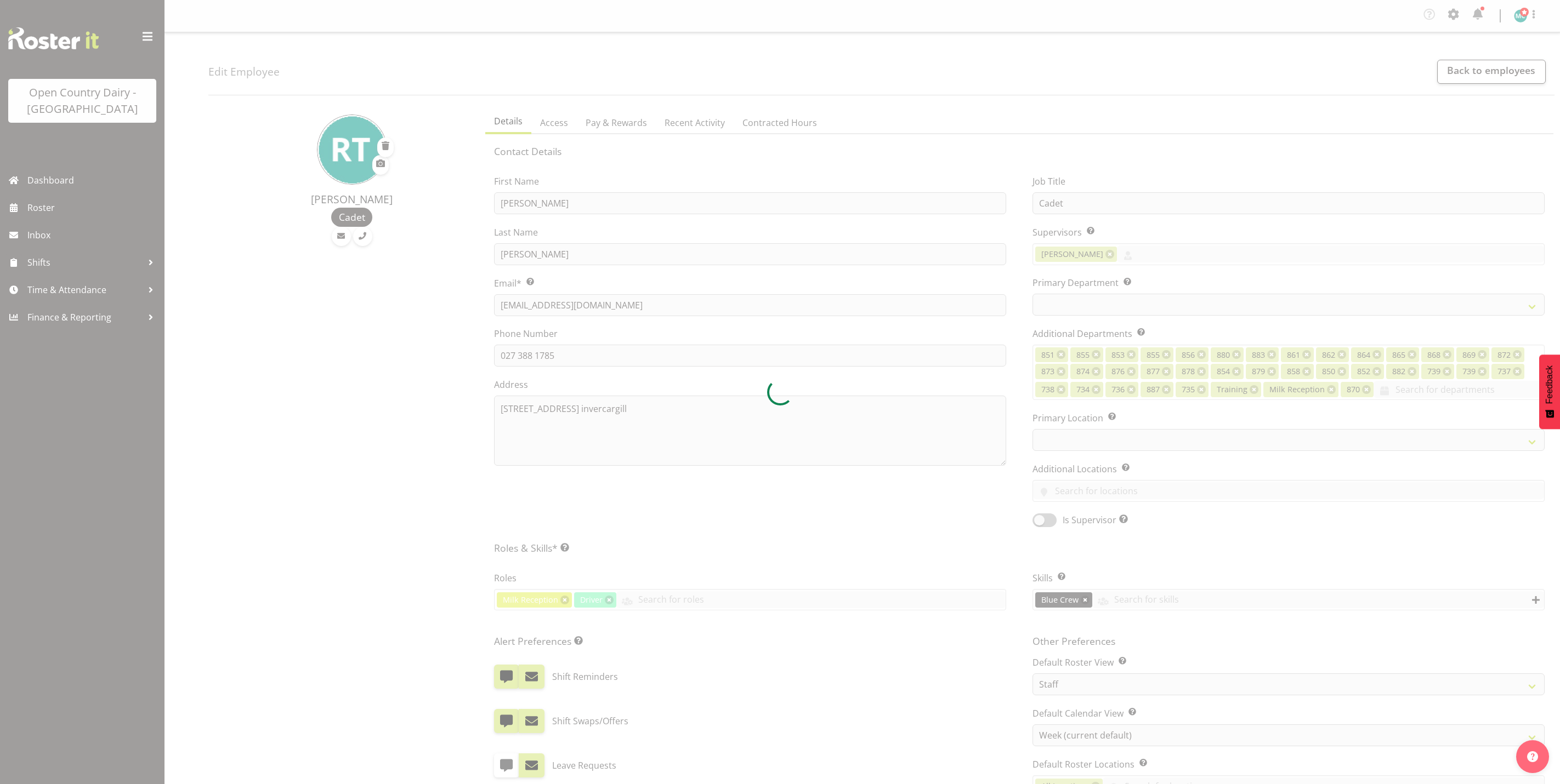
select select "TimelineWeek"
select select
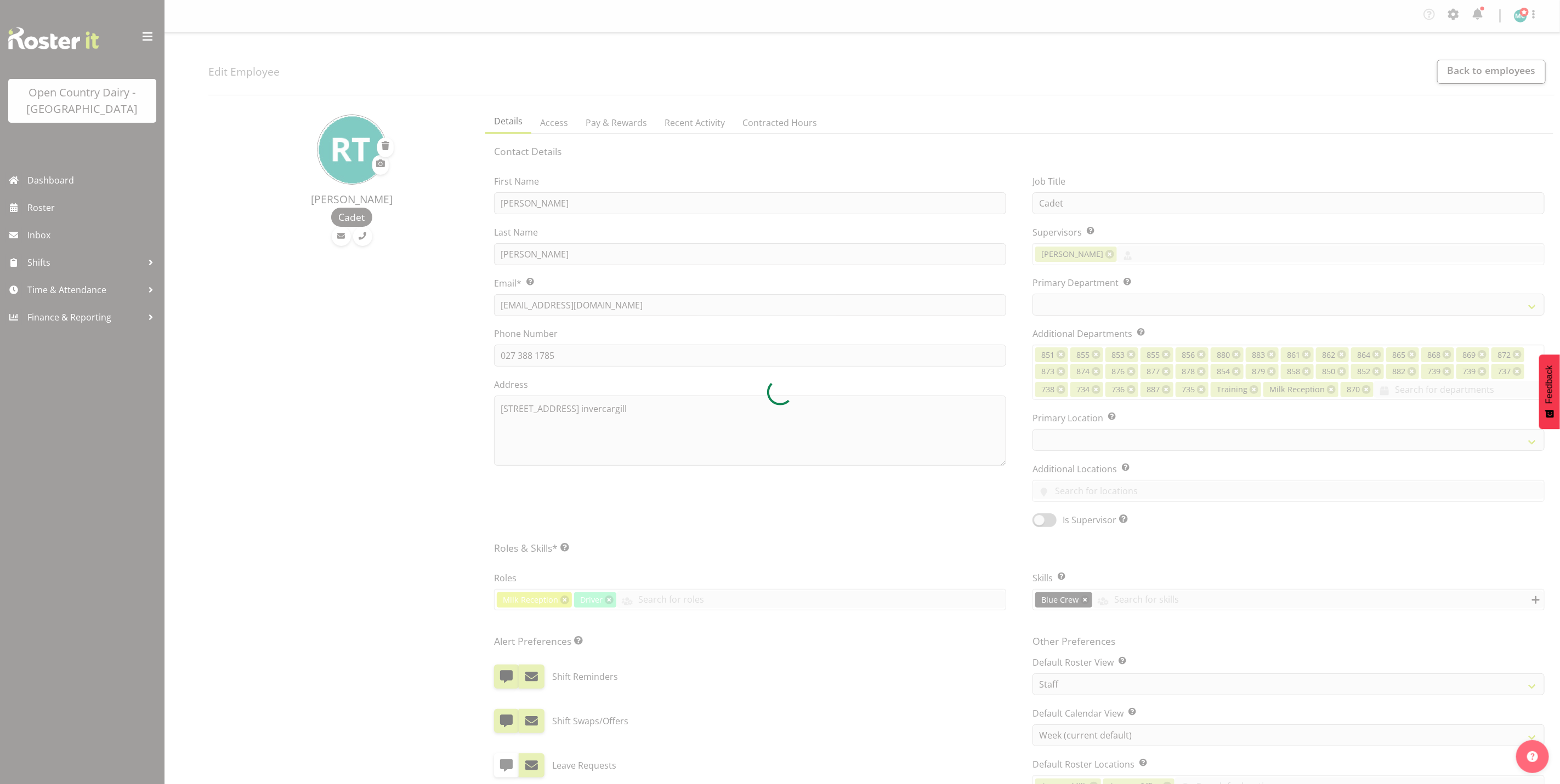
select select "905"
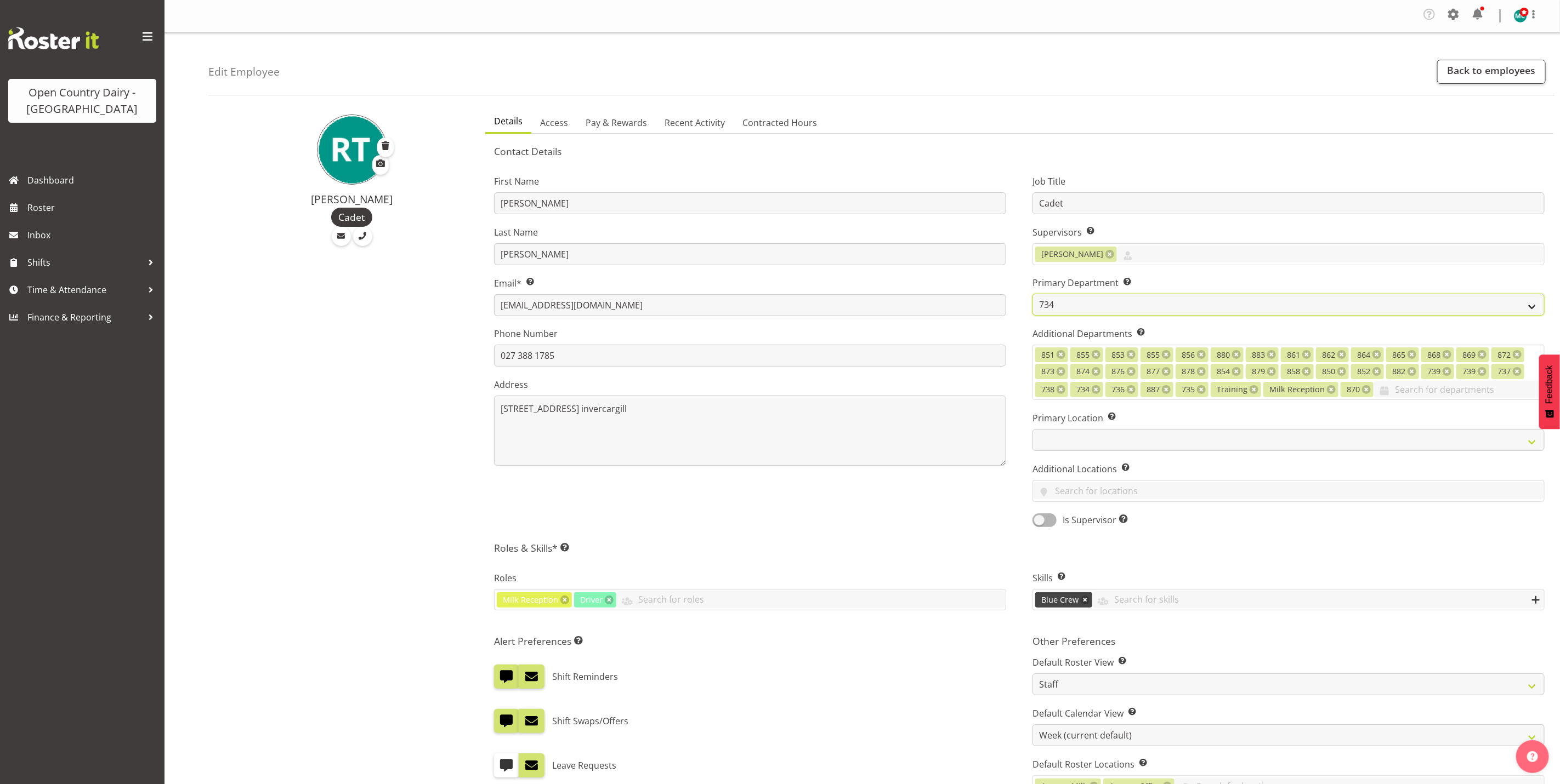
click at [1066, 309] on select "731 734 735 736 737 738 739 850 851" at bounding box center [1288, 305] width 512 height 22
click at [935, 484] on div "First Name [PERSON_NAME] Last Name [PERSON_NAME] Email* This is a required fiel…" at bounding box center [750, 347] width 539 height 376
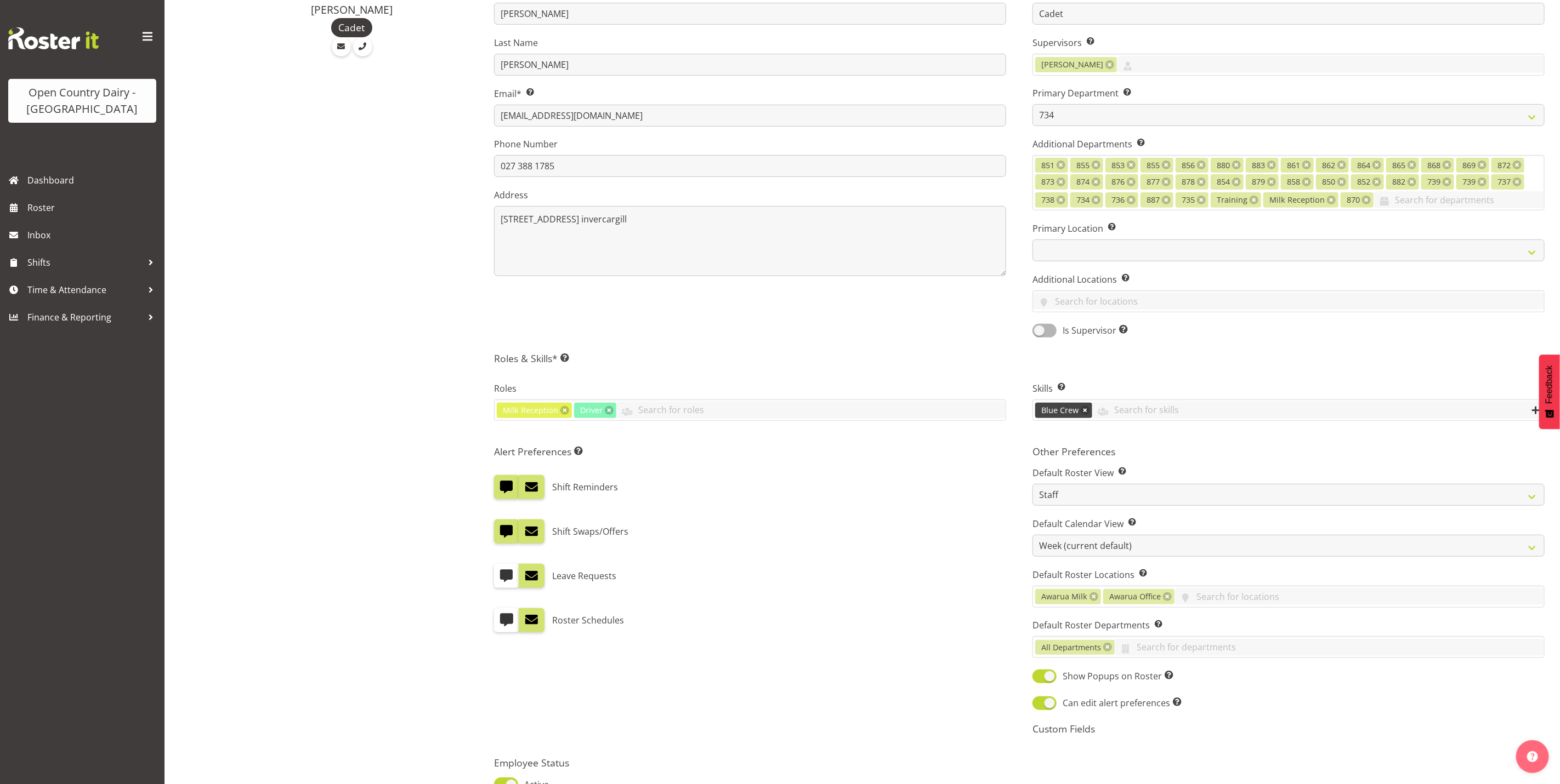
scroll to position [164, 0]
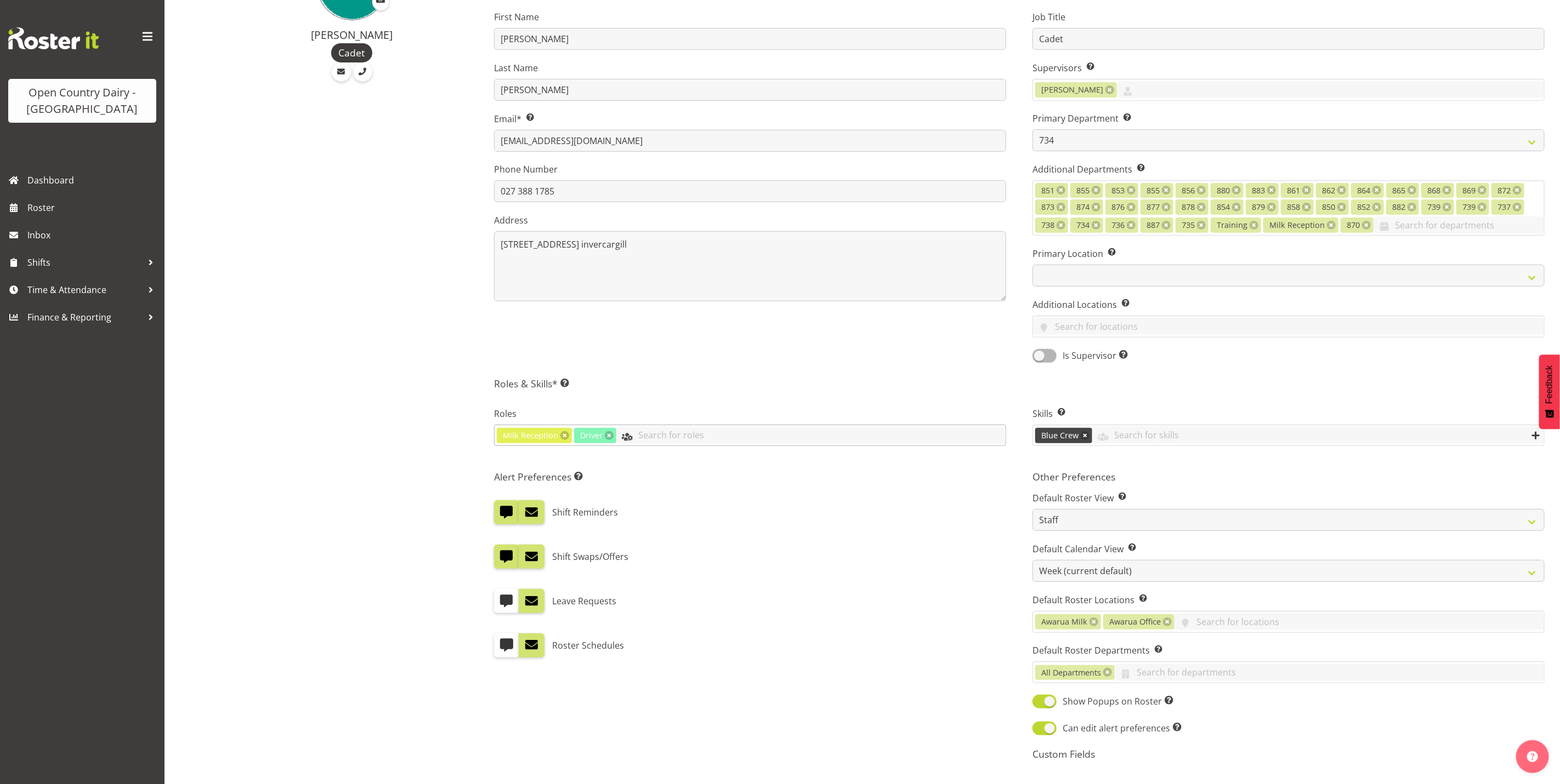
click at [655, 436] on input "text" at bounding box center [811, 435] width 389 height 17
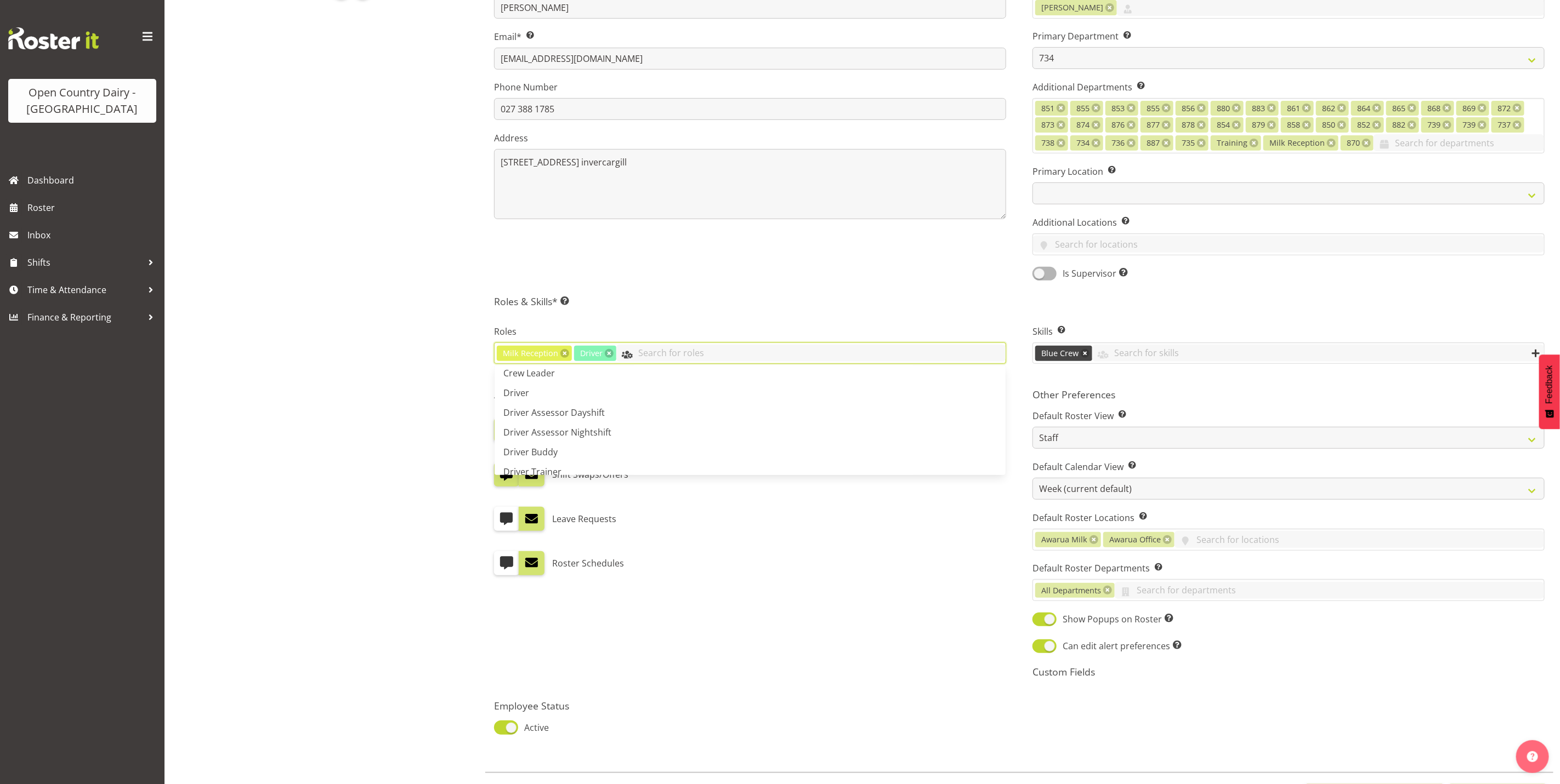
scroll to position [0, 0]
click at [385, 251] on div "[PERSON_NAME] Cadet" at bounding box center [343, 341] width 270 height 969
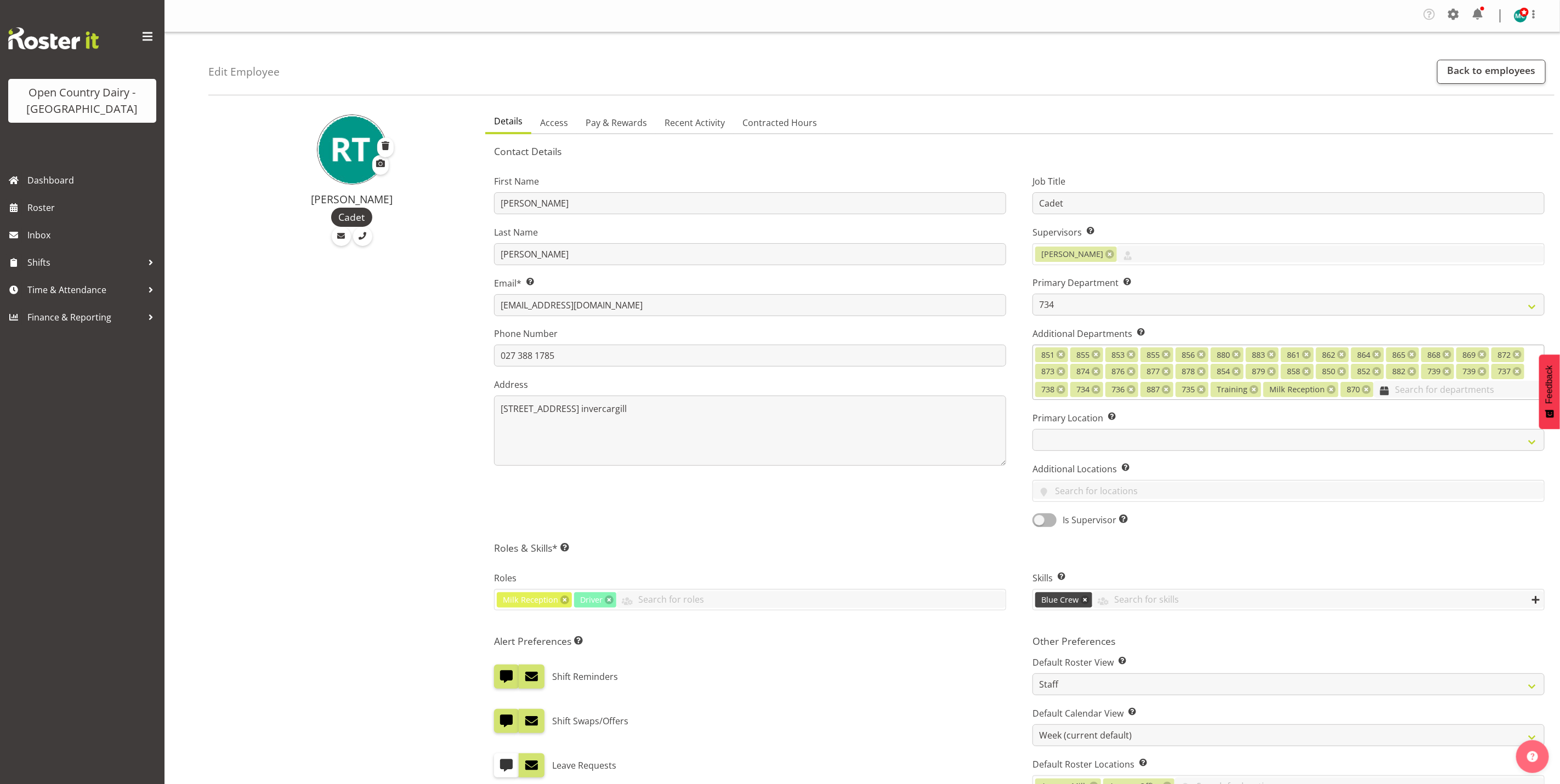
click at [1396, 397] on input "text" at bounding box center [1458, 390] width 171 height 17
type input "892"
click at [1356, 411] on link "892" at bounding box center [1288, 416] width 511 height 19
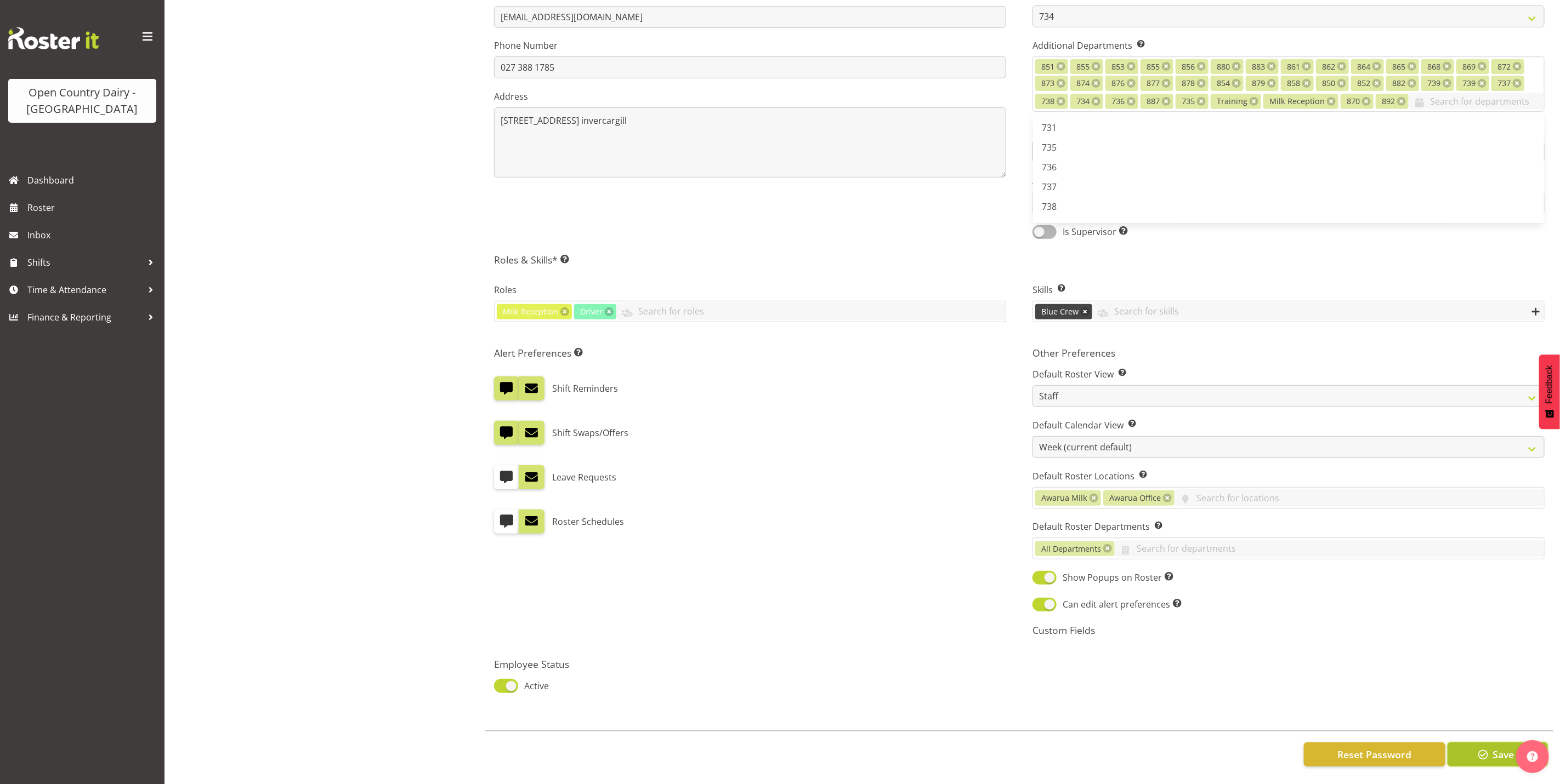
click at [1472, 743] on button "Save" at bounding box center [1497, 754] width 100 height 24
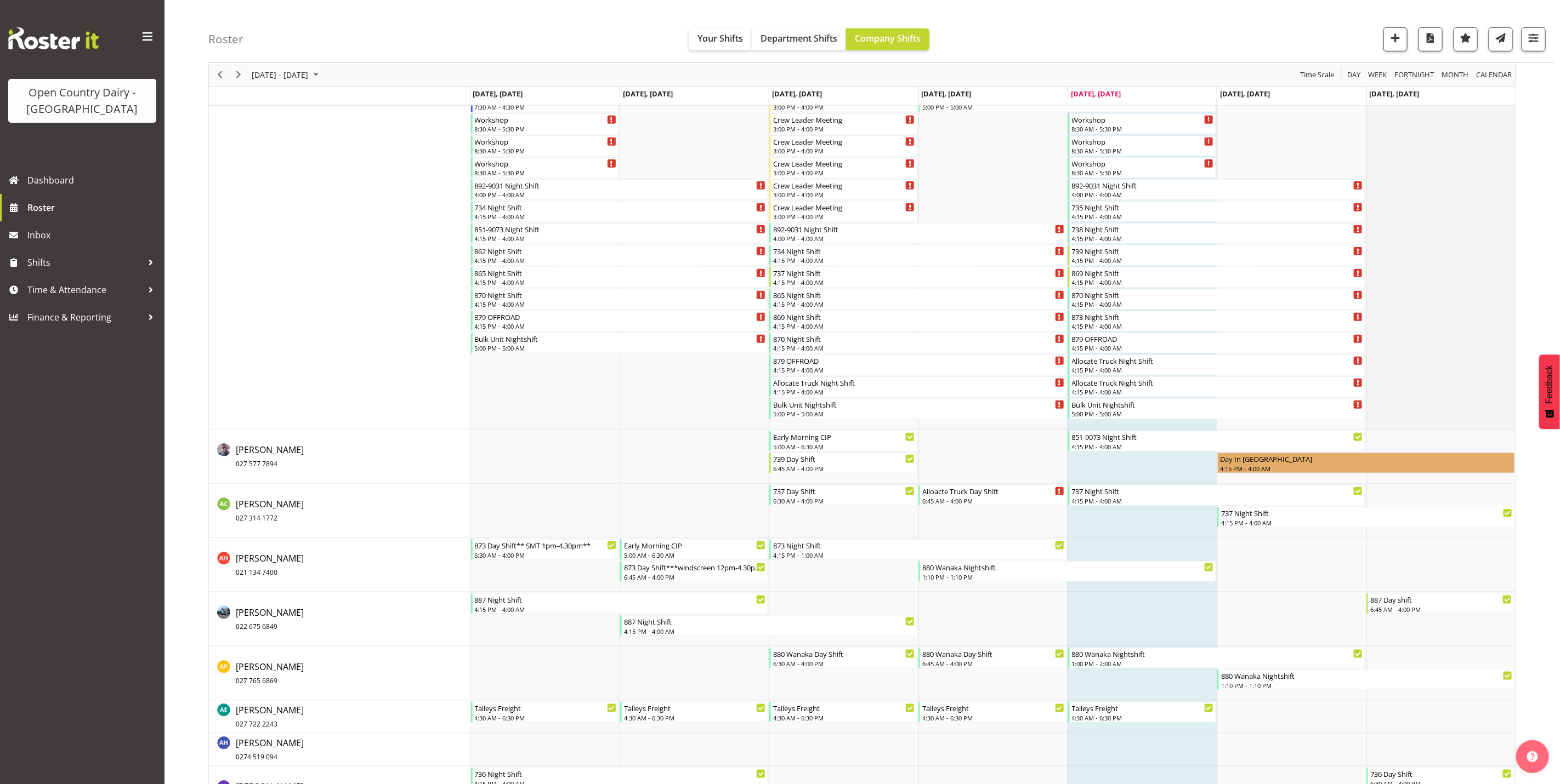
scroll to position [658, 0]
click at [1541, 40] on button "button" at bounding box center [1533, 39] width 24 height 24
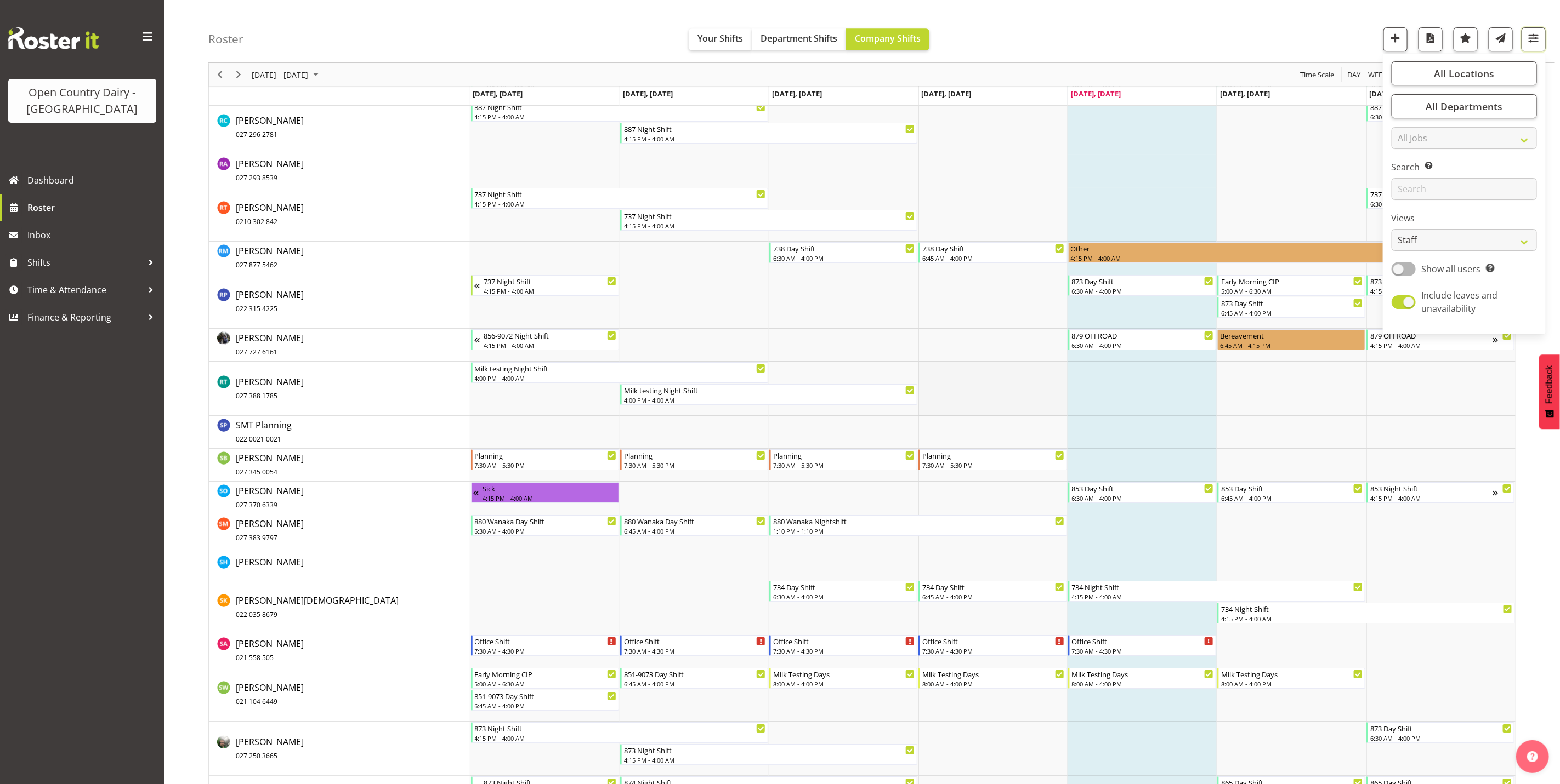
scroll to position [5608, 0]
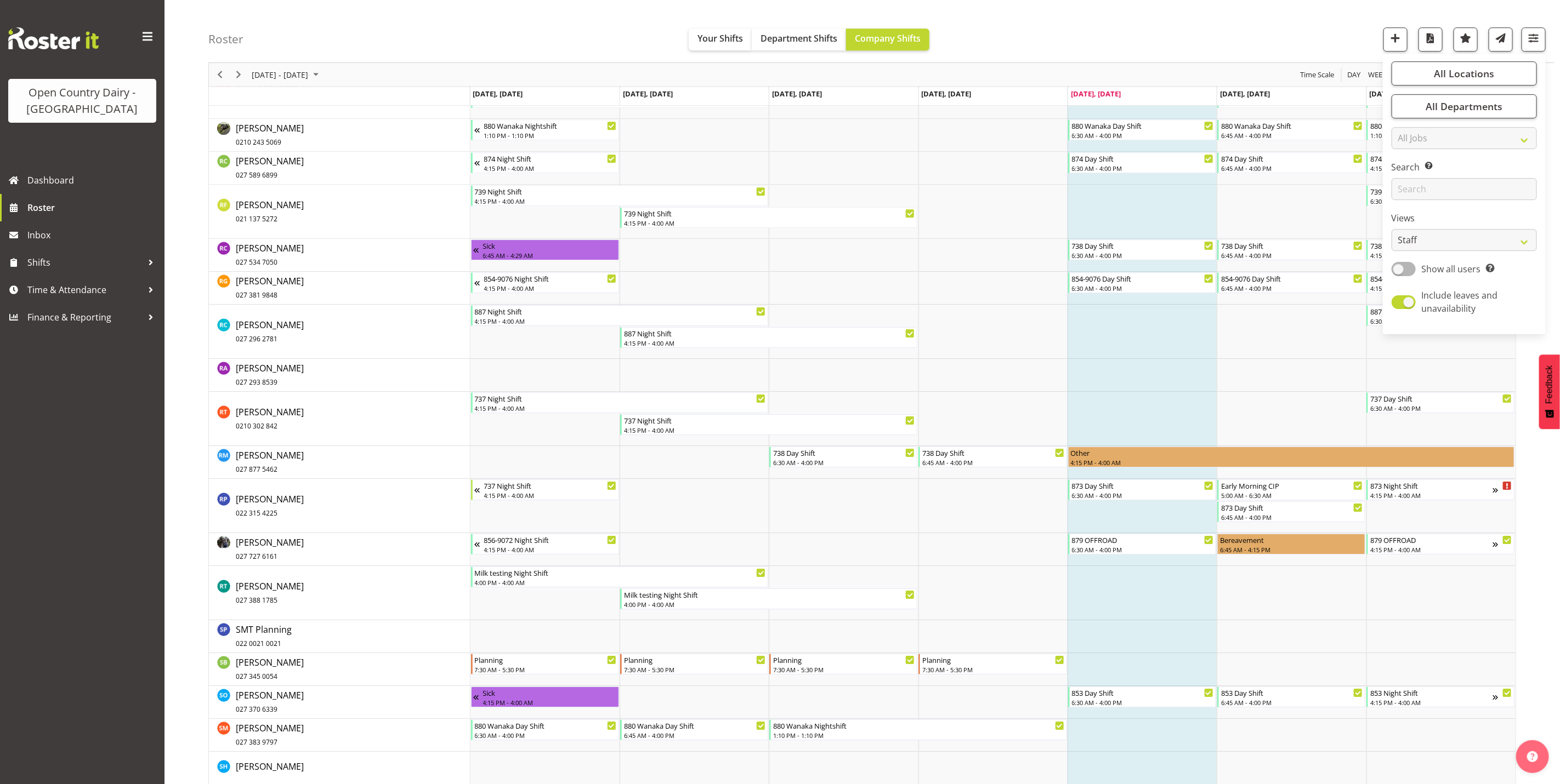
click at [1327, 23] on div "Roster Your Shifts Department Shifts Company Shifts All Locations Clear Awarua …" at bounding box center [881, 31] width 1346 height 63
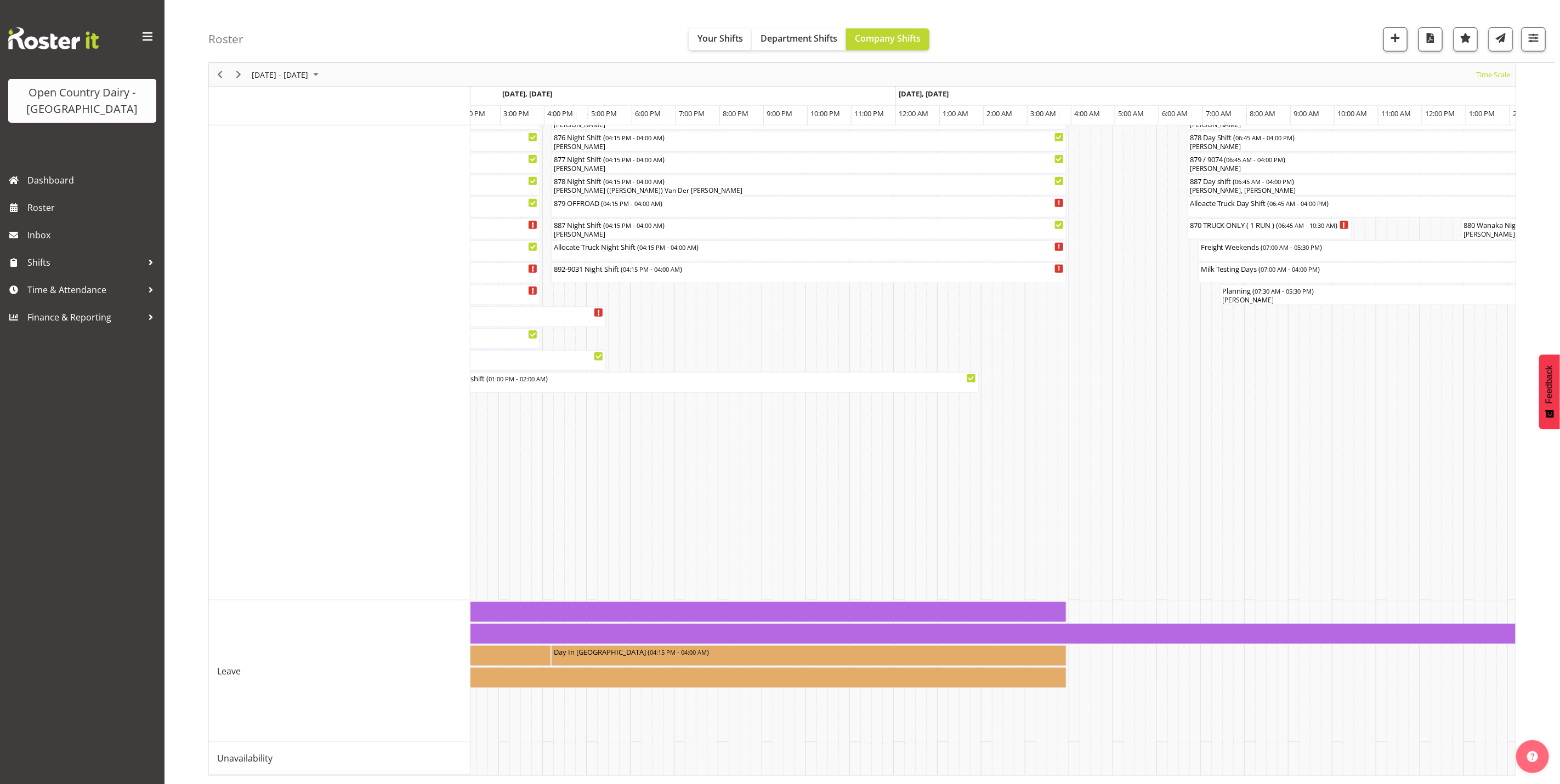
scroll to position [0, 5923]
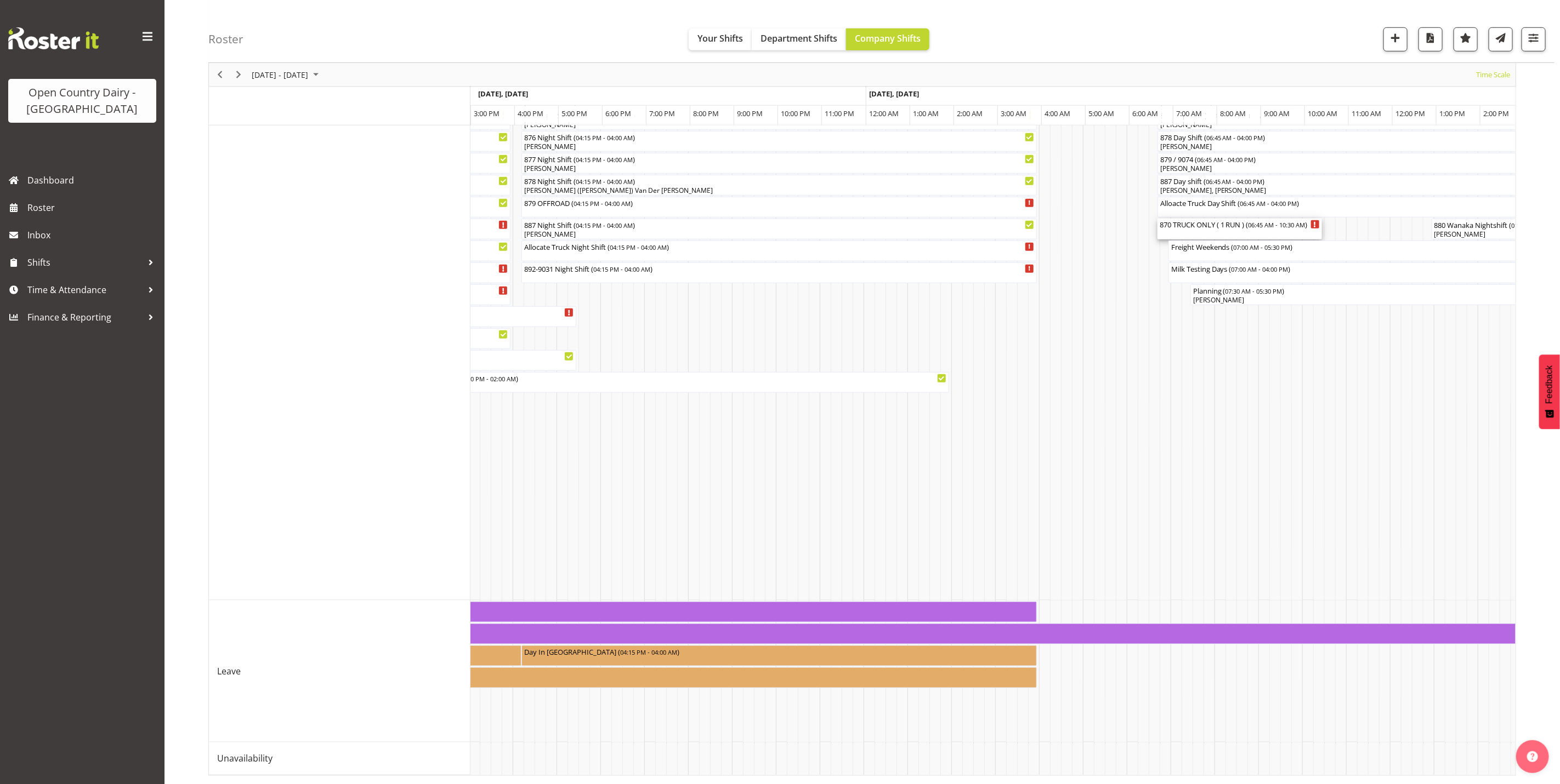
click at [1192, 218] on div "870 TRUCK ONLY ( 1 RUN ) ( 06:45 AM - 10:30 AM )" at bounding box center [1240, 223] width 160 height 11
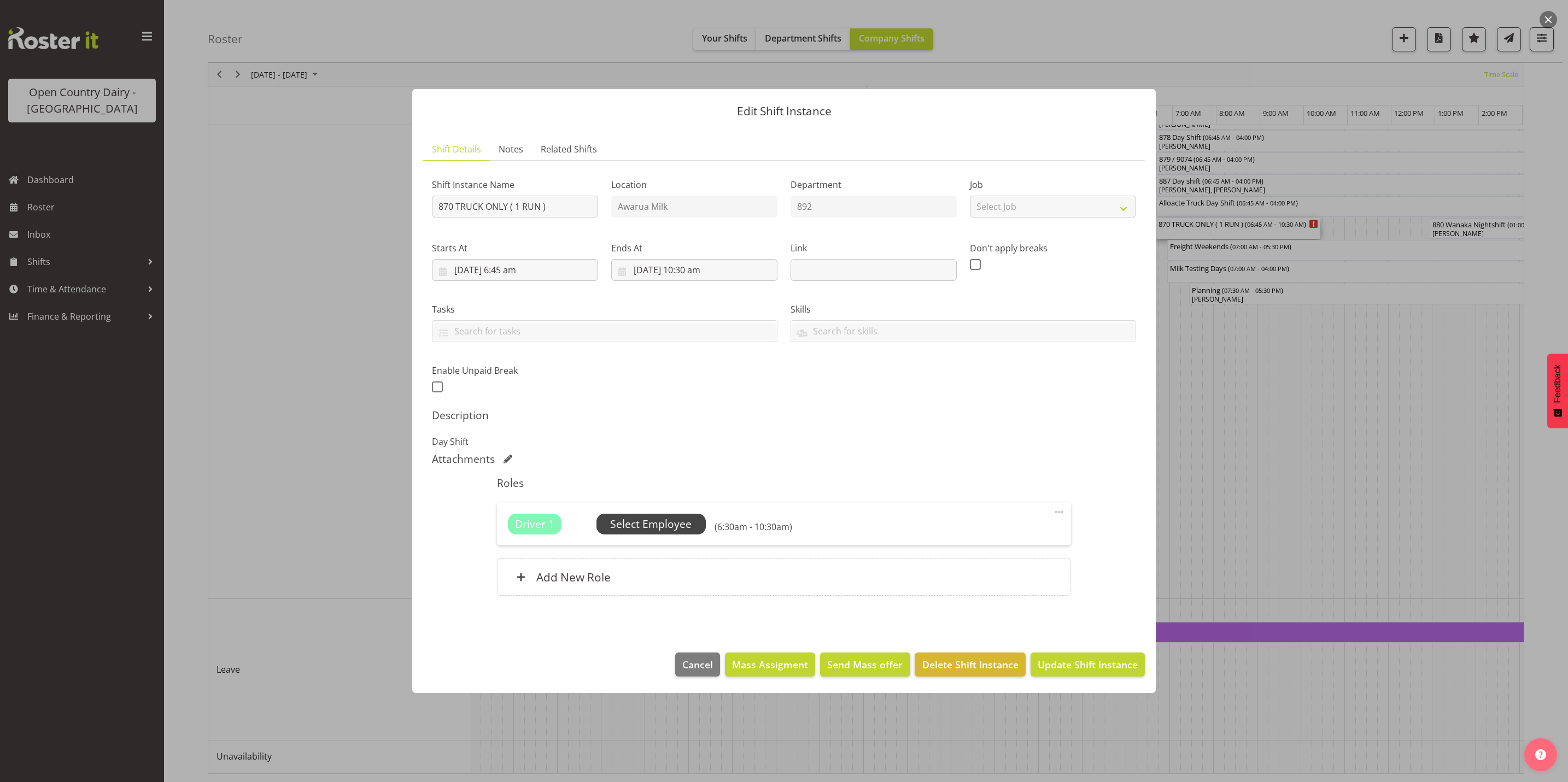
click at [647, 523] on span "Select Employee" at bounding box center [651, 525] width 81 height 16
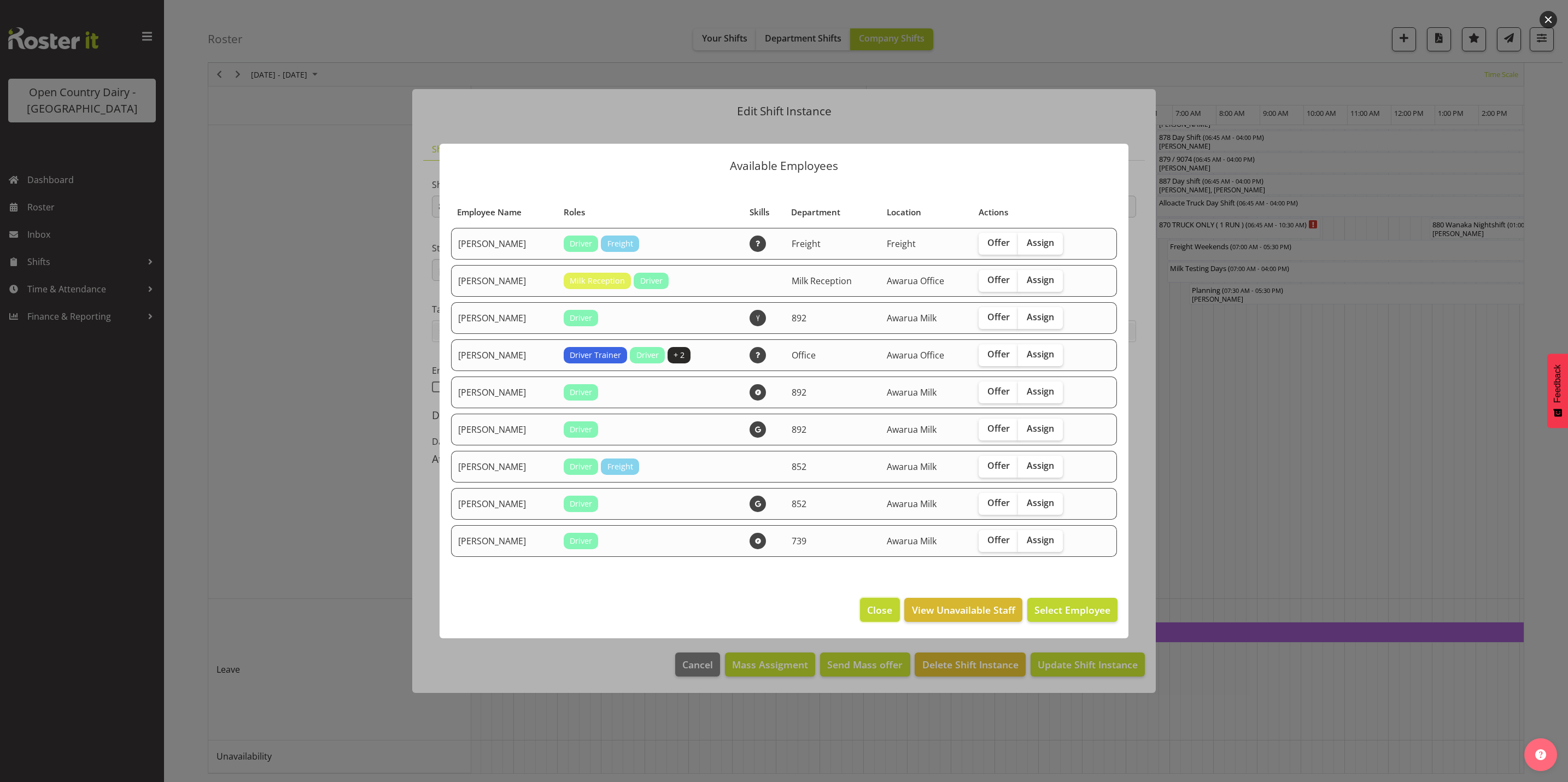
click at [876, 609] on span "Close" at bounding box center [879, 610] width 25 height 14
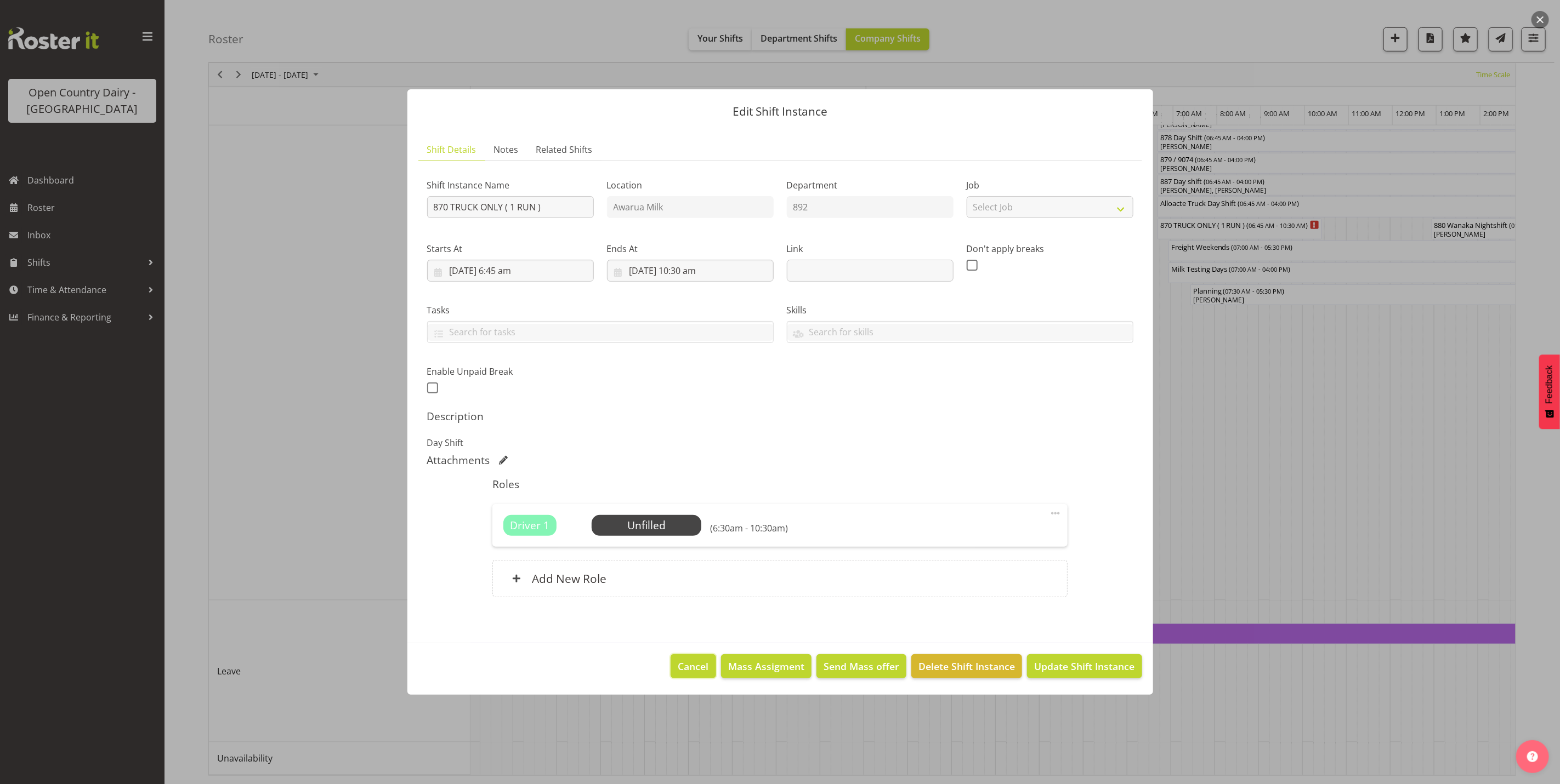
click at [703, 667] on span "Cancel" at bounding box center [693, 667] width 31 height 14
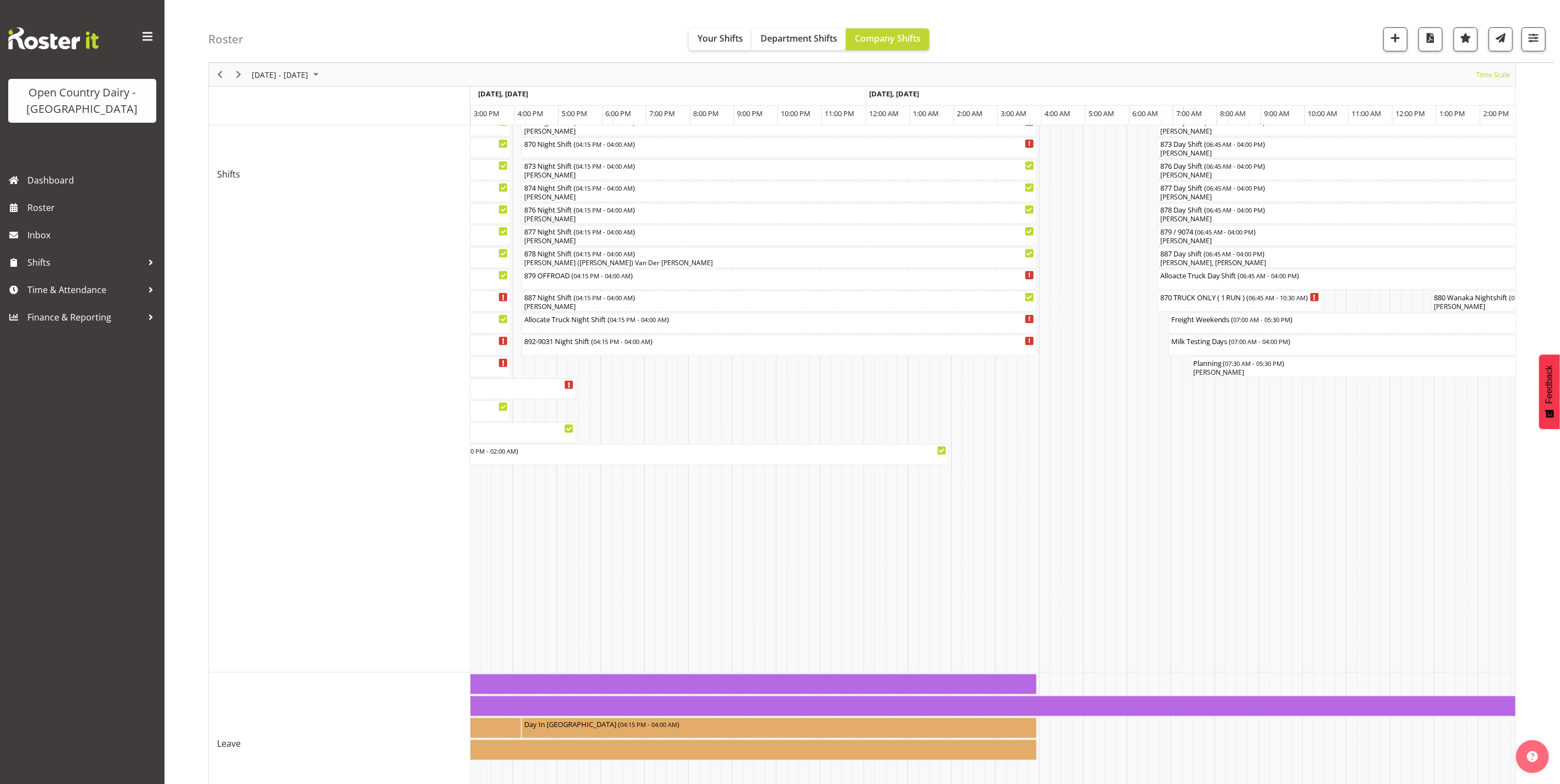
scroll to position [422, 0]
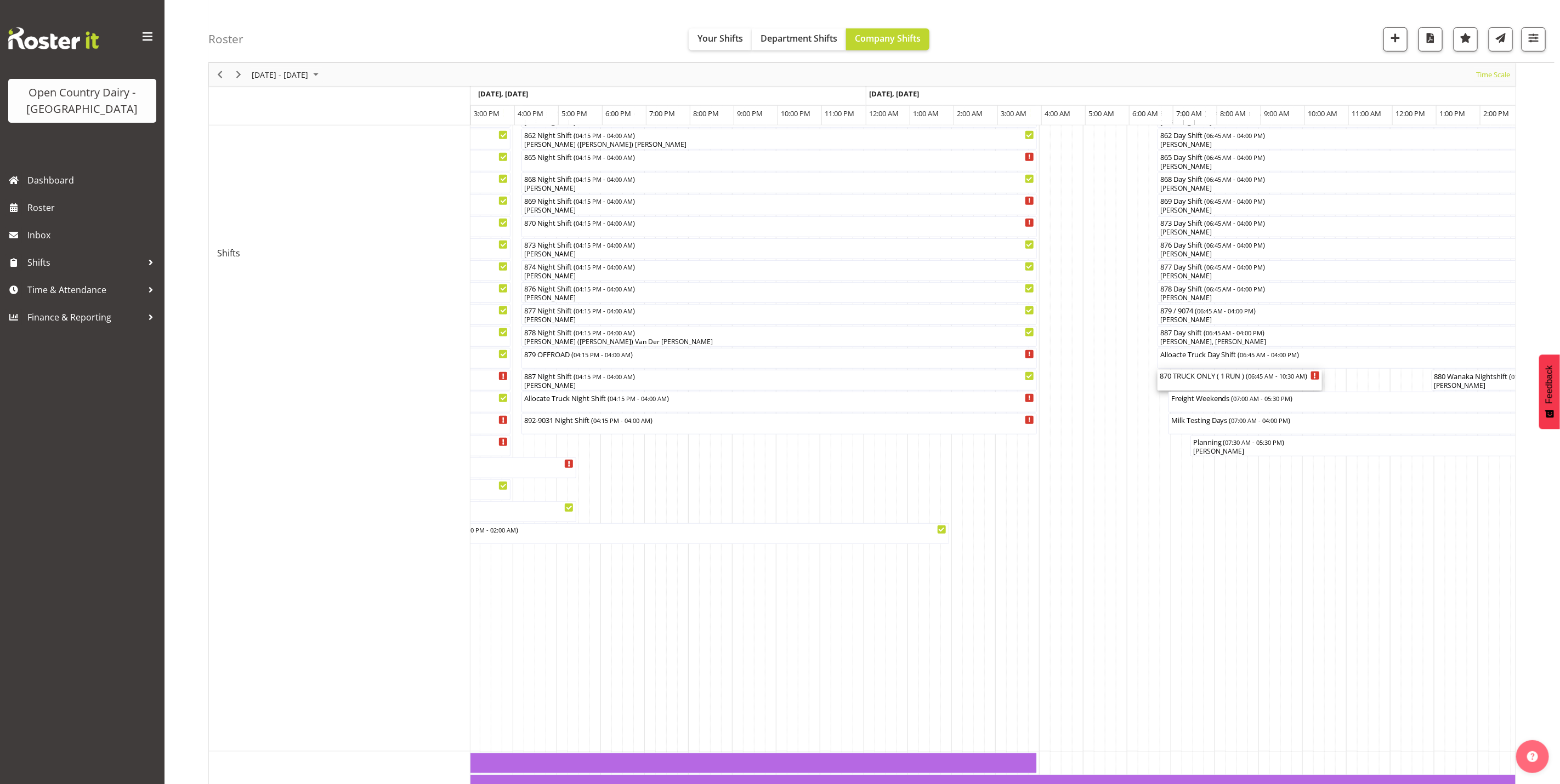
click at [1249, 377] on div "870 TRUCK ONLY ( 1 RUN ) ( 06:45 AM - 10:30 AM )" at bounding box center [1240, 375] width 160 height 11
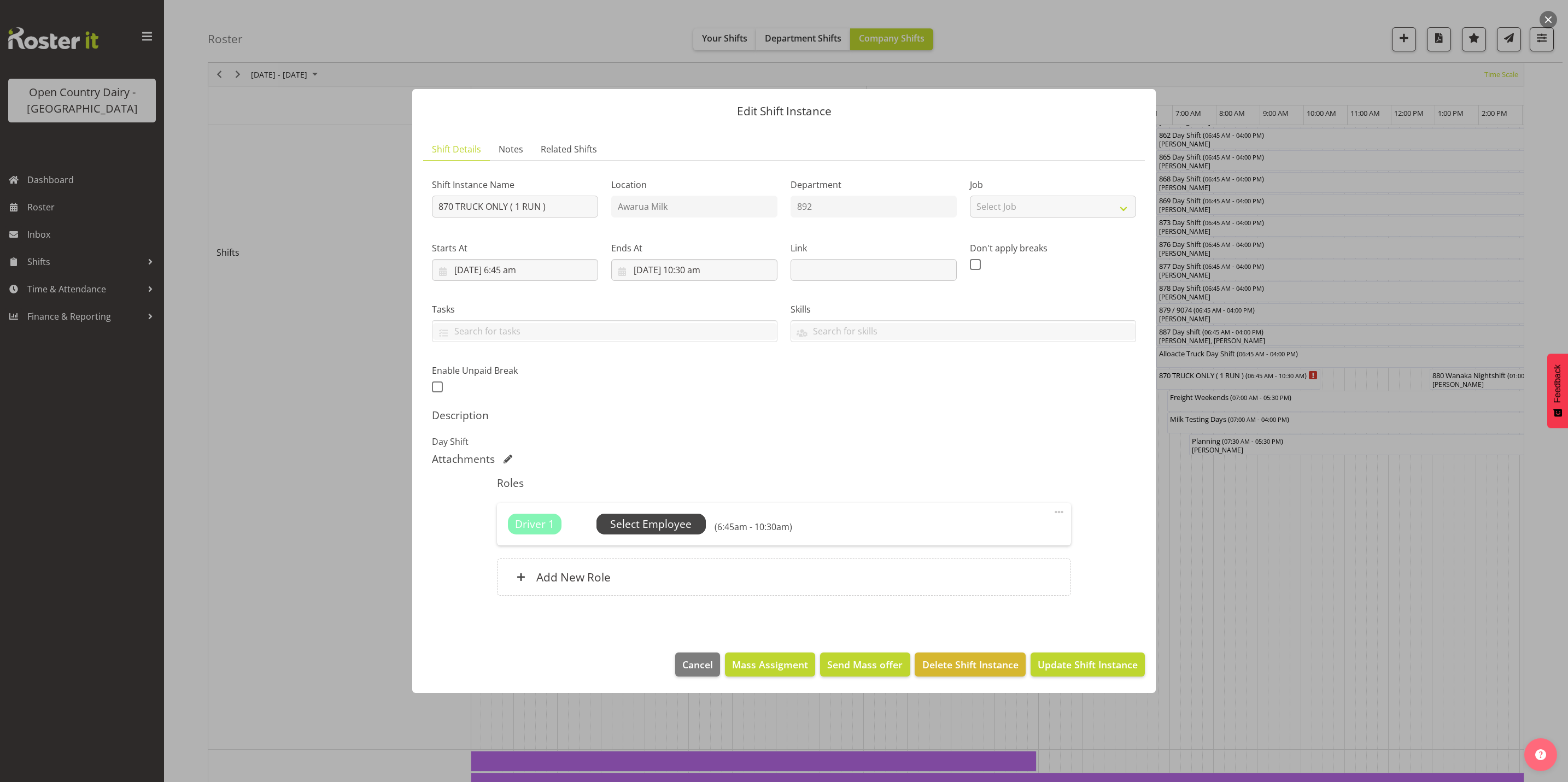
click at [645, 514] on span "Select Employee" at bounding box center [651, 524] width 109 height 21
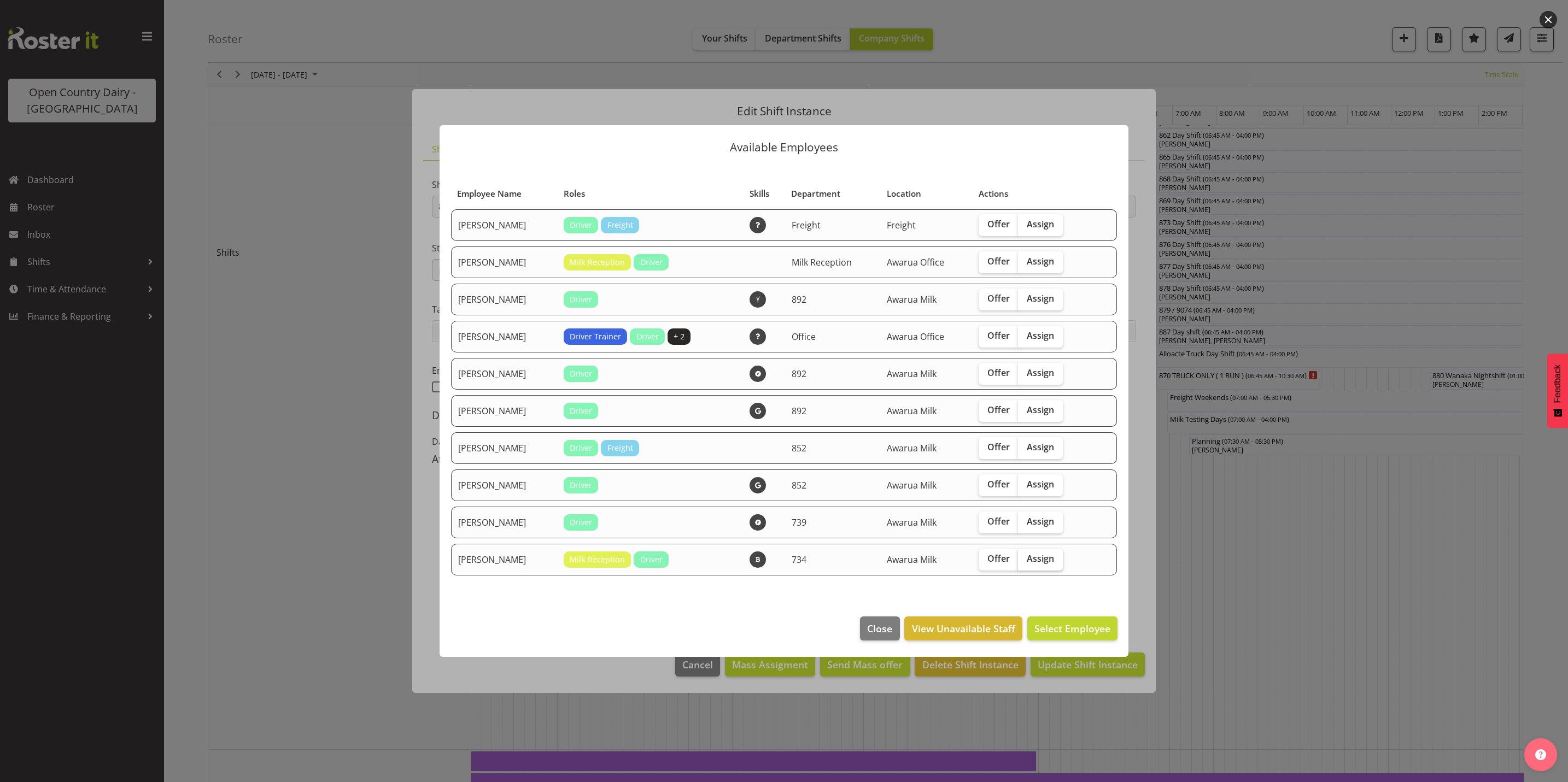
click at [1050, 563] on span "Assign" at bounding box center [1040, 558] width 27 height 11
click at [1025, 563] on input "Assign" at bounding box center [1022, 559] width 7 height 7
checkbox input "true"
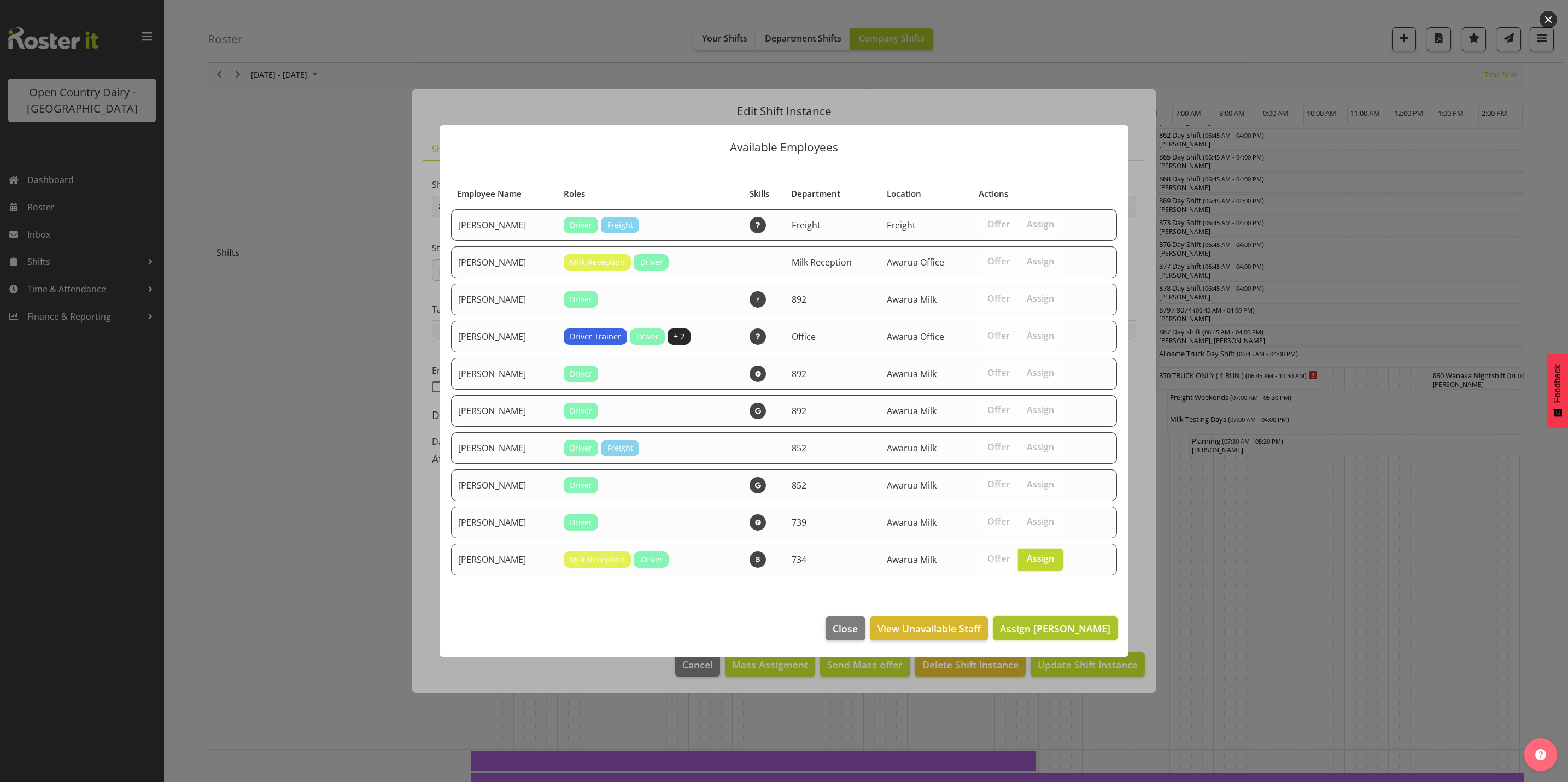
click at [1077, 627] on span "Assign Ryan Thompson" at bounding box center [1055, 629] width 111 height 13
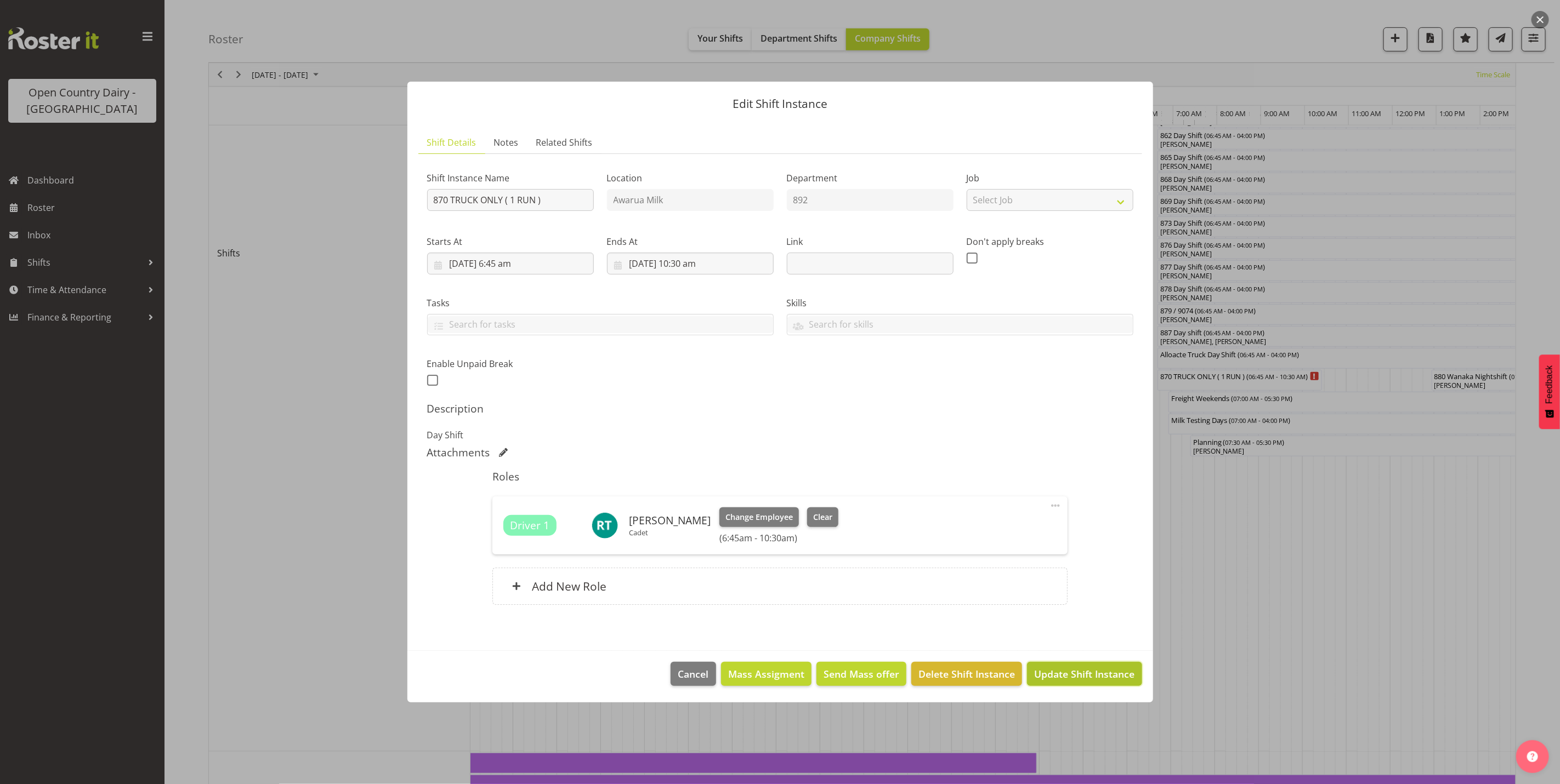
click at [1107, 681] on span "Update Shift Instance" at bounding box center [1083, 674] width 100 height 14
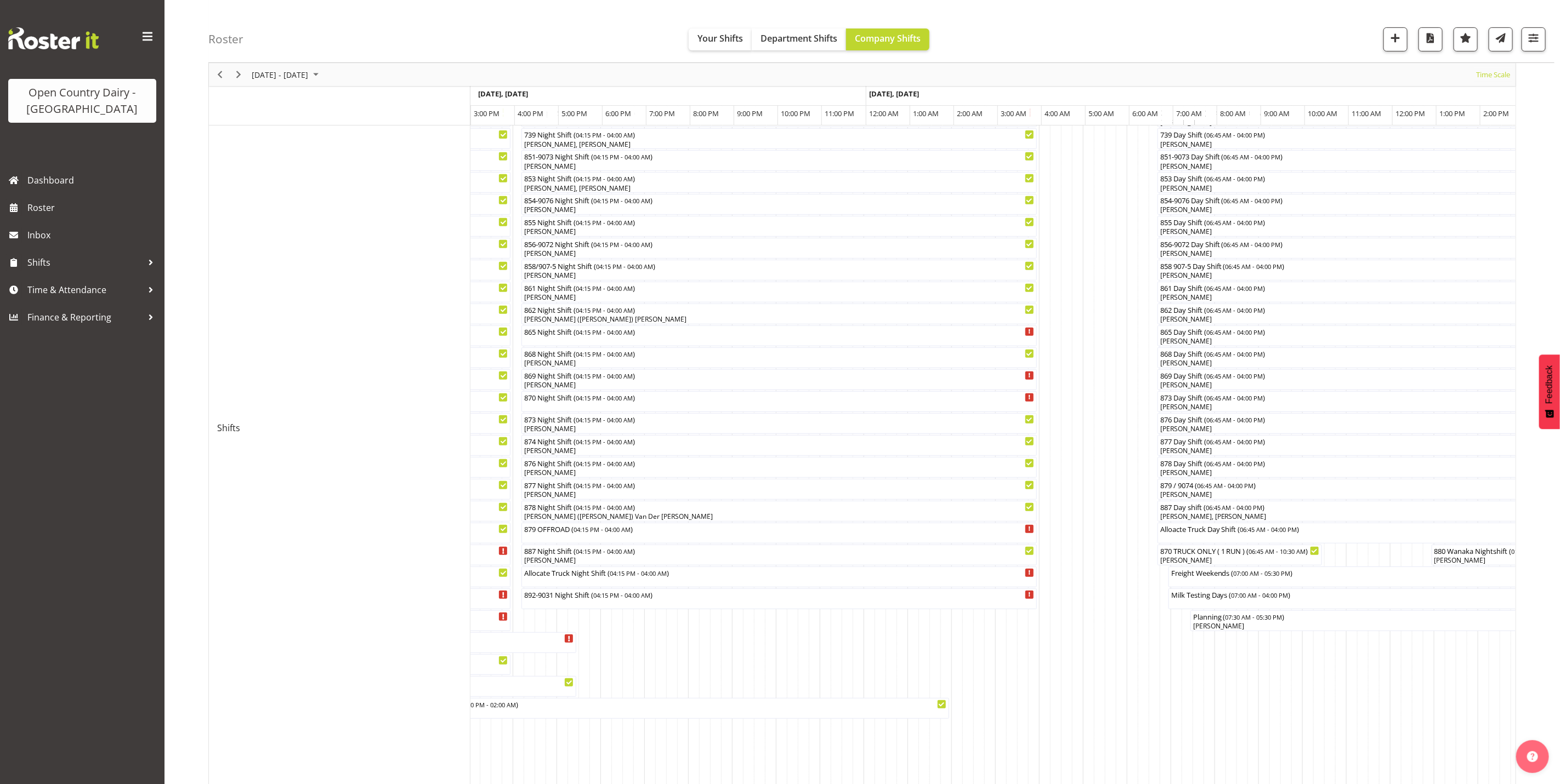
scroll to position [329, 0]
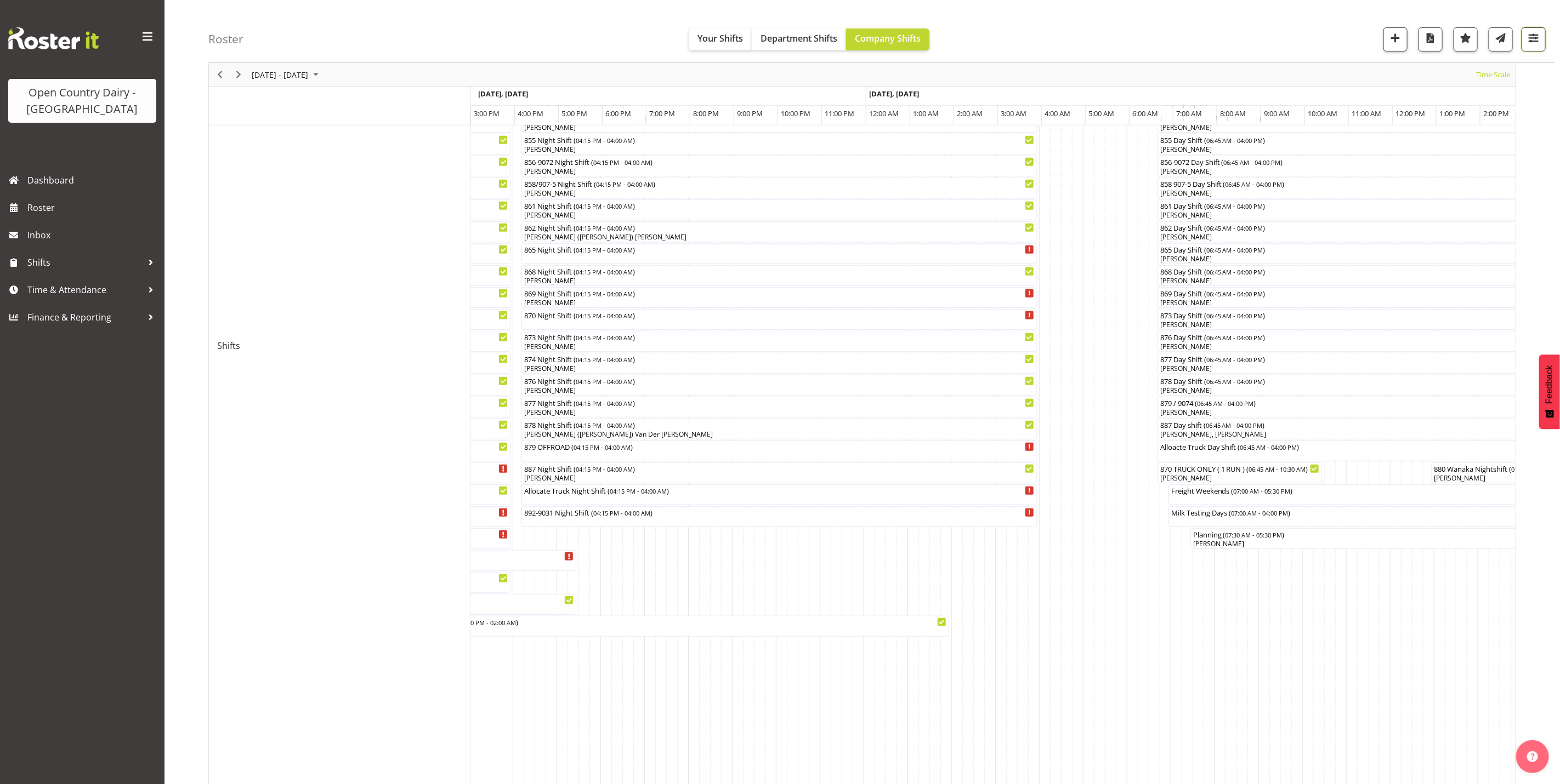
click at [1542, 42] on button "button" at bounding box center [1533, 39] width 24 height 24
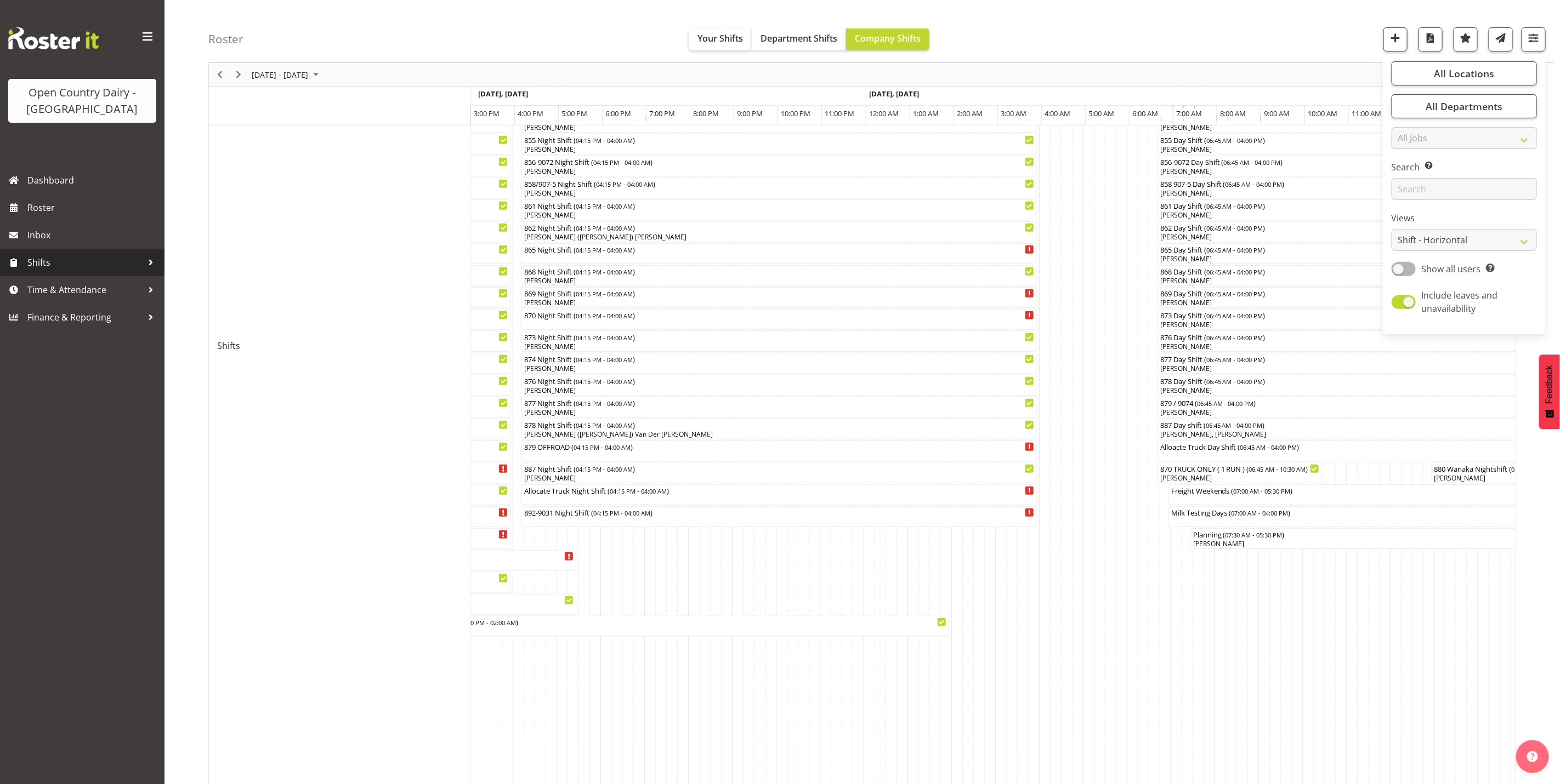
click at [42, 264] on span "Shifts" at bounding box center [85, 262] width 115 height 17
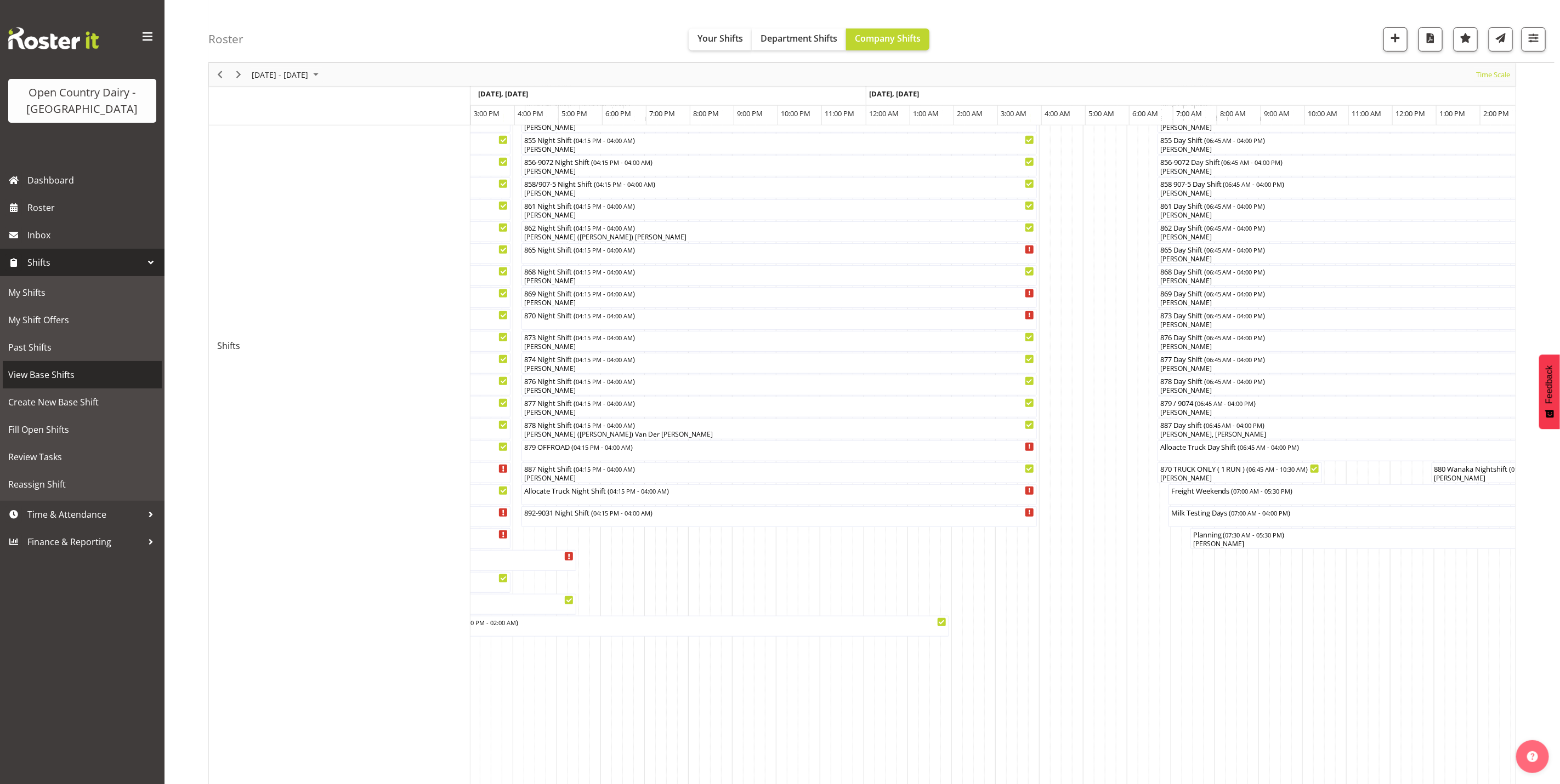
click at [45, 377] on span "View Base Shifts" at bounding box center [81, 375] width 148 height 17
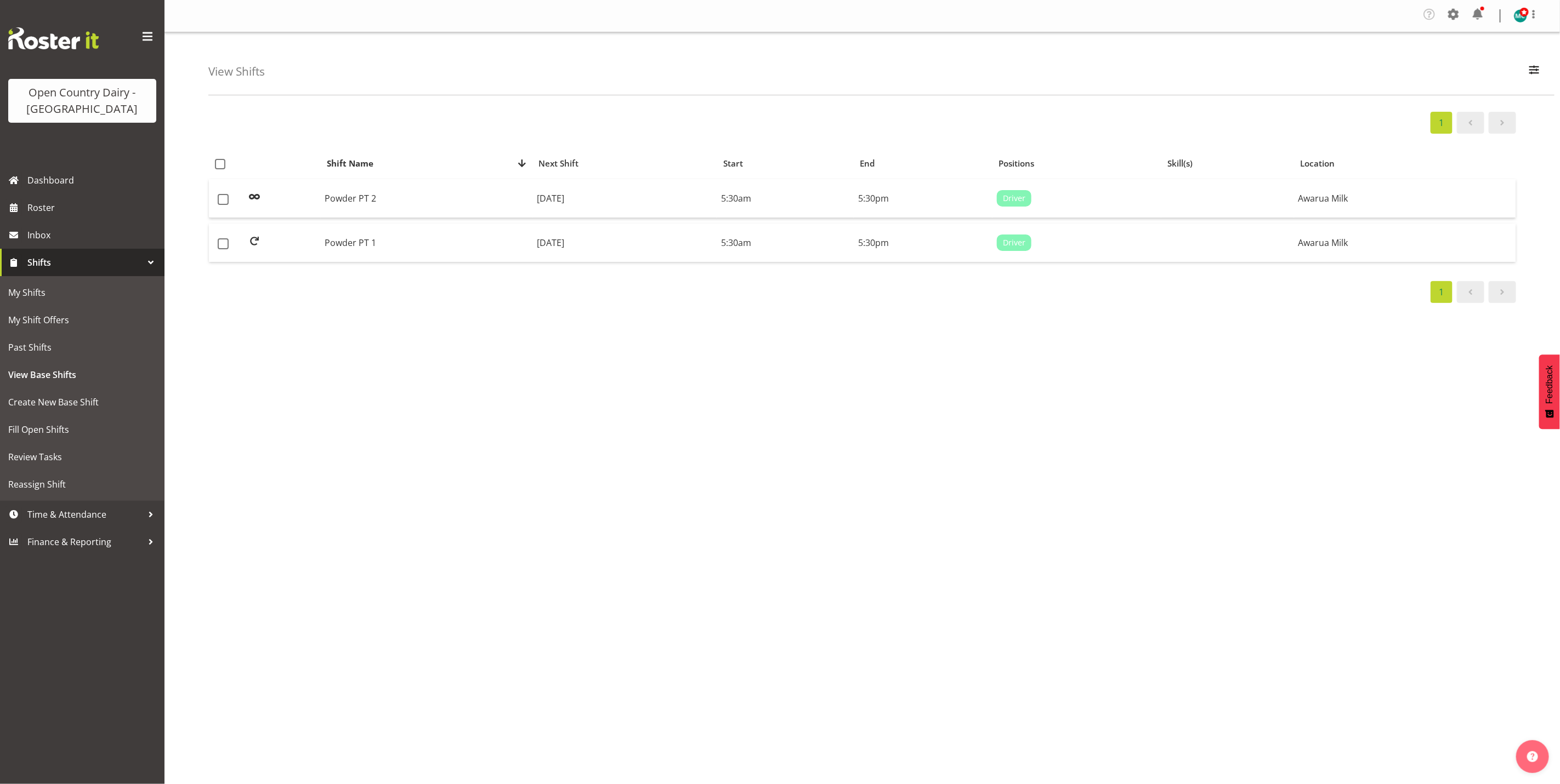
select select "988"
click at [1532, 68] on span "button" at bounding box center [1534, 70] width 14 height 14
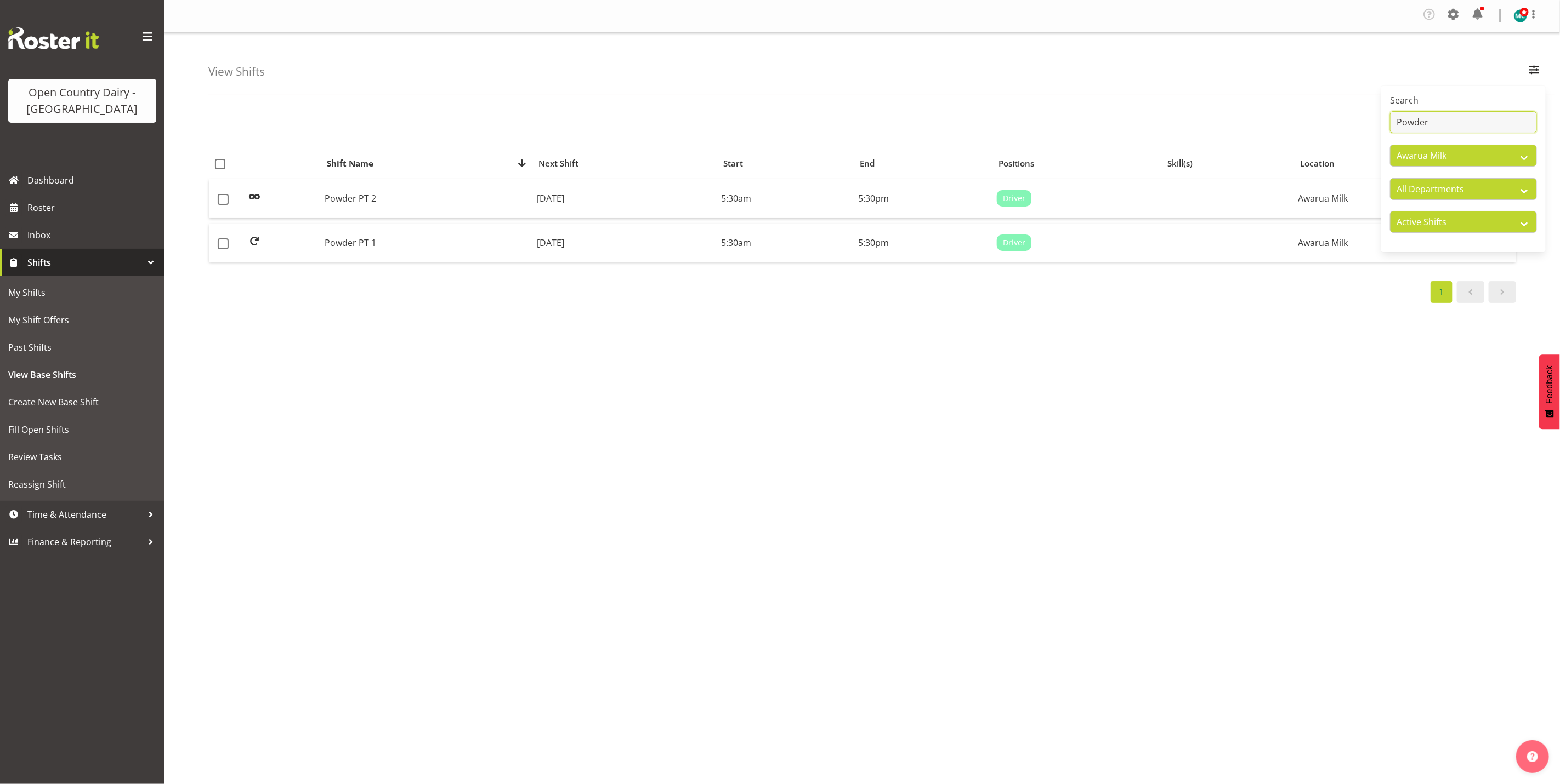
click at [1456, 118] on input "Powder" at bounding box center [1463, 122] width 147 height 22
type input "P"
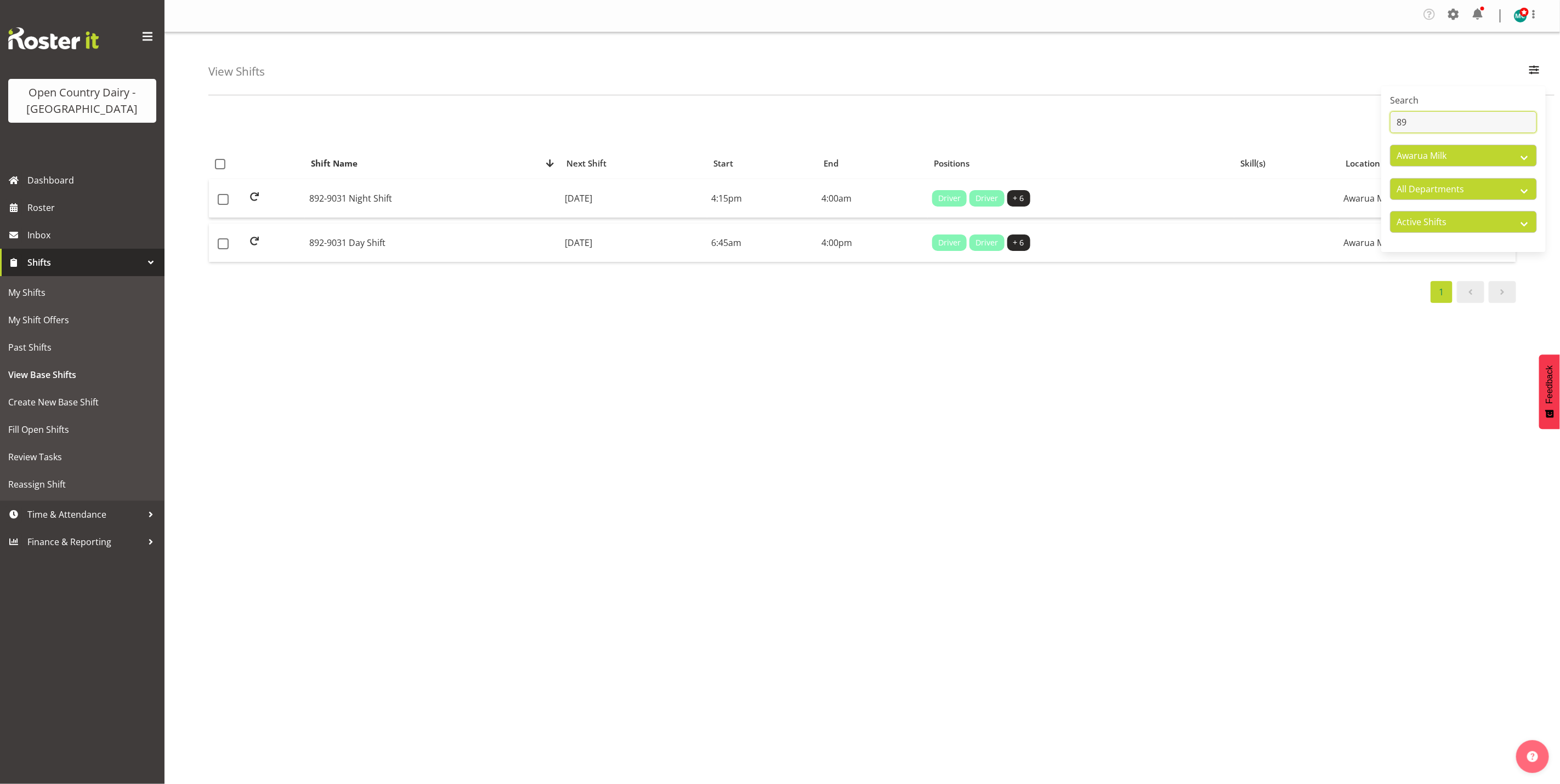
type input "8"
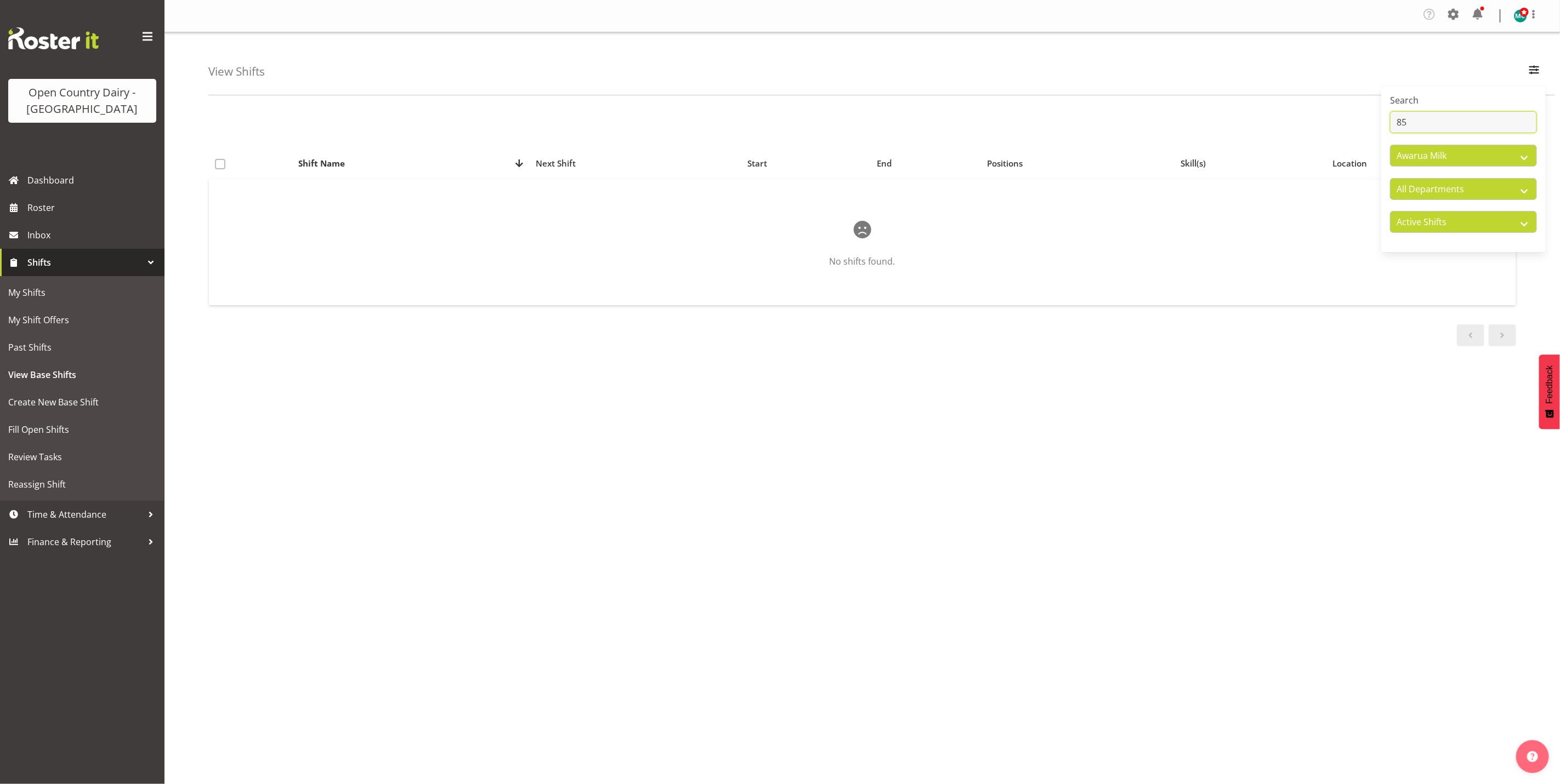
type input "8"
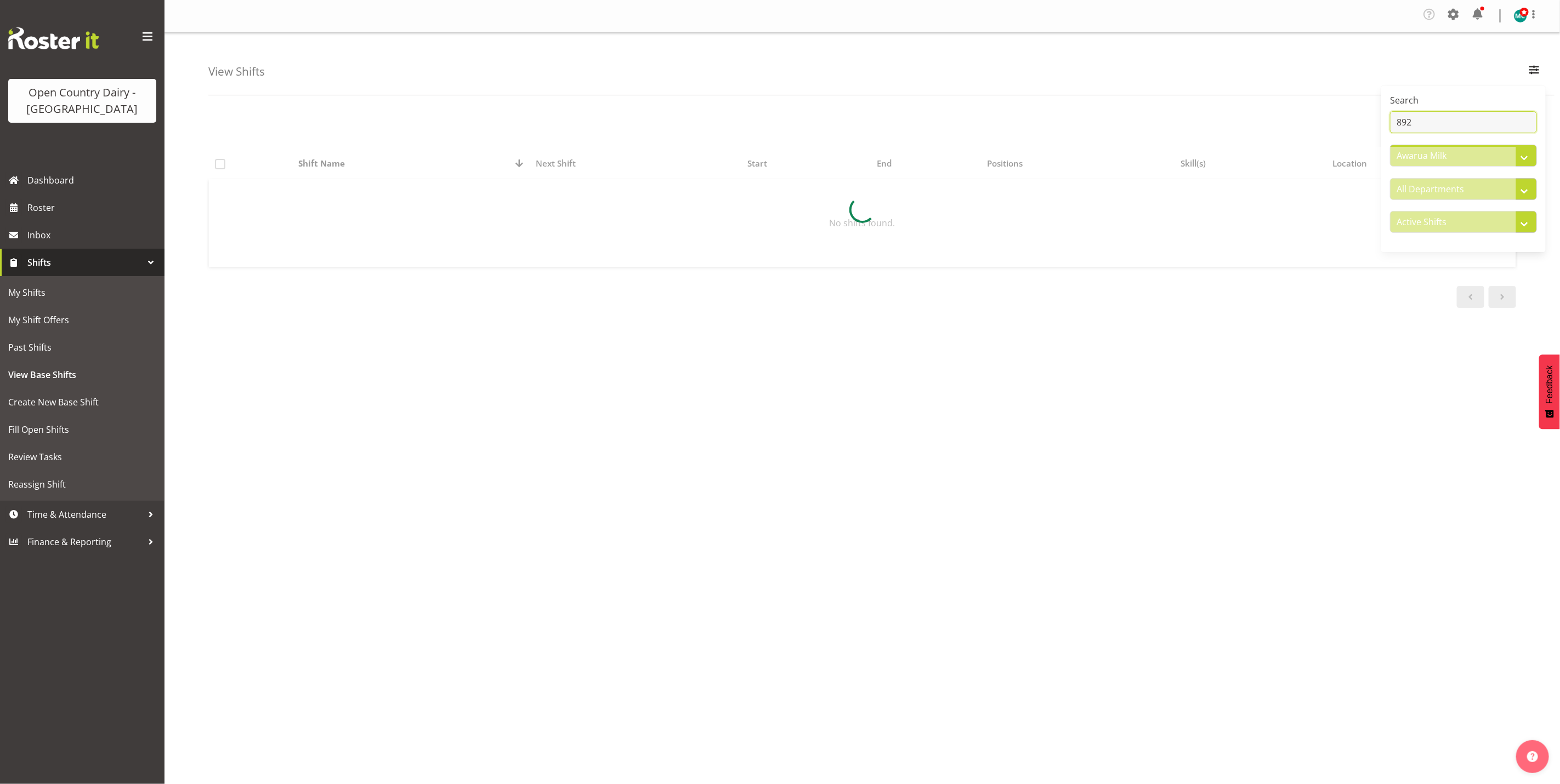
type input "892"
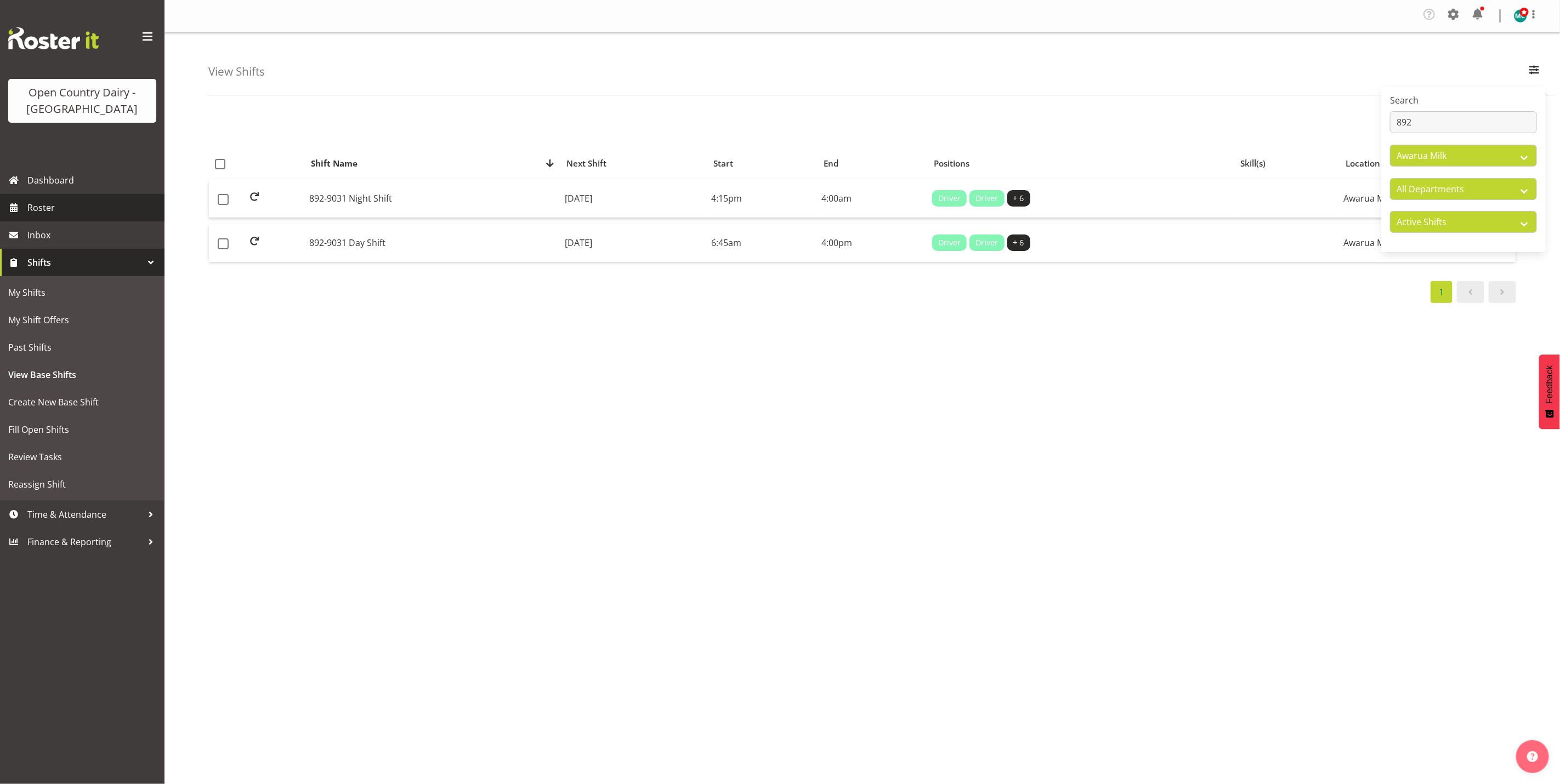
click at [51, 209] on span "Roster" at bounding box center [93, 208] width 132 height 17
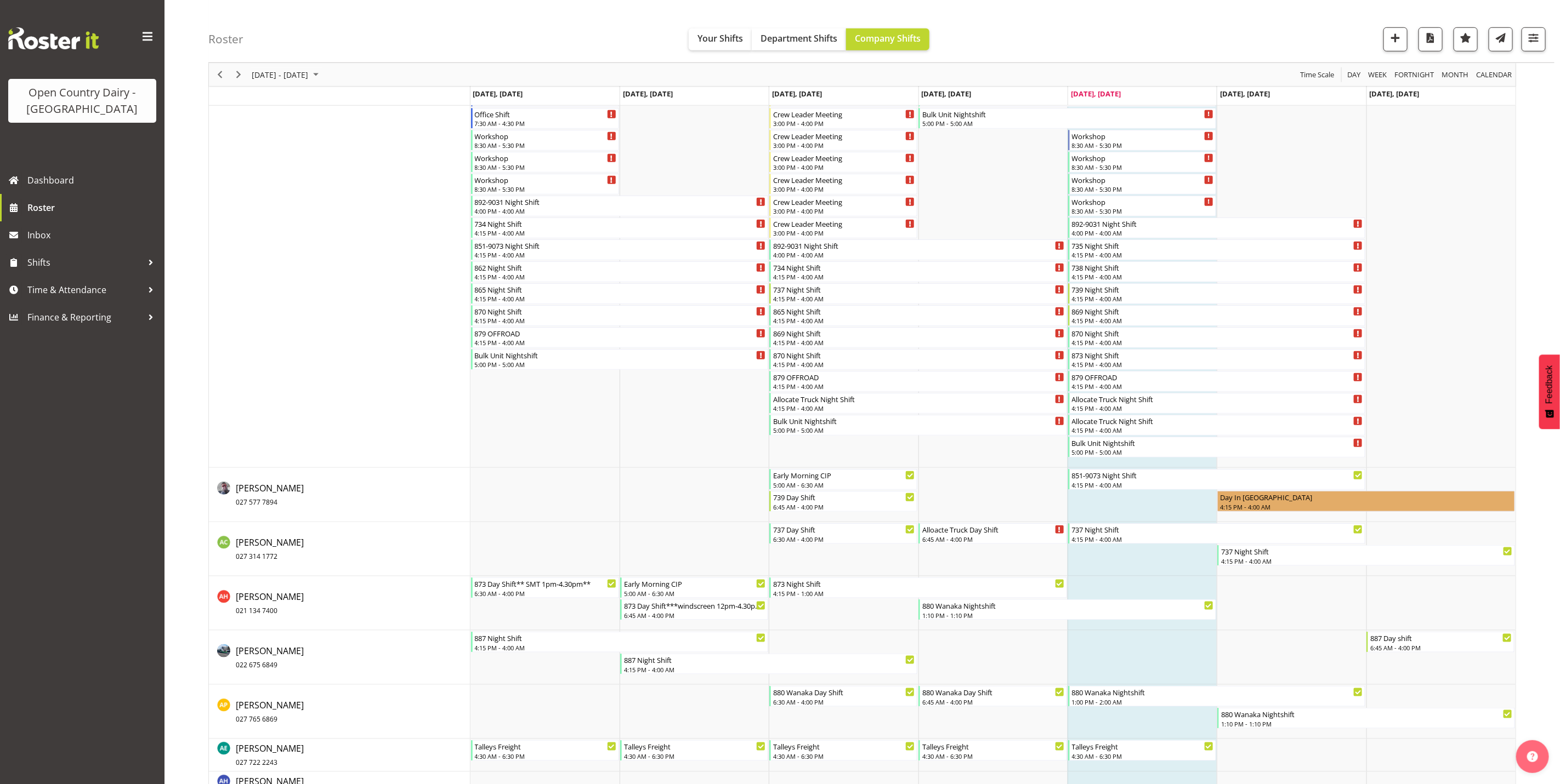
scroll to position [411, 0]
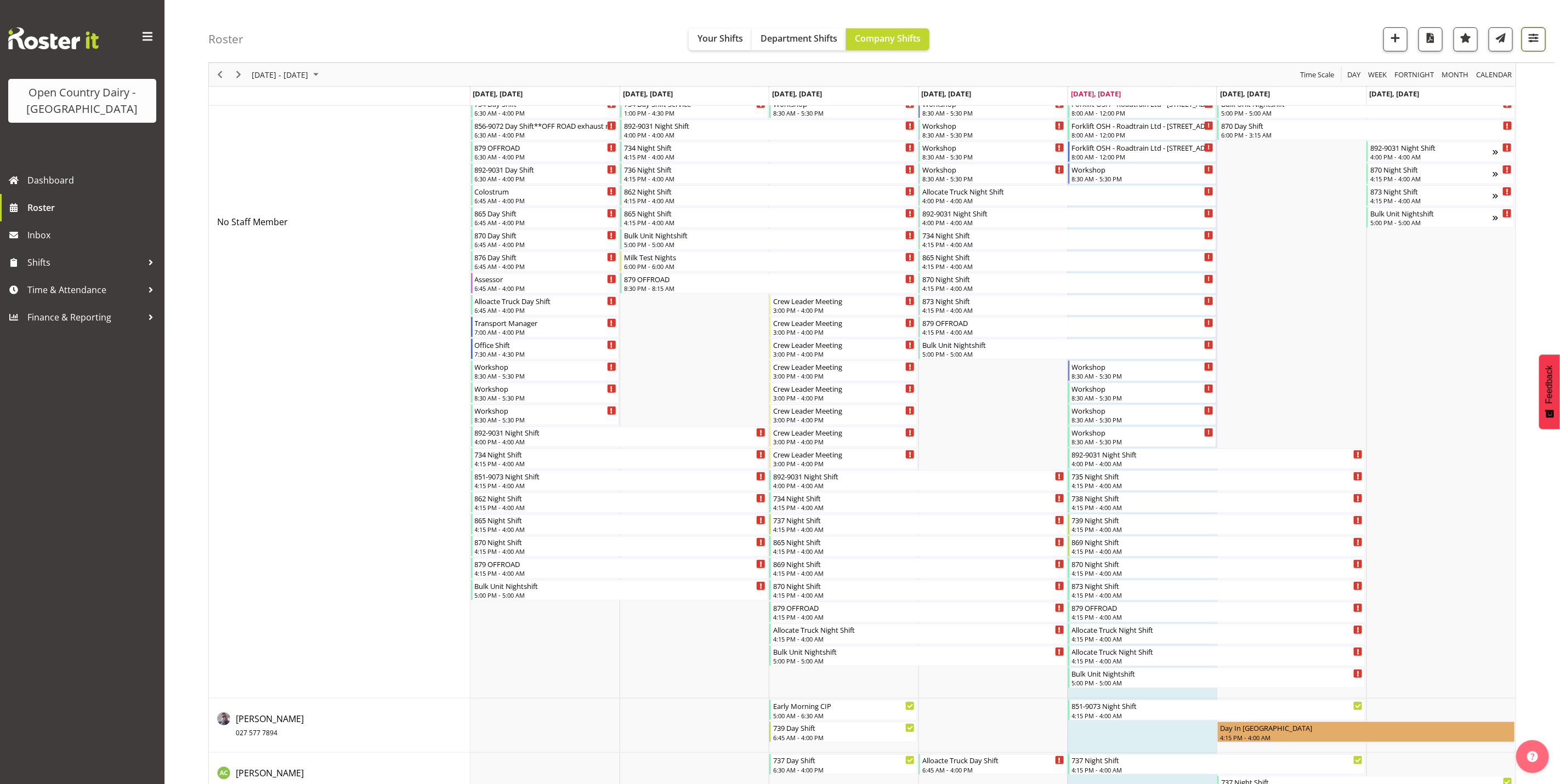
click at [1531, 41] on span "button" at bounding box center [1533, 38] width 14 height 14
drag, startPoint x: 1433, startPoint y: 232, endPoint x: 1446, endPoint y: 251, distance: 23.0
click at [1433, 232] on select "Staff Role Shift - Horizontal Shift - Vertical Staff - Location" at bounding box center [1464, 240] width 146 height 22
select select "shiftH"
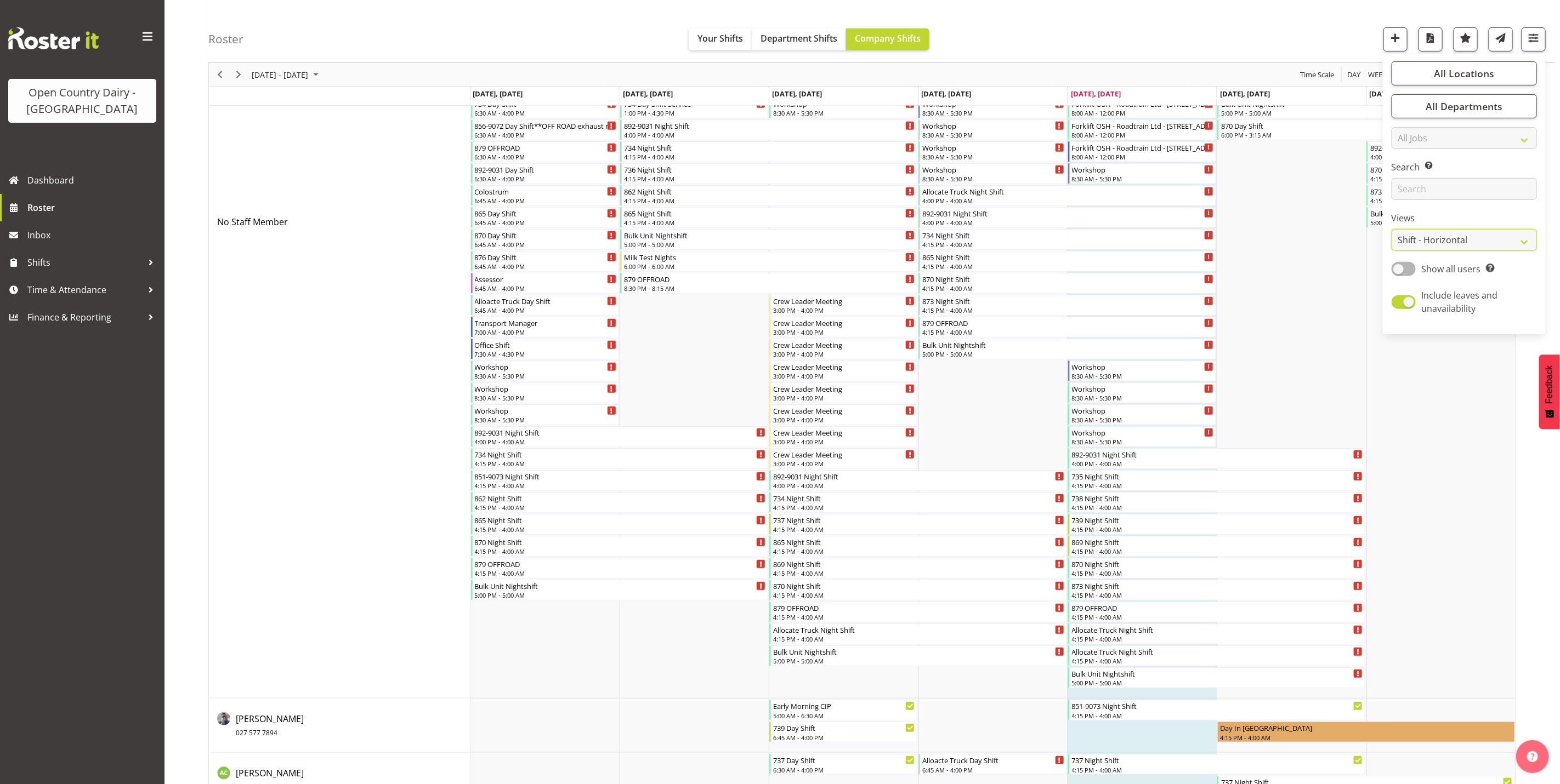
click at [1391, 251] on select "Staff Role Shift - Horizontal Shift - Vertical Staff - Location" at bounding box center [1464, 240] width 146 height 22
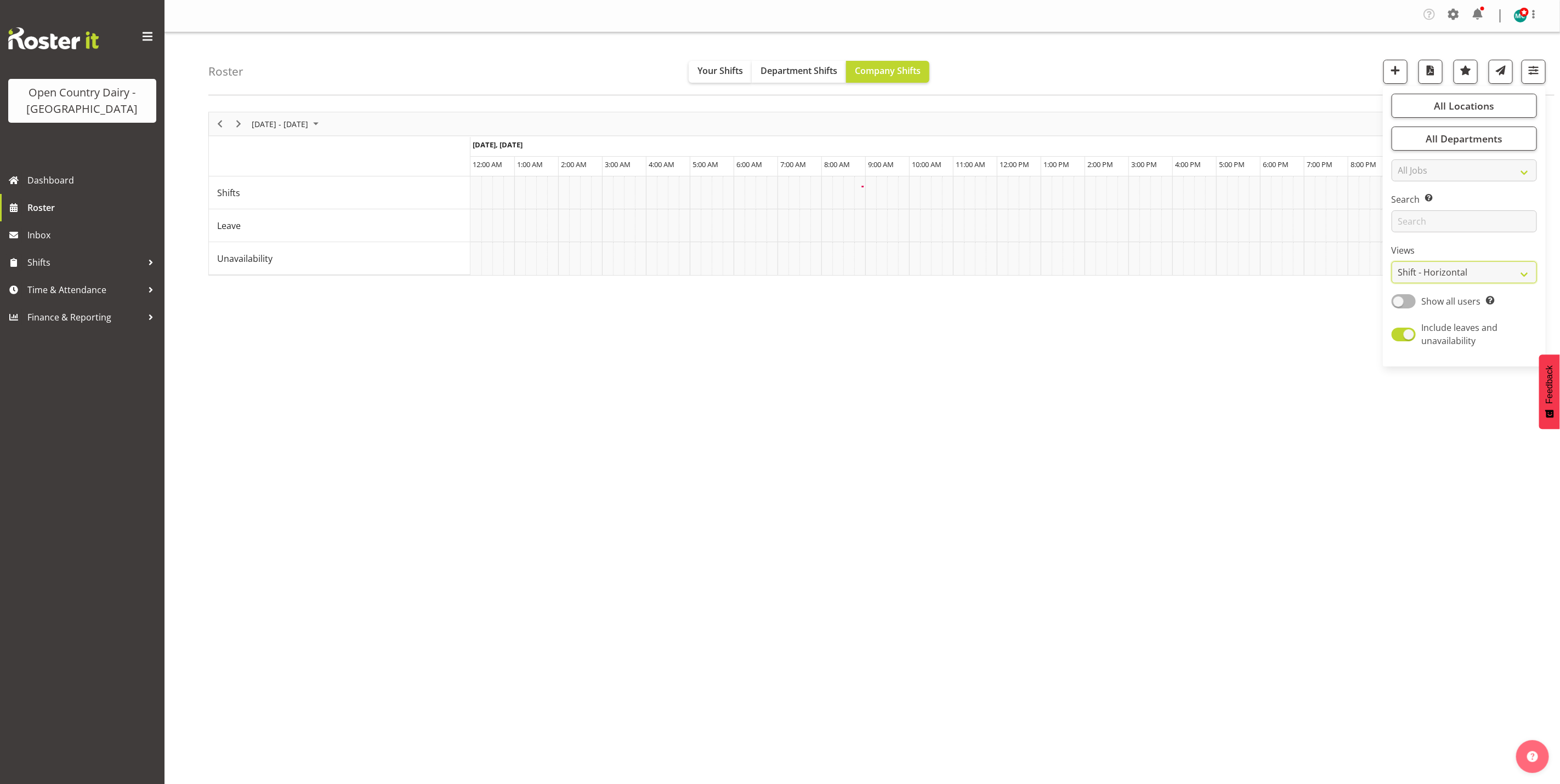
scroll to position [0, 0]
click at [1247, 78] on div "Roster Your Shifts Department Shifts Company Shifts All Locations Clear Awarua …" at bounding box center [881, 63] width 1346 height 63
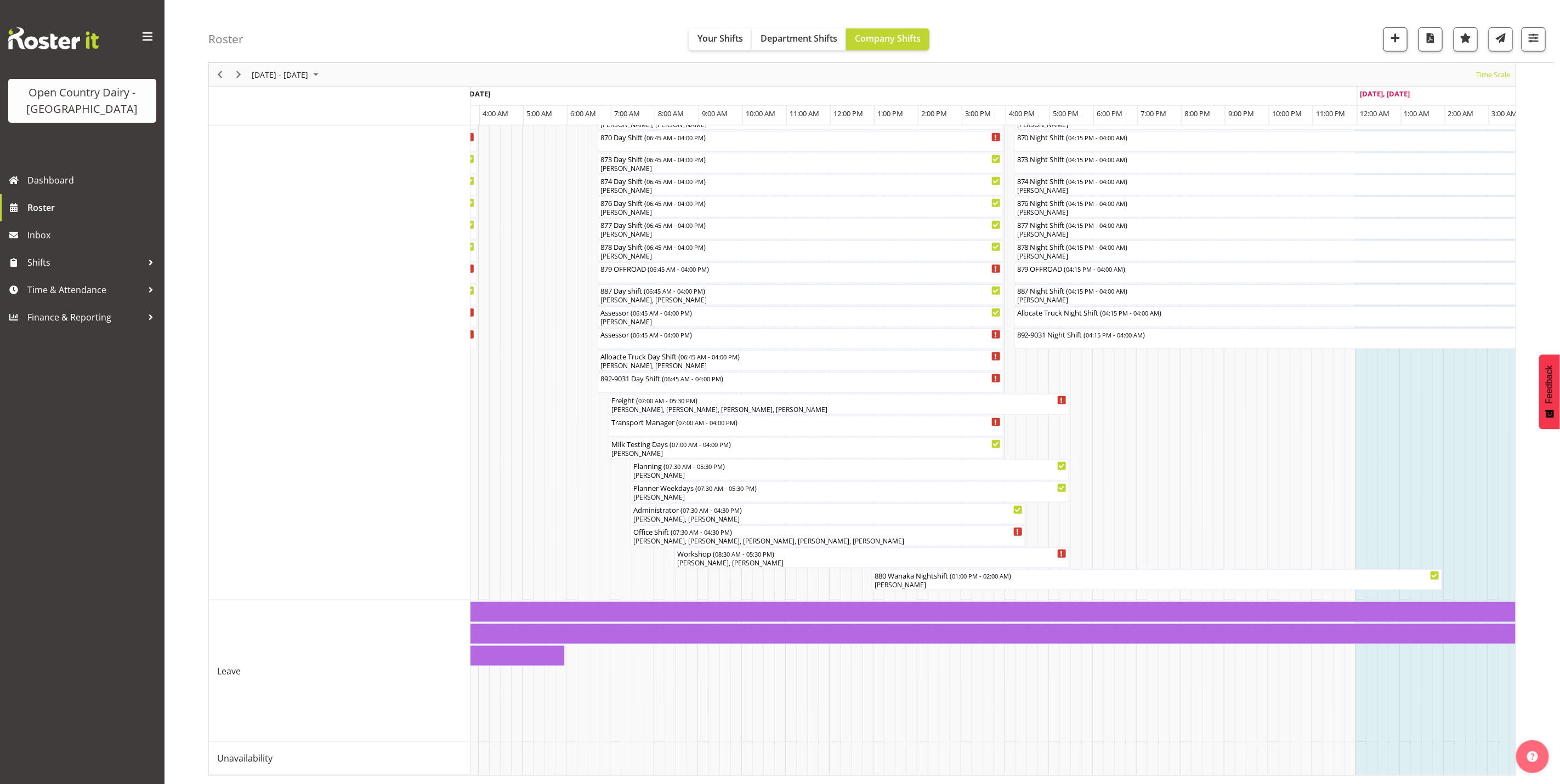
scroll to position [0, 3374]
